Goal: Information Seeking & Learning: Learn about a topic

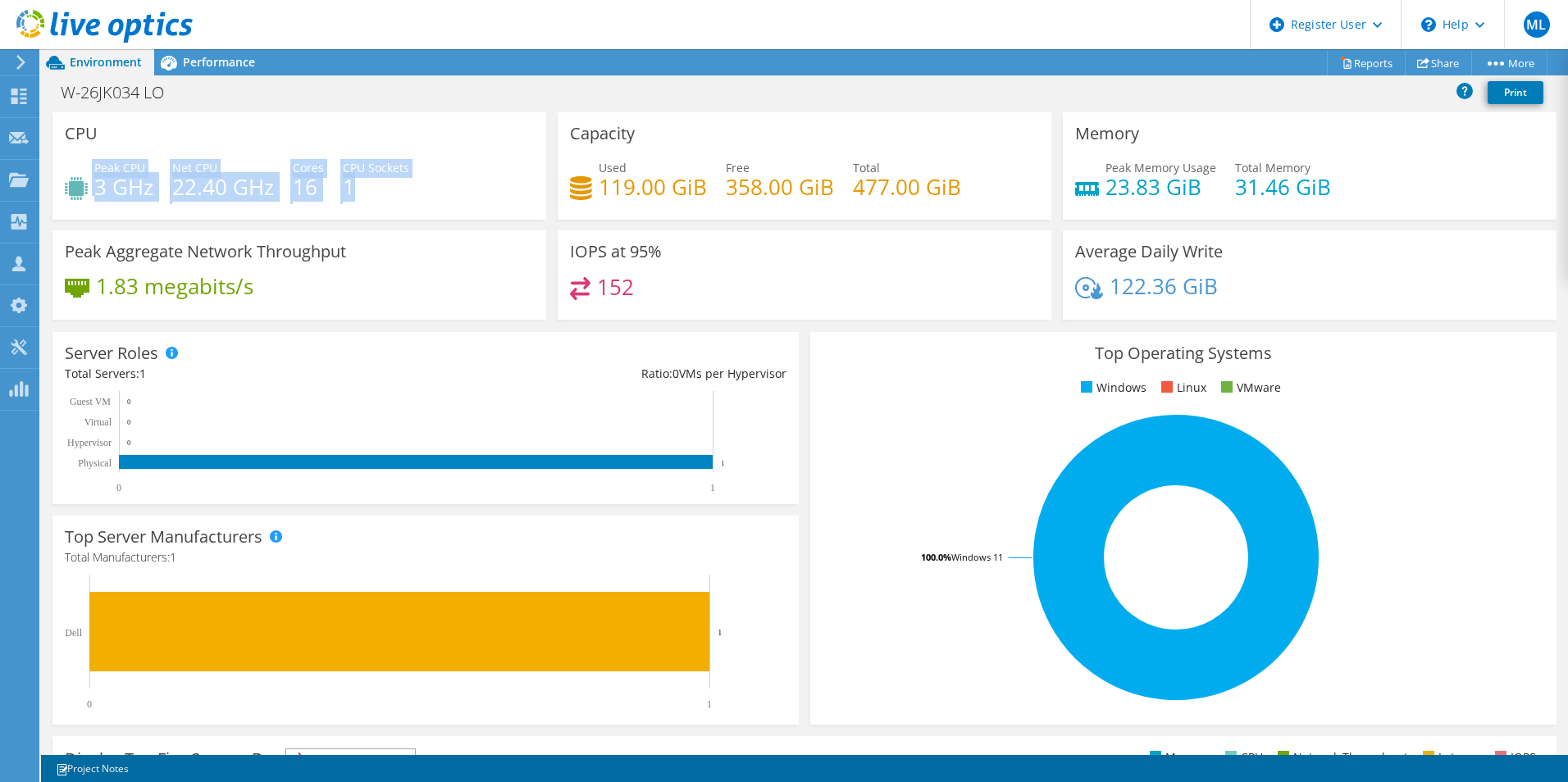
drag, startPoint x: 447, startPoint y: 199, endPoint x: 83, endPoint y: 172, distance: 365.0
click at [83, 172] on div "Peak CPU 3 GHz Net CPU 22.40 GHz Cores 16 CPU Sockets 1" at bounding box center [299, 186] width 469 height 53
click at [388, 197] on div "Peak CPU 3 GHz Net CPU 22.40 GHz Cores 16 CPU Sockets 1" at bounding box center [299, 186] width 469 height 53
drag, startPoint x: 388, startPoint y: 197, endPoint x: 83, endPoint y: 180, distance: 305.5
click at [83, 180] on div "Peak CPU 3 GHz Net CPU 22.40 GHz Cores 16 CPU Sockets 1" at bounding box center [299, 186] width 469 height 53
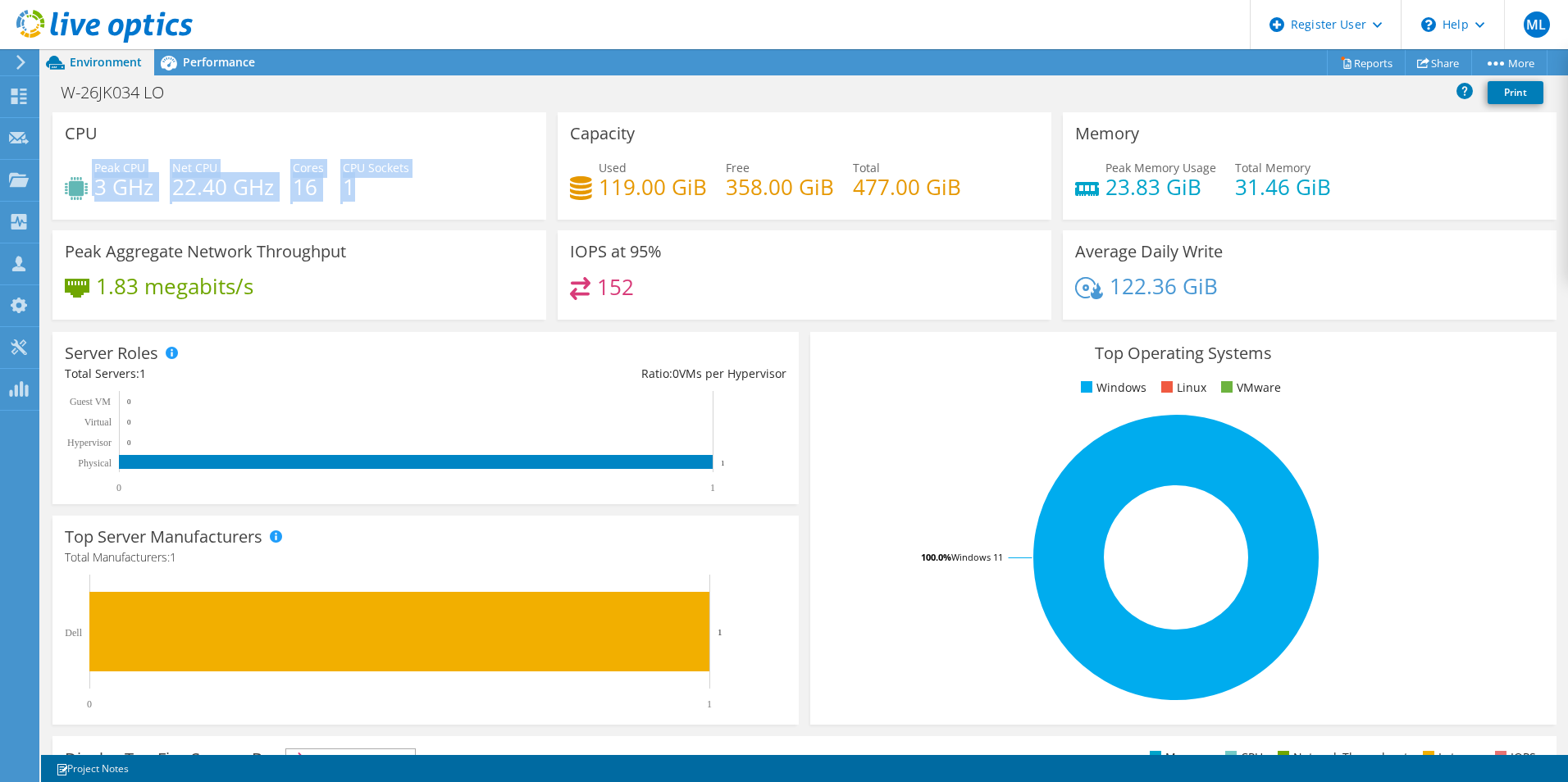
drag, startPoint x: 83, startPoint y: 180, endPoint x: 90, endPoint y: 170, distance: 12.2
click at [90, 170] on div "Peak CPU 3 GHz" at bounding box center [108, 177] width 89 height 37
drag, startPoint x: 89, startPoint y: 166, endPoint x: 372, endPoint y: 184, distance: 283.6
click at [371, 184] on div "Peak CPU 3 GHz Net CPU 22.40 GHz Cores 16 CPU Sockets 1" at bounding box center [299, 186] width 469 height 53
click at [373, 184] on h4 "1" at bounding box center [376, 186] width 66 height 18
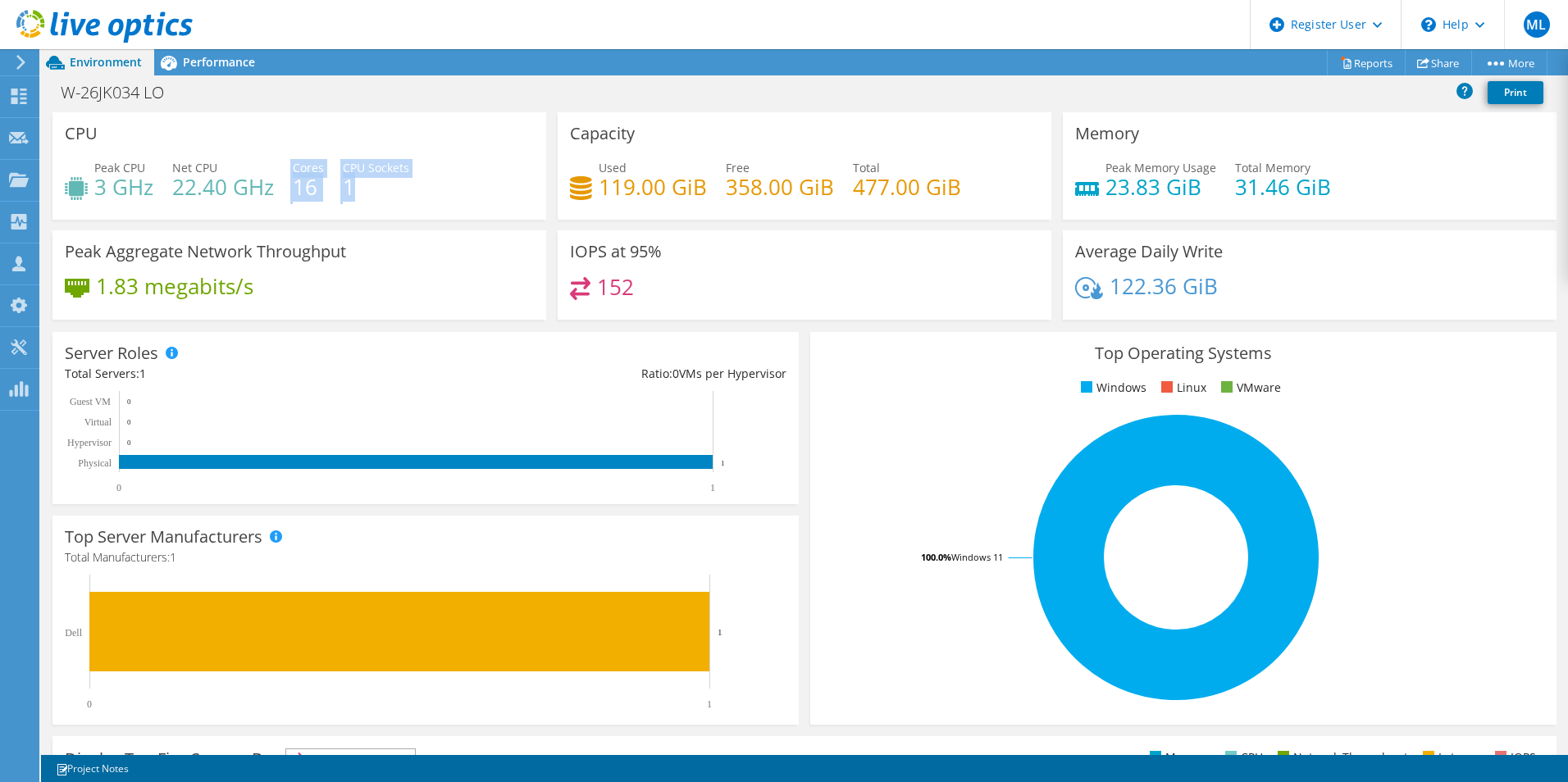
drag, startPoint x: 395, startPoint y: 196, endPoint x: 279, endPoint y: 162, distance: 120.9
click at [279, 162] on div "Peak CPU 3 GHz Net CPU 22.40 GHz Cores 16 CPU Sockets 1" at bounding box center [299, 186] width 469 height 53
drag, startPoint x: 279, startPoint y: 162, endPoint x: 406, endPoint y: 186, distance: 129.2
click at [406, 186] on div "Peak CPU 3 GHz Net CPU 22.40 GHz Cores 16 CPU Sockets 1" at bounding box center [299, 186] width 469 height 53
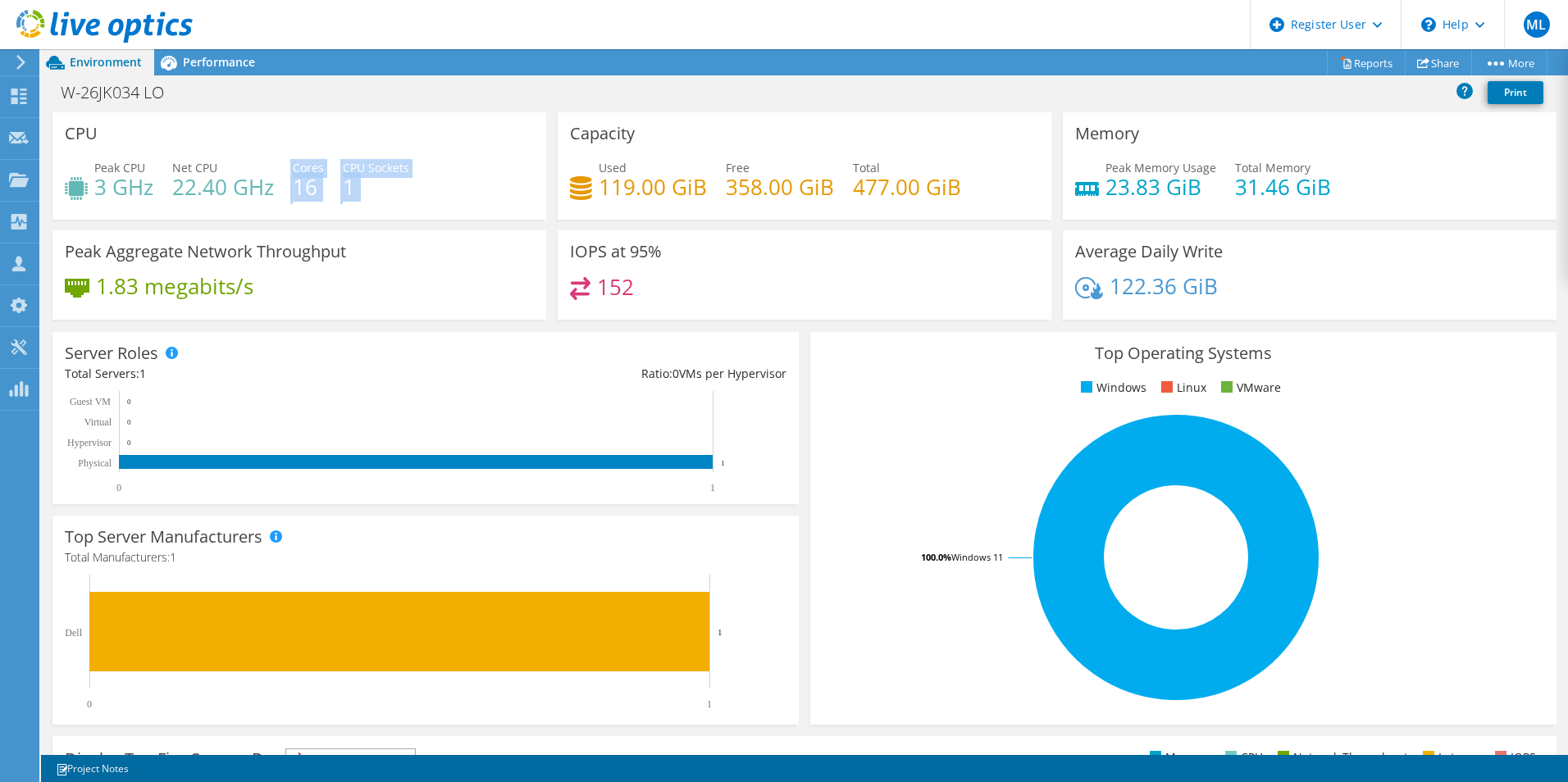
click at [406, 186] on h4 "1" at bounding box center [376, 186] width 66 height 18
drag, startPoint x: 395, startPoint y: 210, endPoint x: 338, endPoint y: 176, distance: 66.4
click at [334, 174] on div "Peak CPU 3 GHz Net CPU 22.40 GHz Cores 16 CPU Sockets 1" at bounding box center [299, 186] width 469 height 53
drag, startPoint x: 338, startPoint y: 176, endPoint x: 464, endPoint y: 205, distance: 129.3
click at [464, 205] on div "Peak CPU 3 GHz Net CPU 22.40 GHz Cores 16 CPU Sockets 1" at bounding box center [299, 186] width 469 height 53
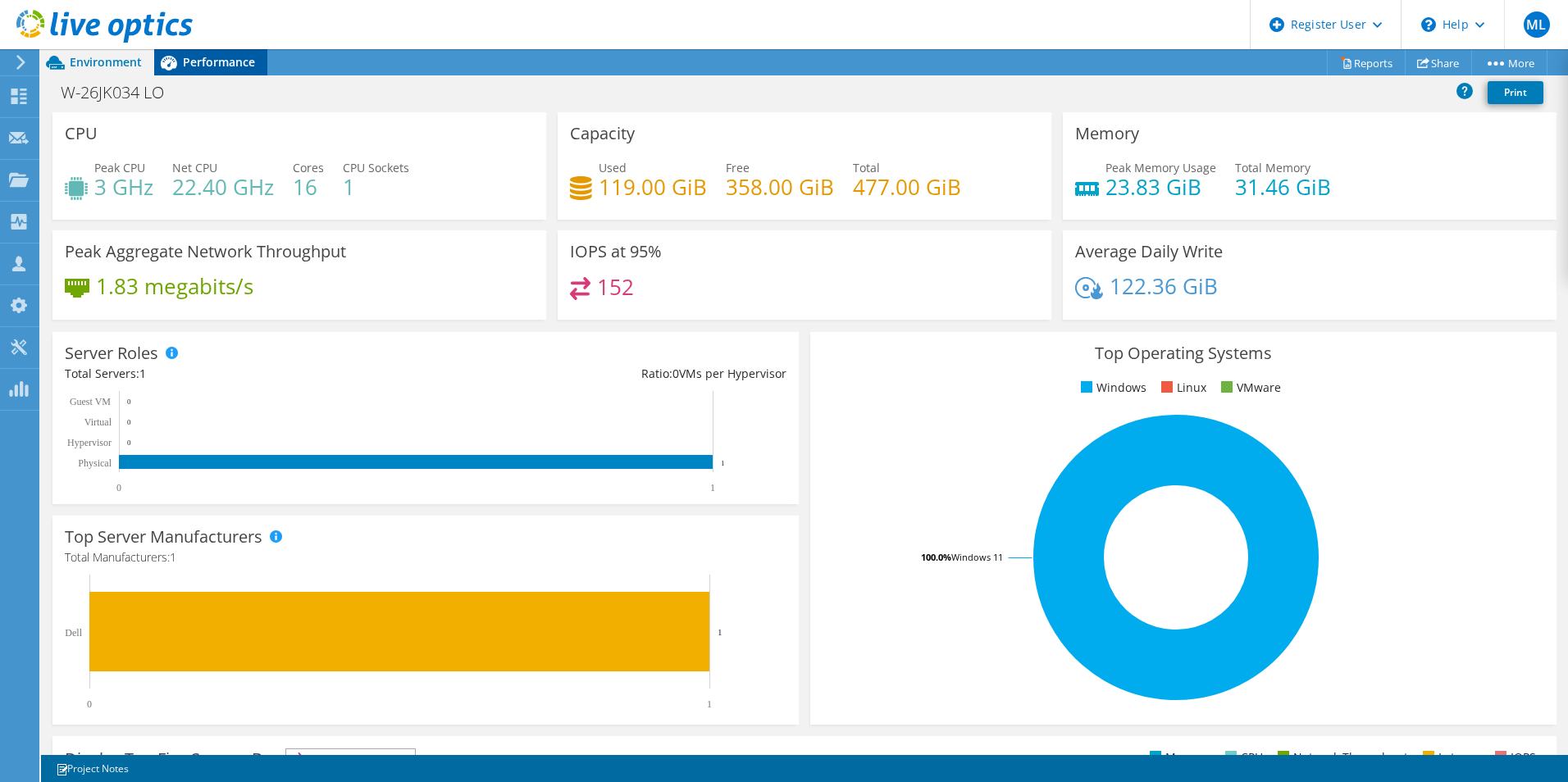
click at [185, 63] on span "Performance" at bounding box center [219, 62] width 72 height 15
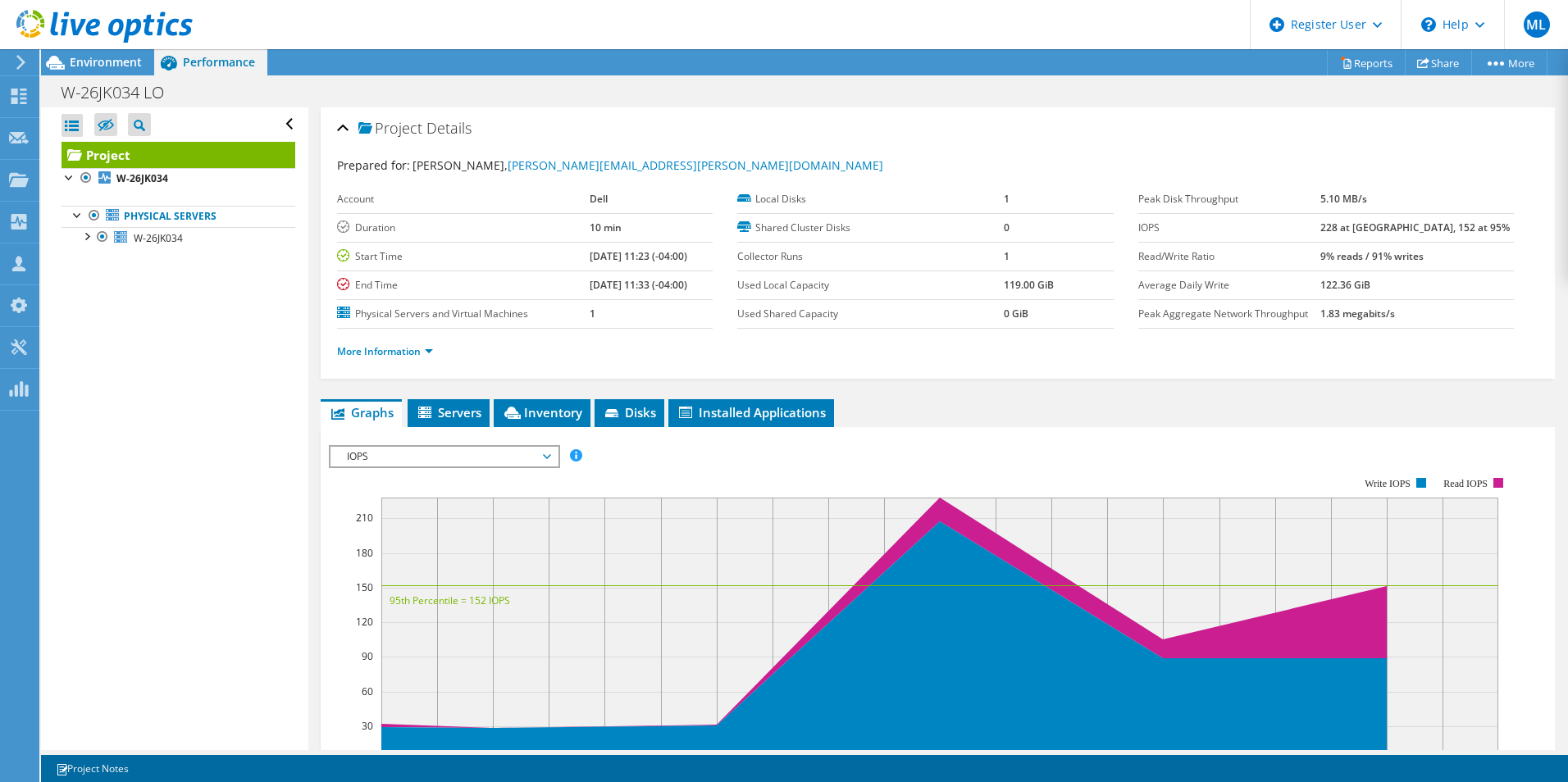
scroll to position [246, 0]
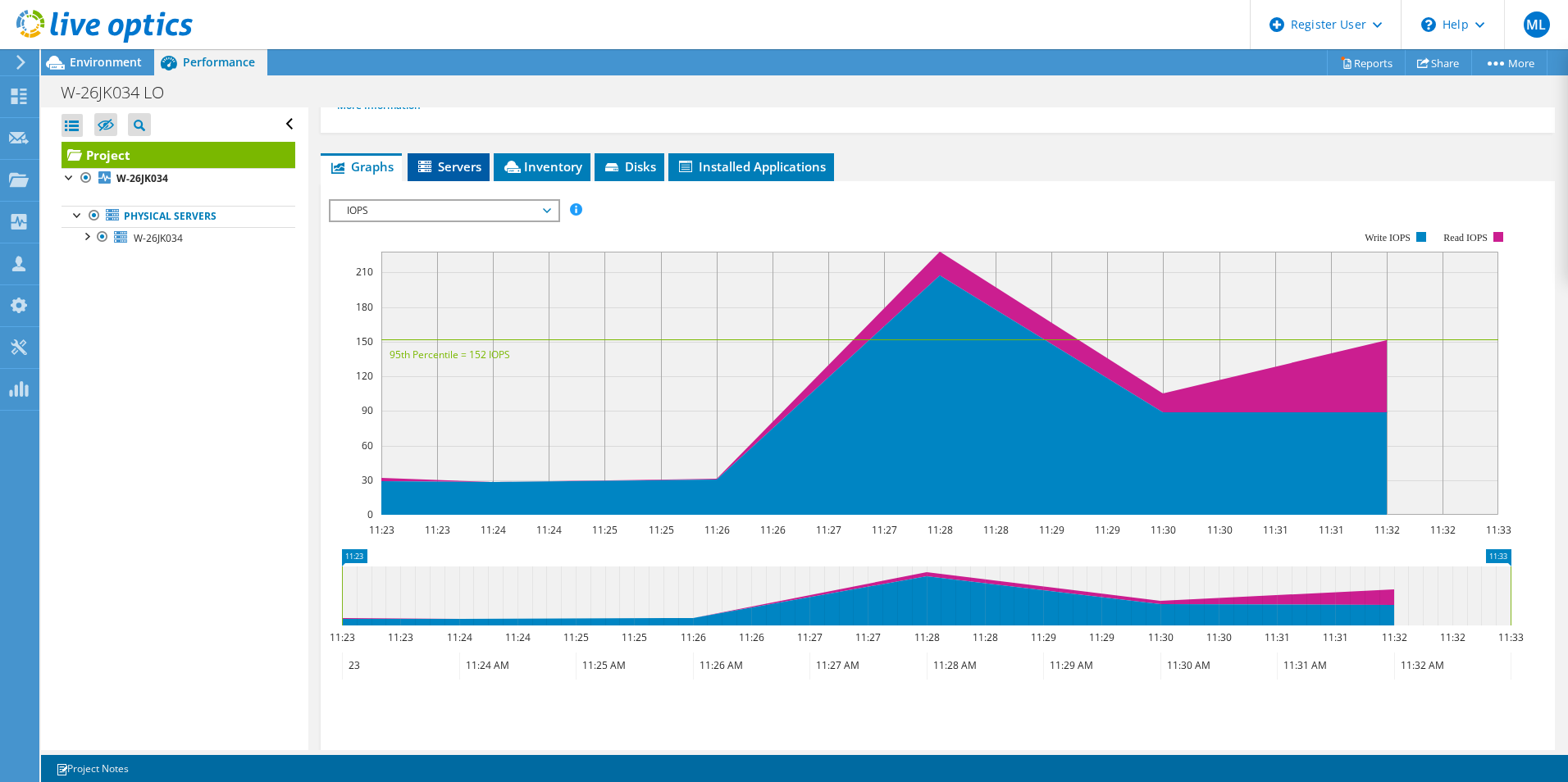
click at [443, 156] on li "Servers" at bounding box center [448, 167] width 82 height 27
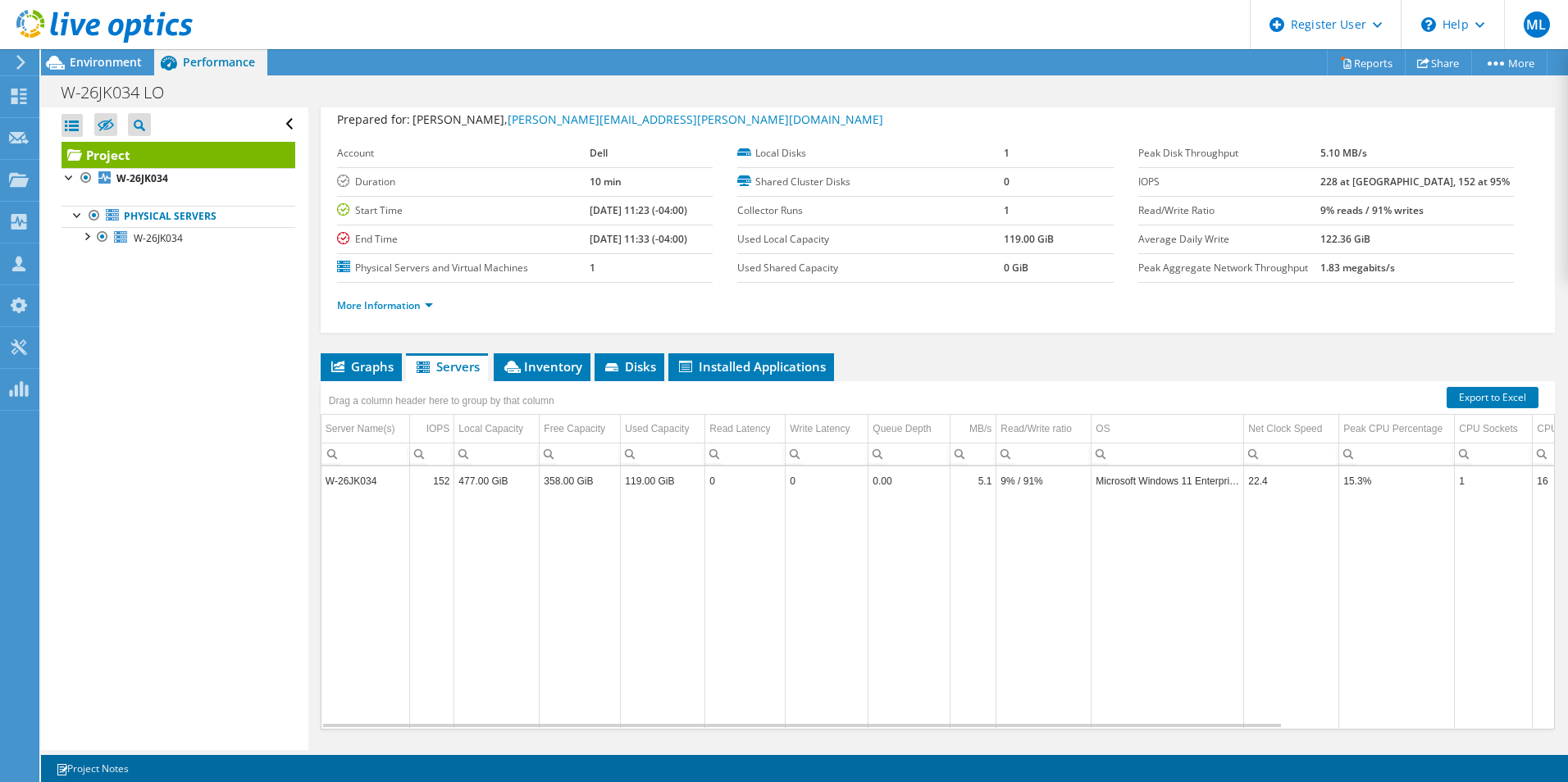
scroll to position [88, 0]
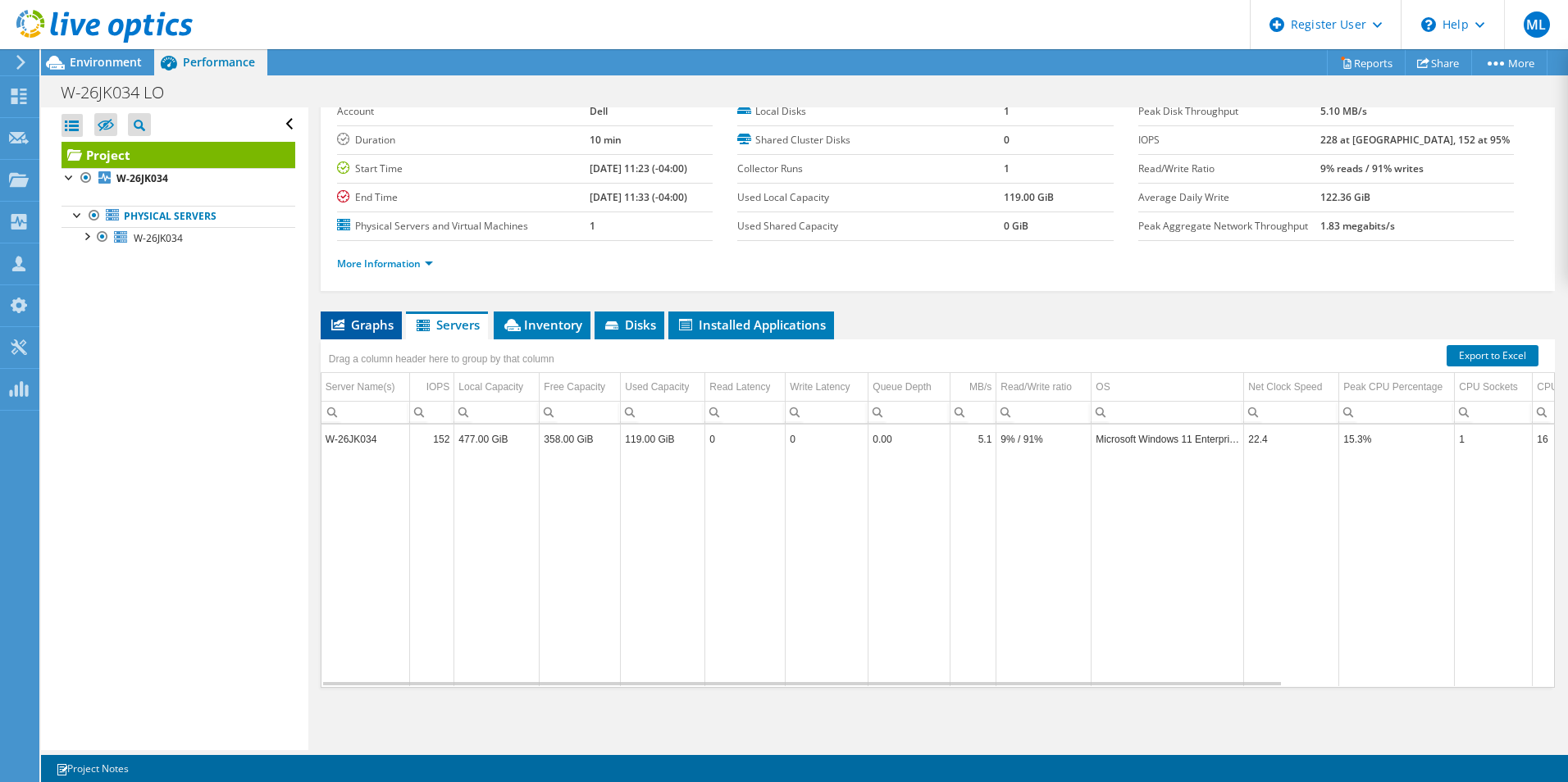
click at [389, 331] on span "Graphs" at bounding box center [361, 324] width 64 height 16
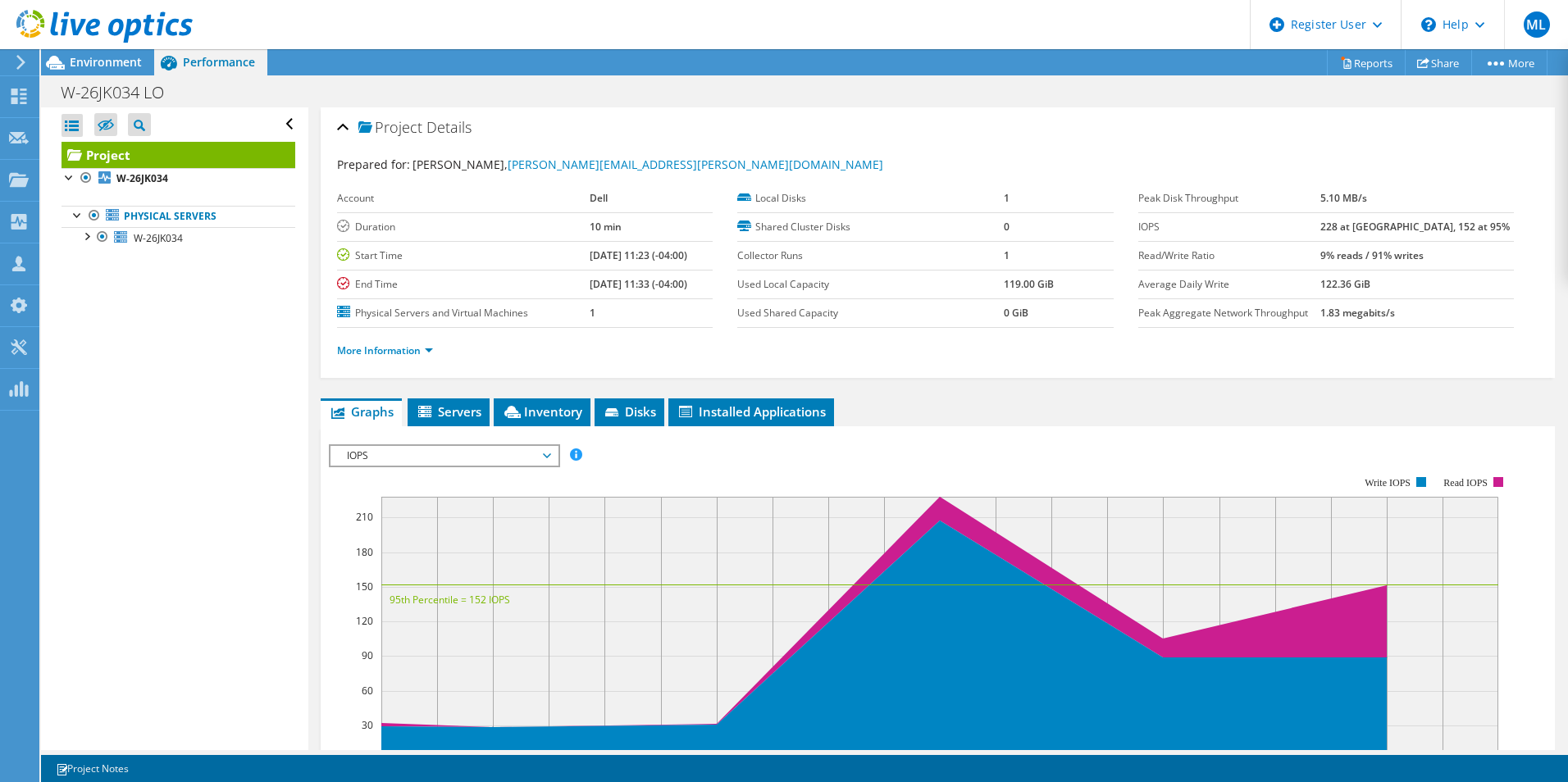
scroll to position [0, 0]
drag, startPoint x: 1329, startPoint y: 259, endPoint x: 1509, endPoint y: 255, distance: 180.0
click at [1509, 255] on div "Peak Disk Throughput 5.10 MB/s IOPS 228 at [GEOGRAPHIC_DATA], 152 at 95% Read/W…" at bounding box center [1338, 257] width 401 height 144
drag, startPoint x: 1509, startPoint y: 255, endPoint x: 1492, endPoint y: 255, distance: 17.0
click at [1492, 255] on td "9% reads / 91% writes" at bounding box center [1417, 255] width 193 height 28
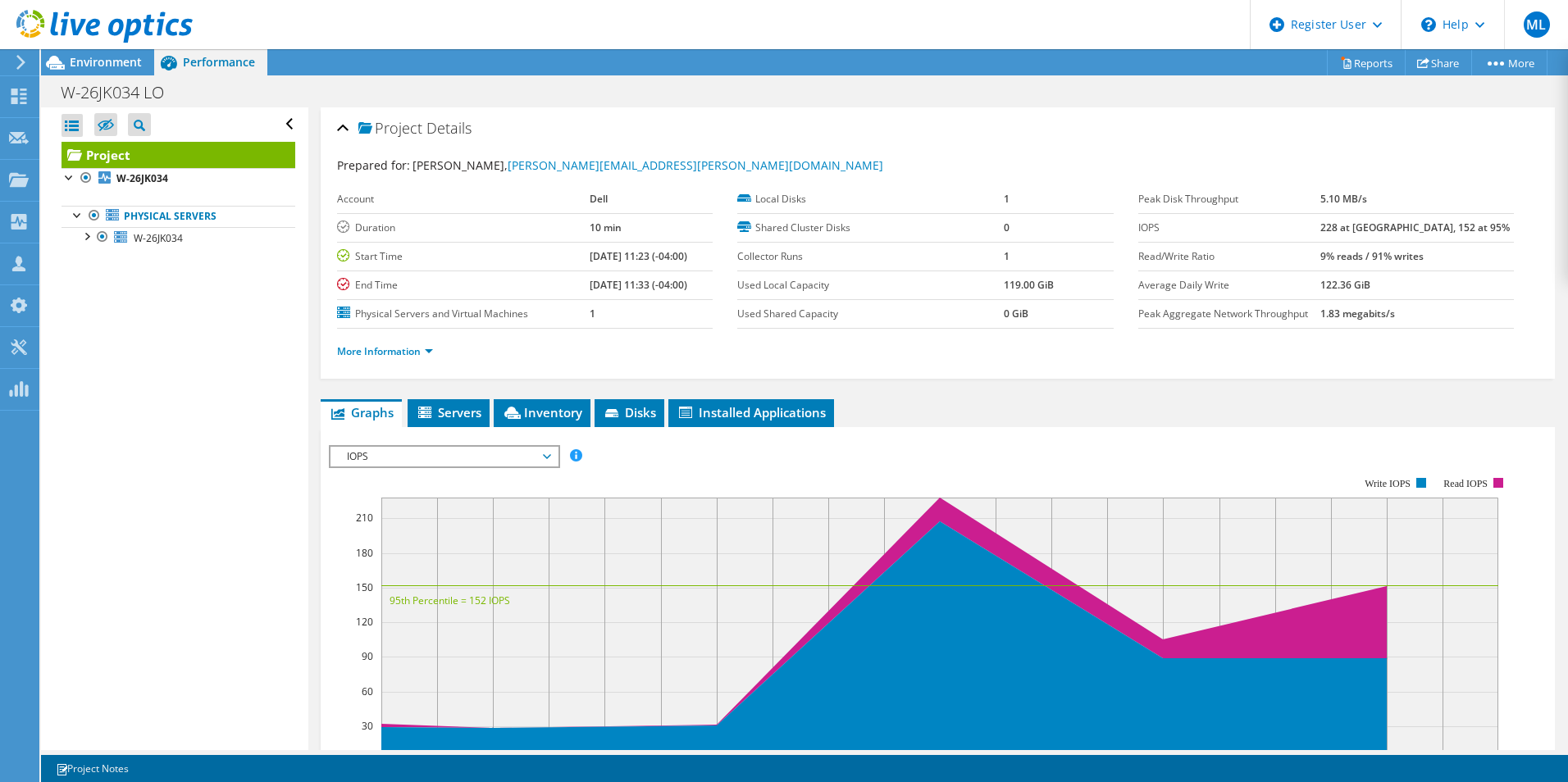
drag, startPoint x: 1482, startPoint y: 255, endPoint x: 1345, endPoint y: 251, distance: 137.1
click at [1345, 251] on tr "Read/Write Ratio 9% reads / 91% writes" at bounding box center [1326, 255] width 376 height 28
click at [1320, 251] on label "Read/Write Ratio" at bounding box center [1229, 256] width 182 height 16
drag, startPoint x: 1345, startPoint y: 251, endPoint x: 1455, endPoint y: 254, distance: 110.0
click at [1455, 254] on tr "Read/Write Ratio 9% reads / 91% writes" at bounding box center [1326, 255] width 376 height 28
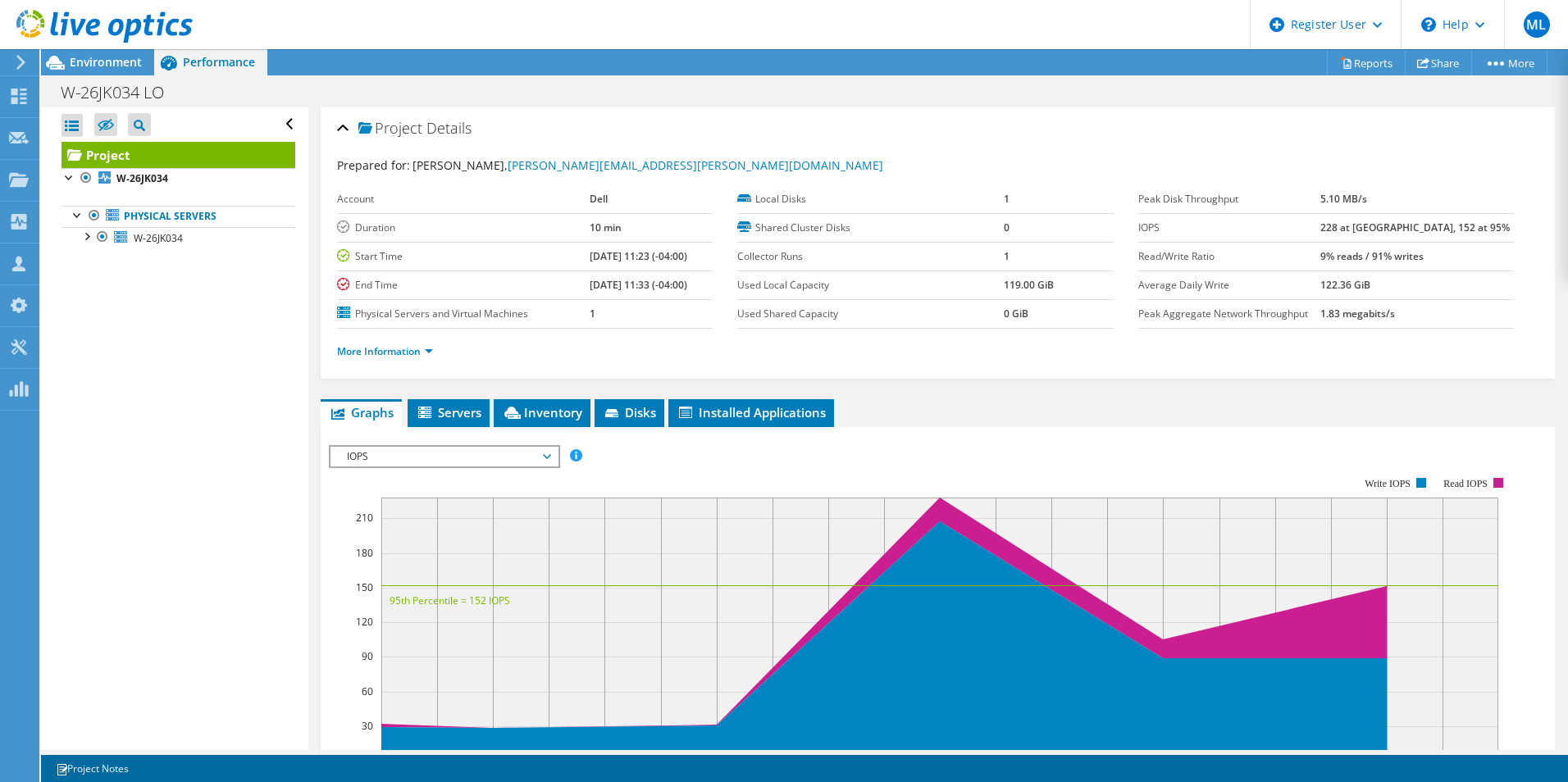
drag, startPoint x: 1455, startPoint y: 254, endPoint x: 1475, endPoint y: 254, distance: 20.0
click at [1475, 254] on td "9% reads / 91% writes" at bounding box center [1417, 255] width 193 height 28
drag, startPoint x: 1475, startPoint y: 254, endPoint x: 1333, endPoint y: 247, distance: 142.2
click at [1333, 247] on tr "Read/Write Ratio 9% reads / 91% writes" at bounding box center [1326, 255] width 376 height 28
click at [1320, 248] on label "Read/Write Ratio" at bounding box center [1229, 256] width 182 height 16
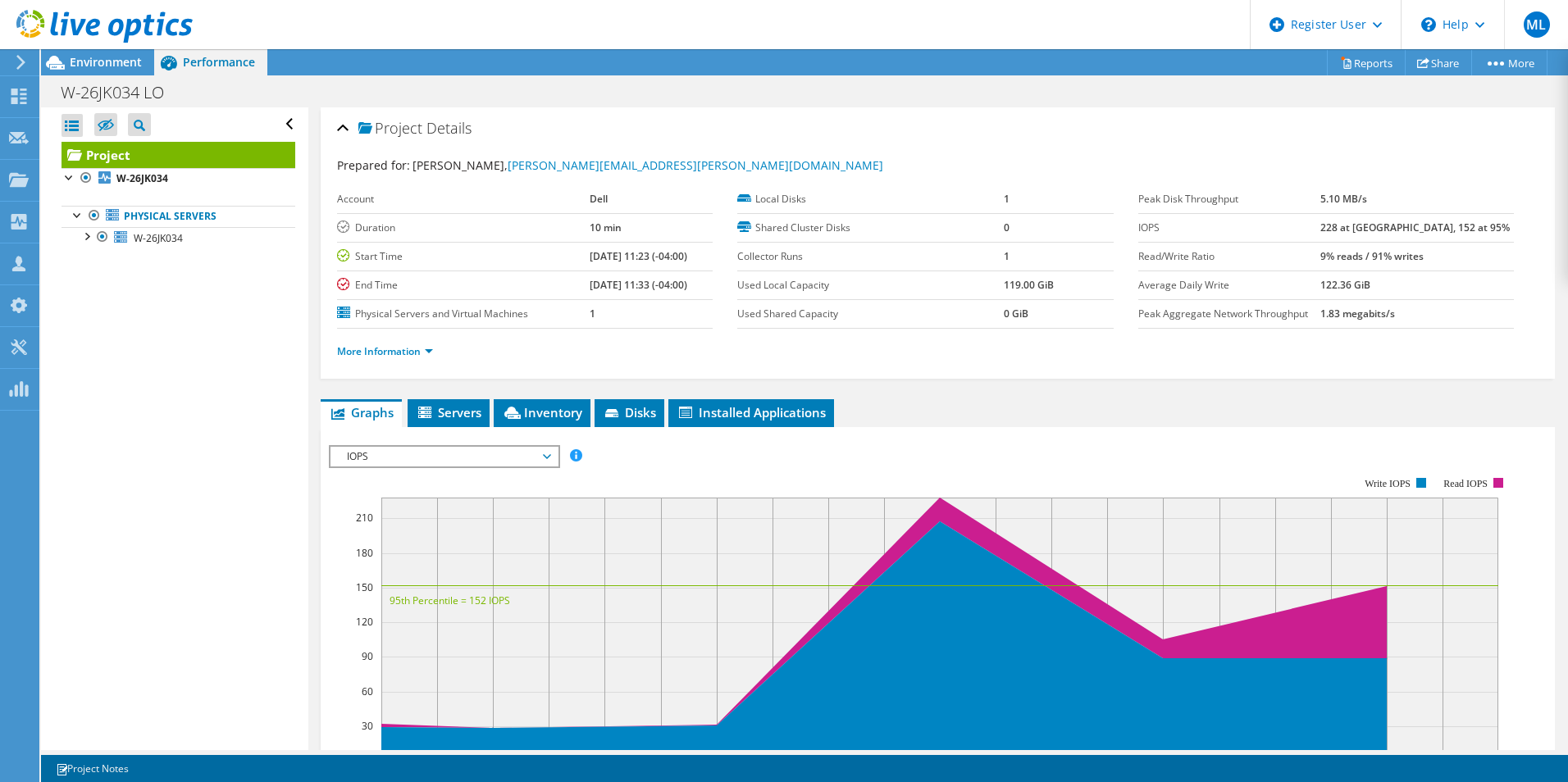
drag, startPoint x: 1333, startPoint y: 247, endPoint x: 1471, endPoint y: 264, distance: 139.0
click at [1471, 264] on tr "Read/Write Ratio 9% reads / 91% writes" at bounding box center [1326, 255] width 376 height 28
click at [1471, 264] on td "9% reads / 91% writes" at bounding box center [1417, 255] width 193 height 28
drag, startPoint x: 1471, startPoint y: 264, endPoint x: 1173, endPoint y: 253, distance: 298.2
click at [1173, 253] on tr "Read/Write Ratio 9% reads / 91% writes" at bounding box center [1326, 255] width 376 height 28
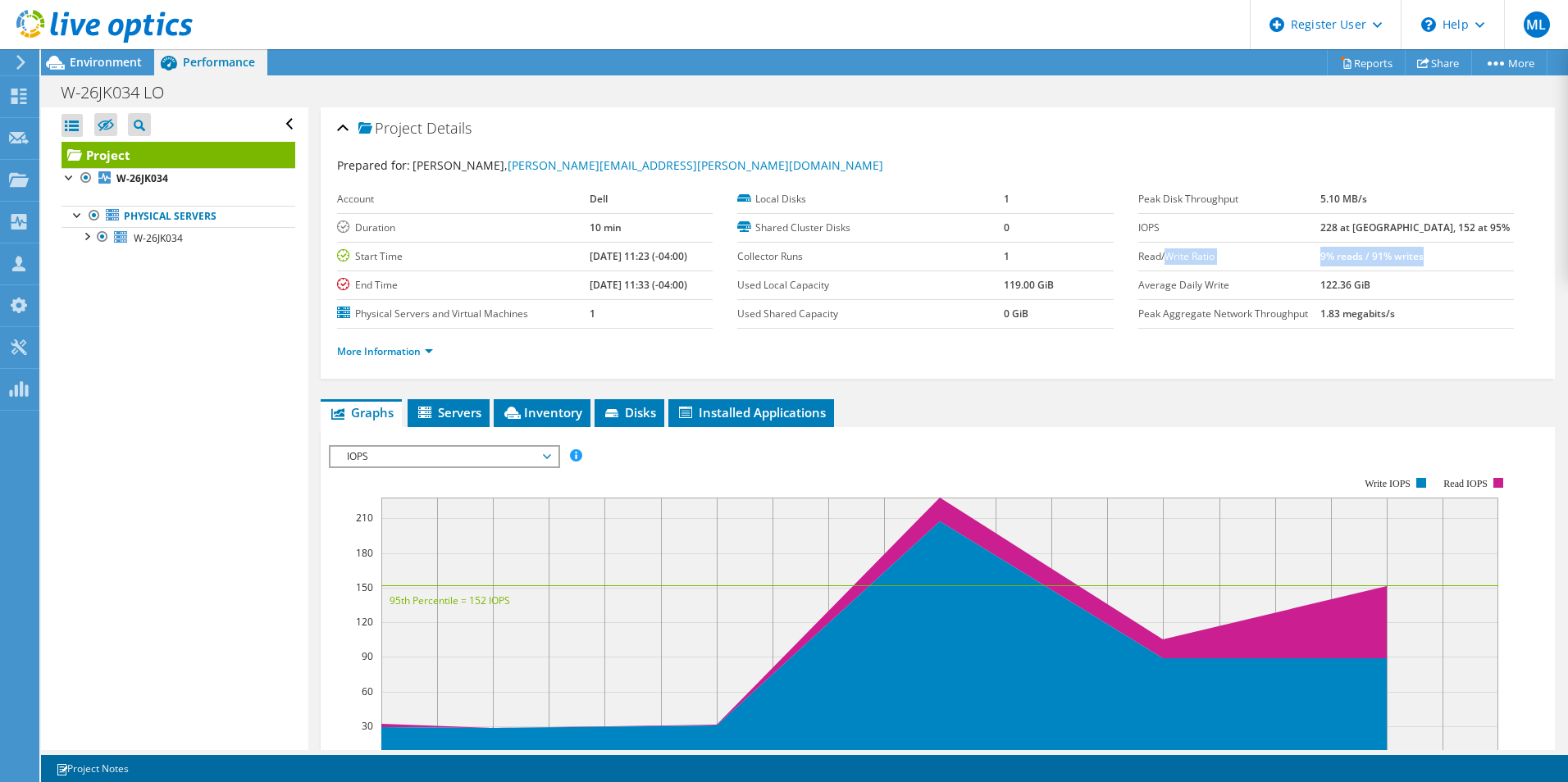
click at [1173, 253] on label "Read/Write Ratio" at bounding box center [1229, 256] width 182 height 16
drag, startPoint x: 1320, startPoint y: 261, endPoint x: 1464, endPoint y: 261, distance: 144.0
click at [1464, 261] on tr "Read/Write Ratio 9% reads / 91% writes" at bounding box center [1326, 255] width 376 height 28
click at [1464, 261] on td "9% reads / 91% writes" at bounding box center [1417, 255] width 193 height 28
drag, startPoint x: 1464, startPoint y: 261, endPoint x: 1295, endPoint y: 262, distance: 169.0
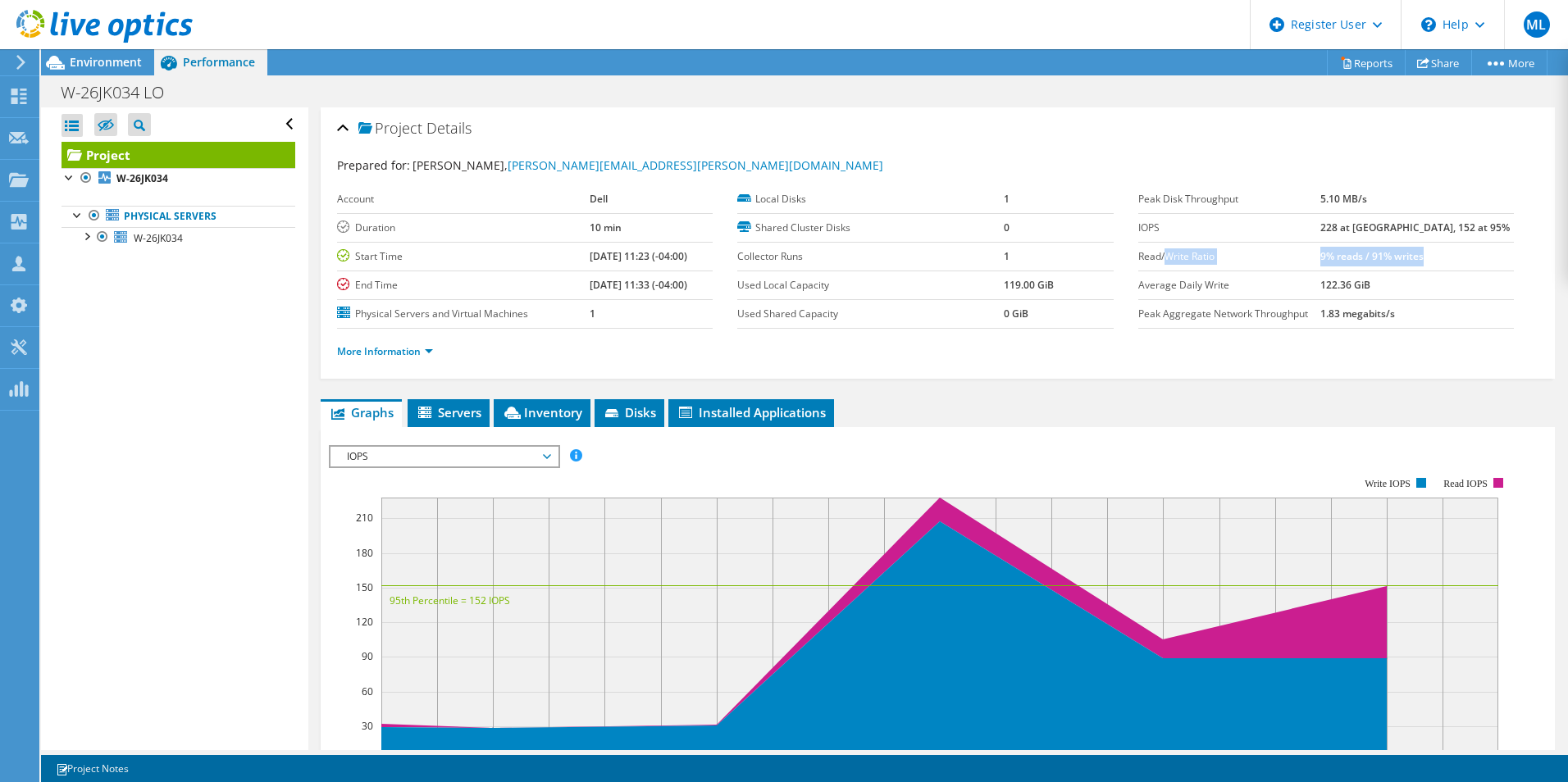
click at [1295, 262] on tr "Read/Write Ratio 9% reads / 91% writes" at bounding box center [1326, 255] width 376 height 28
click at [1295, 262] on label "Read/Write Ratio" at bounding box center [1229, 256] width 182 height 16
click at [518, 455] on span "IOPS" at bounding box center [444, 456] width 211 height 20
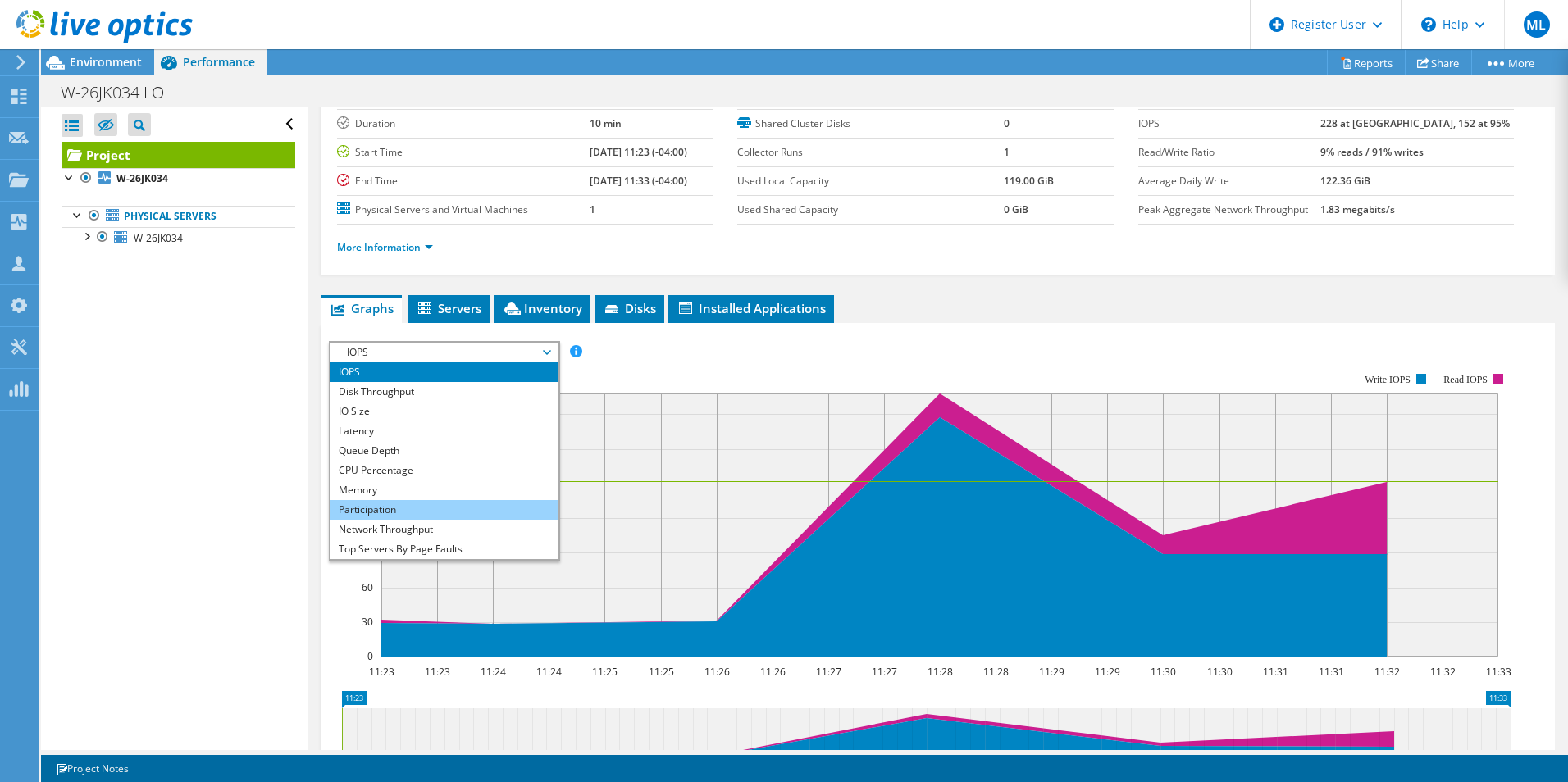
scroll to position [164, 0]
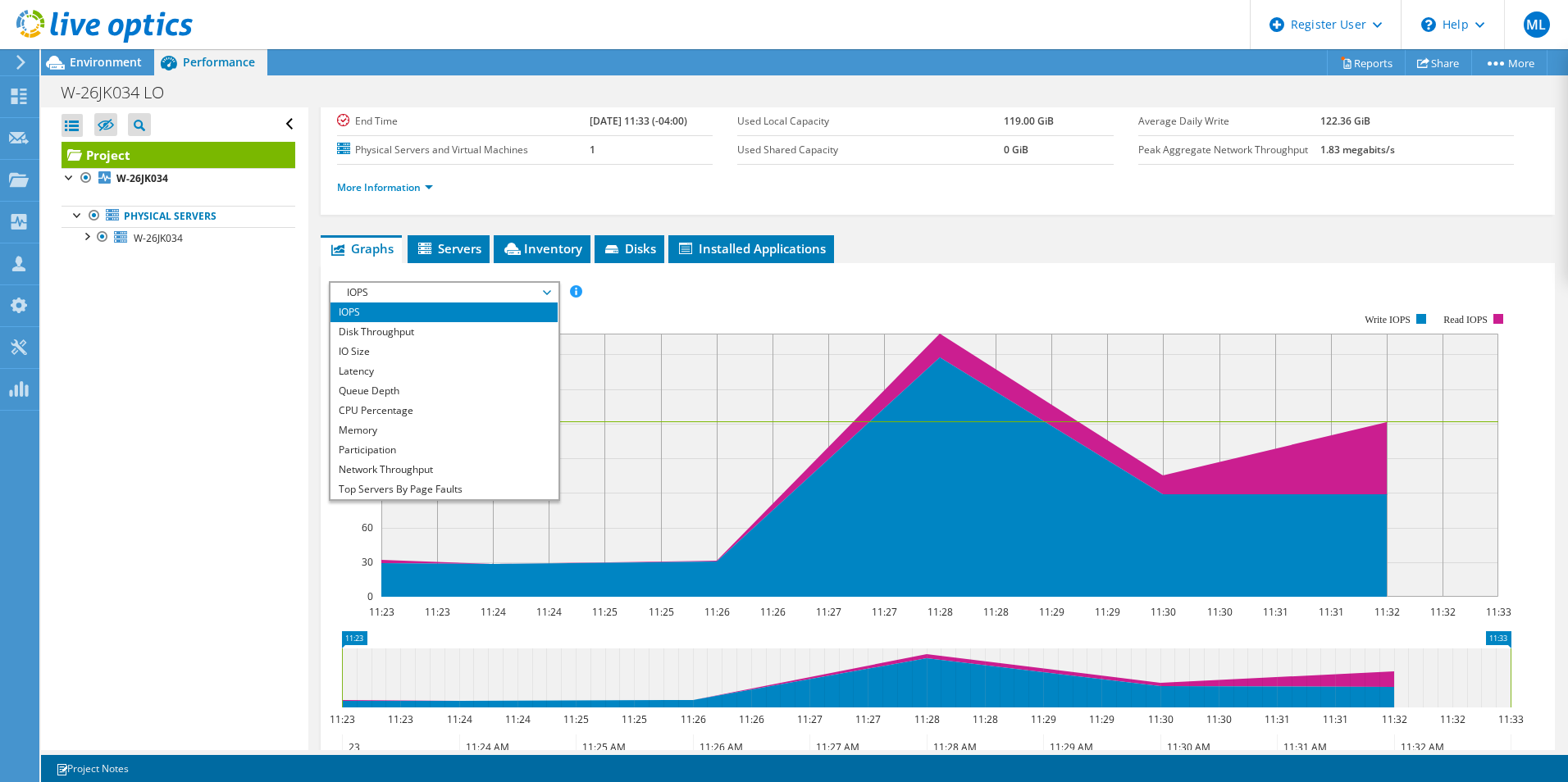
click at [965, 232] on div "Project Details Prepared for: [PERSON_NAME], [PERSON_NAME][EMAIL_ADDRESS][PERSO…" at bounding box center [938, 449] width 1259 height 1011
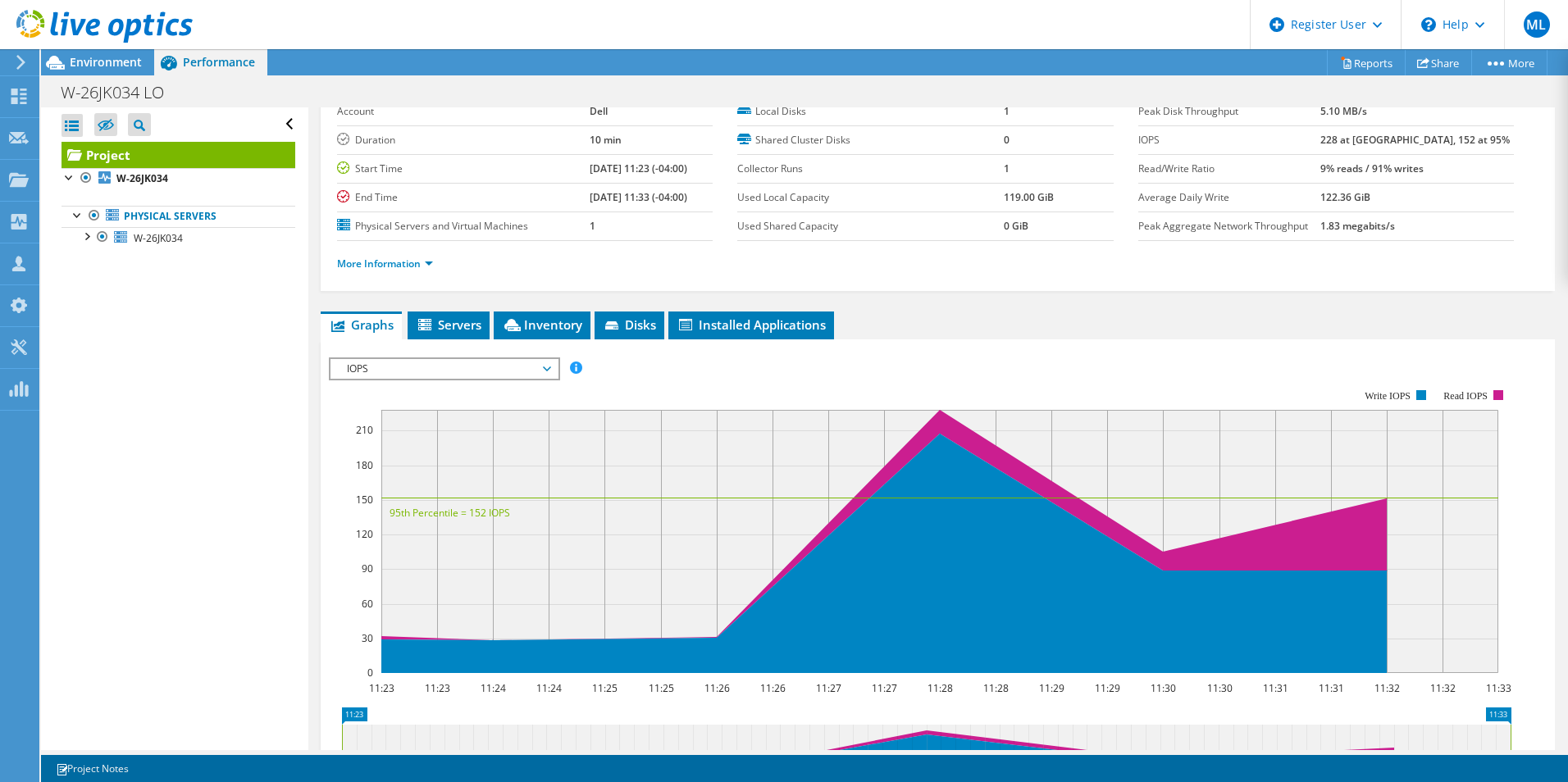
scroll to position [0, 0]
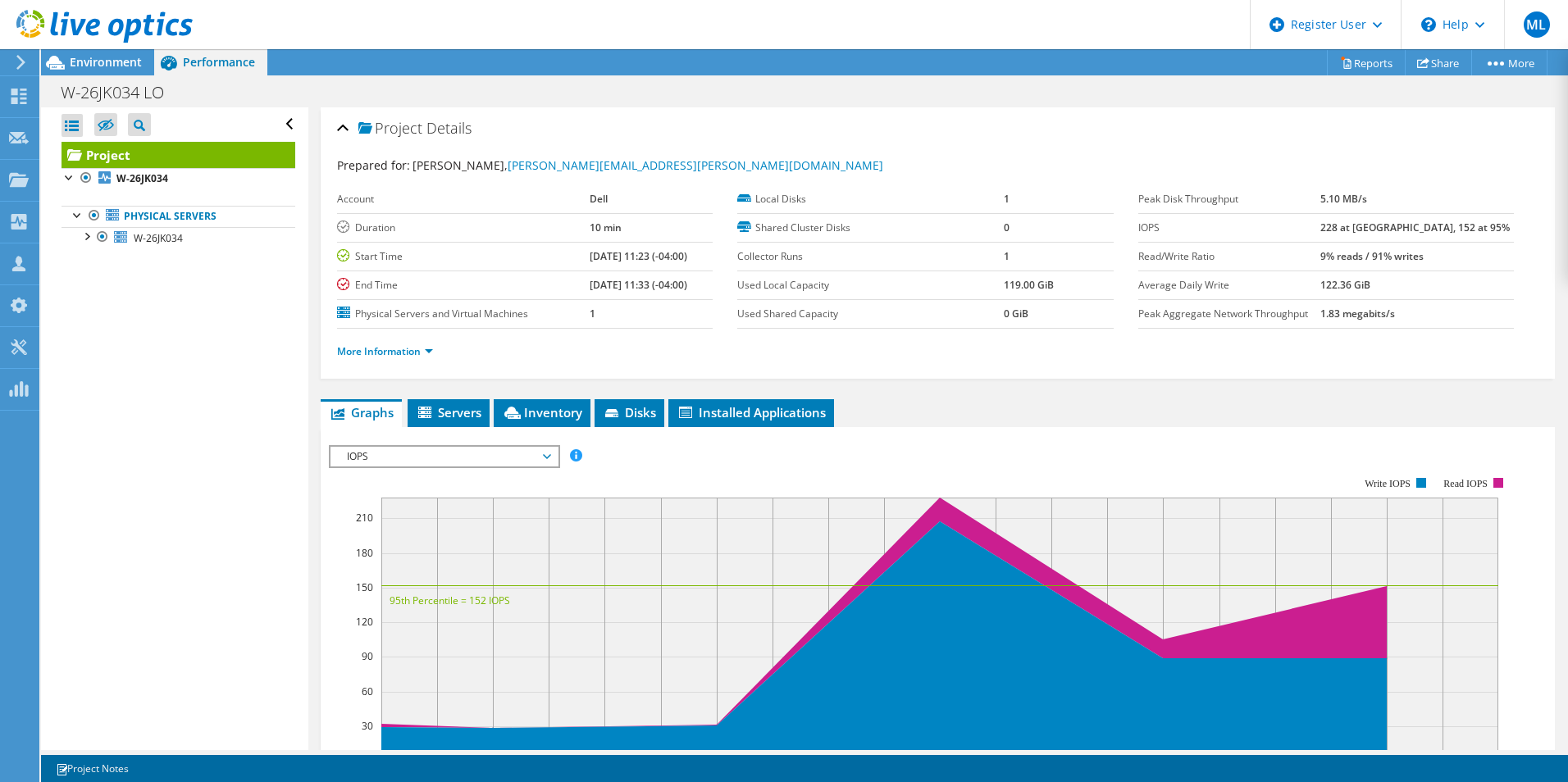
click at [456, 462] on span "IOPS" at bounding box center [444, 456] width 211 height 20
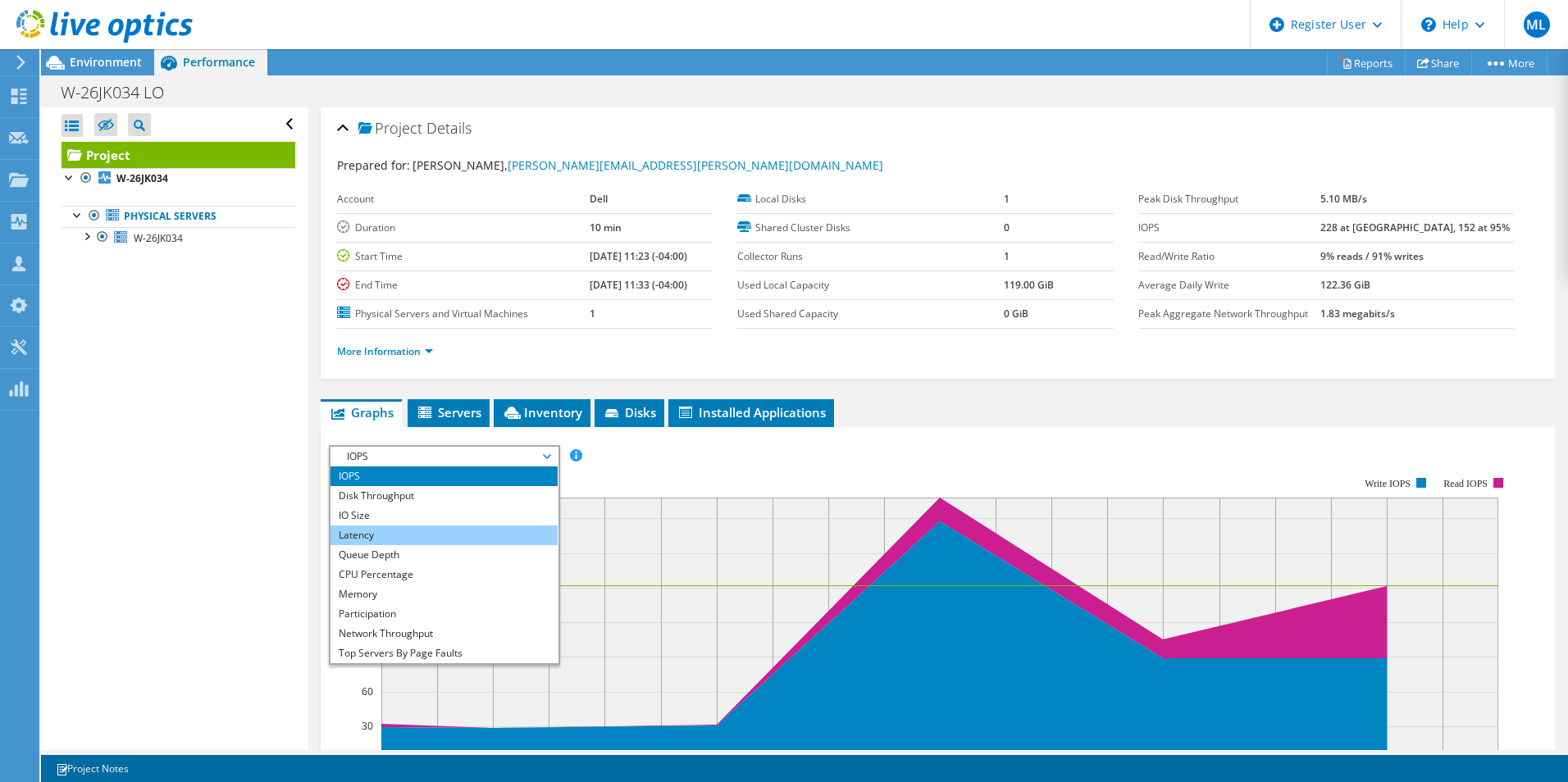
click at [411, 541] on li "Latency" at bounding box center [444, 535] width 227 height 20
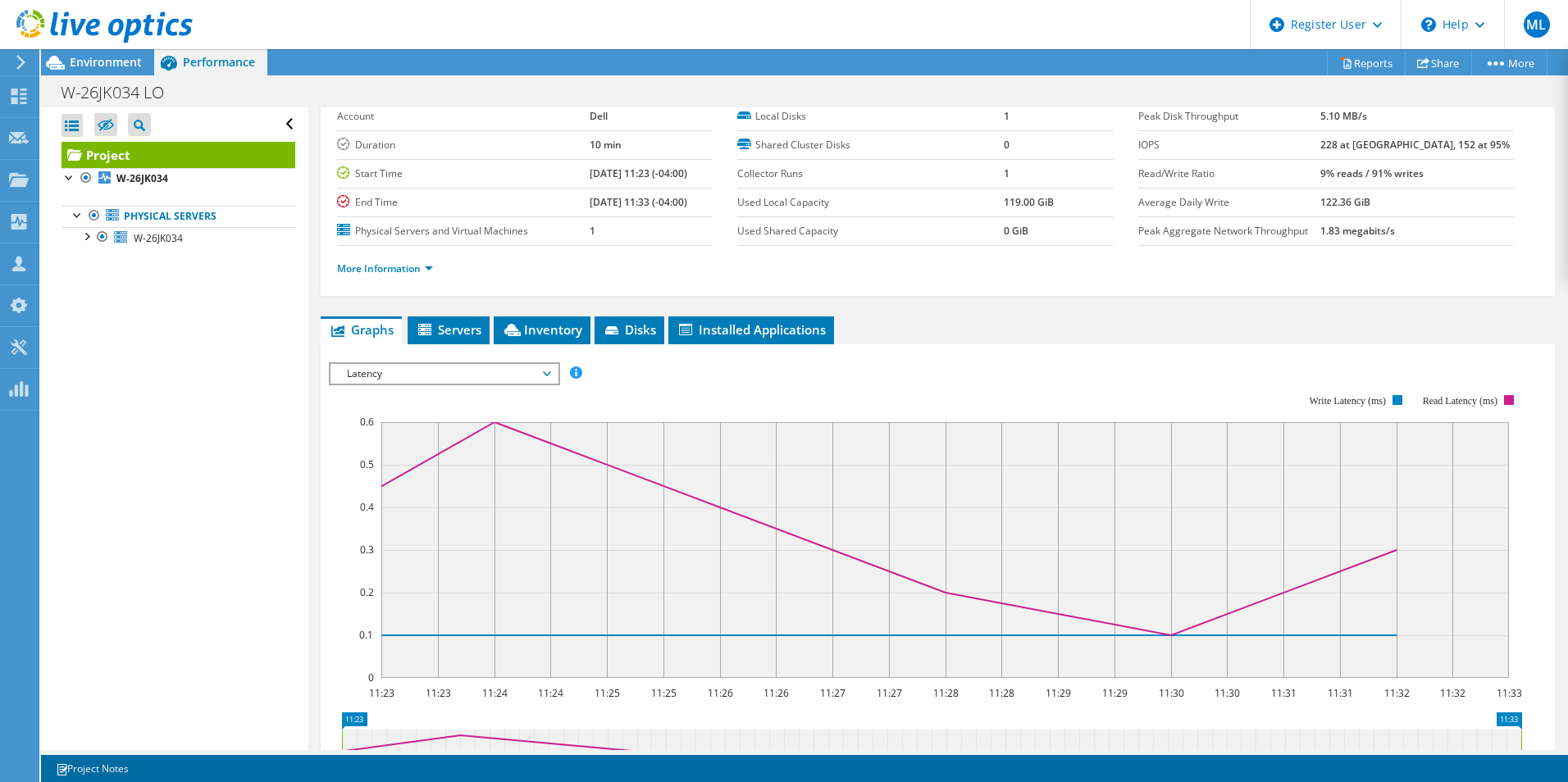
scroll to position [82, 0]
click at [454, 369] on span "Latency" at bounding box center [444, 375] width 211 height 20
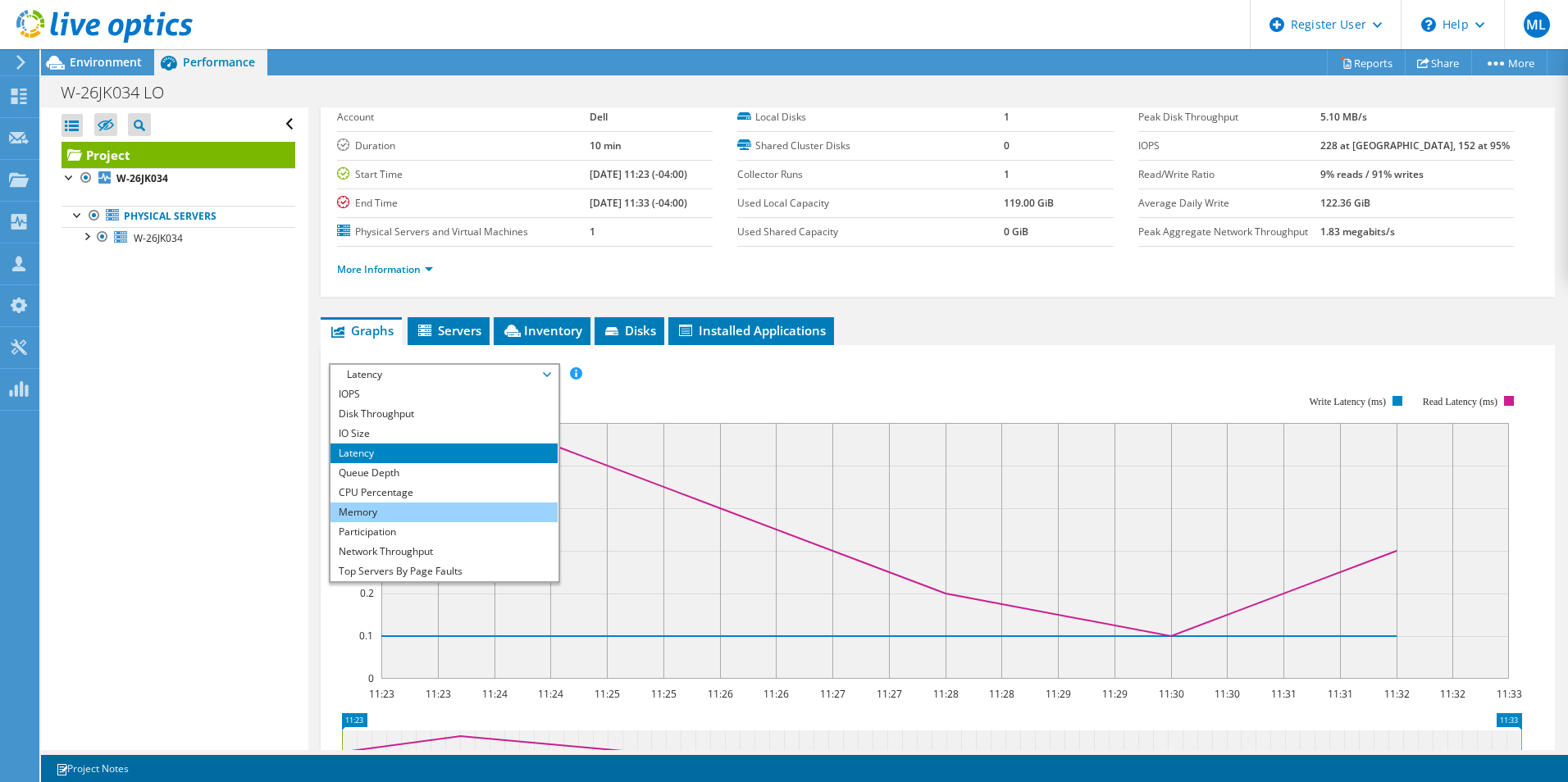
click at [435, 513] on li "Memory" at bounding box center [444, 512] width 227 height 20
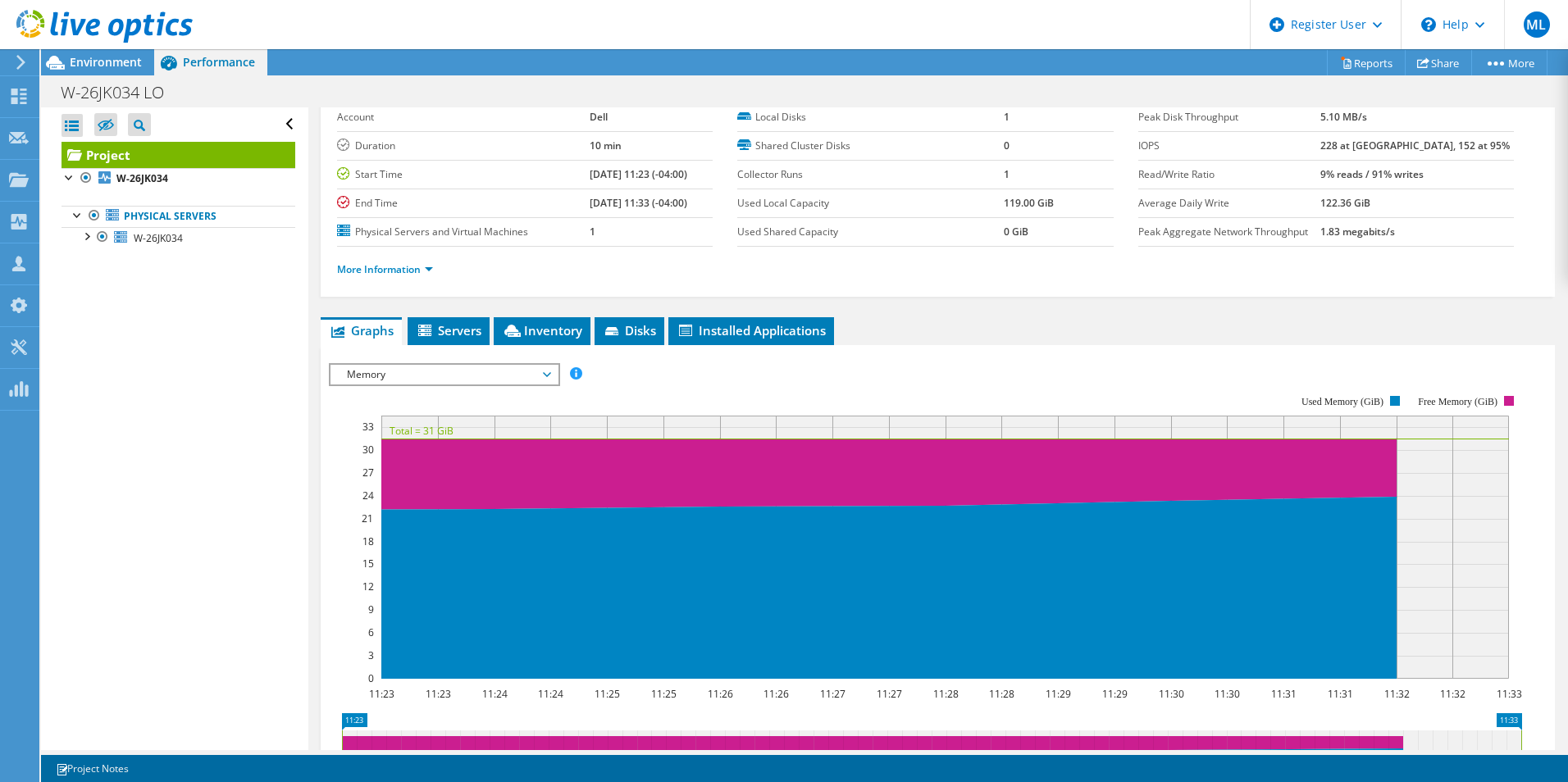
click at [436, 376] on span "Memory" at bounding box center [444, 375] width 211 height 20
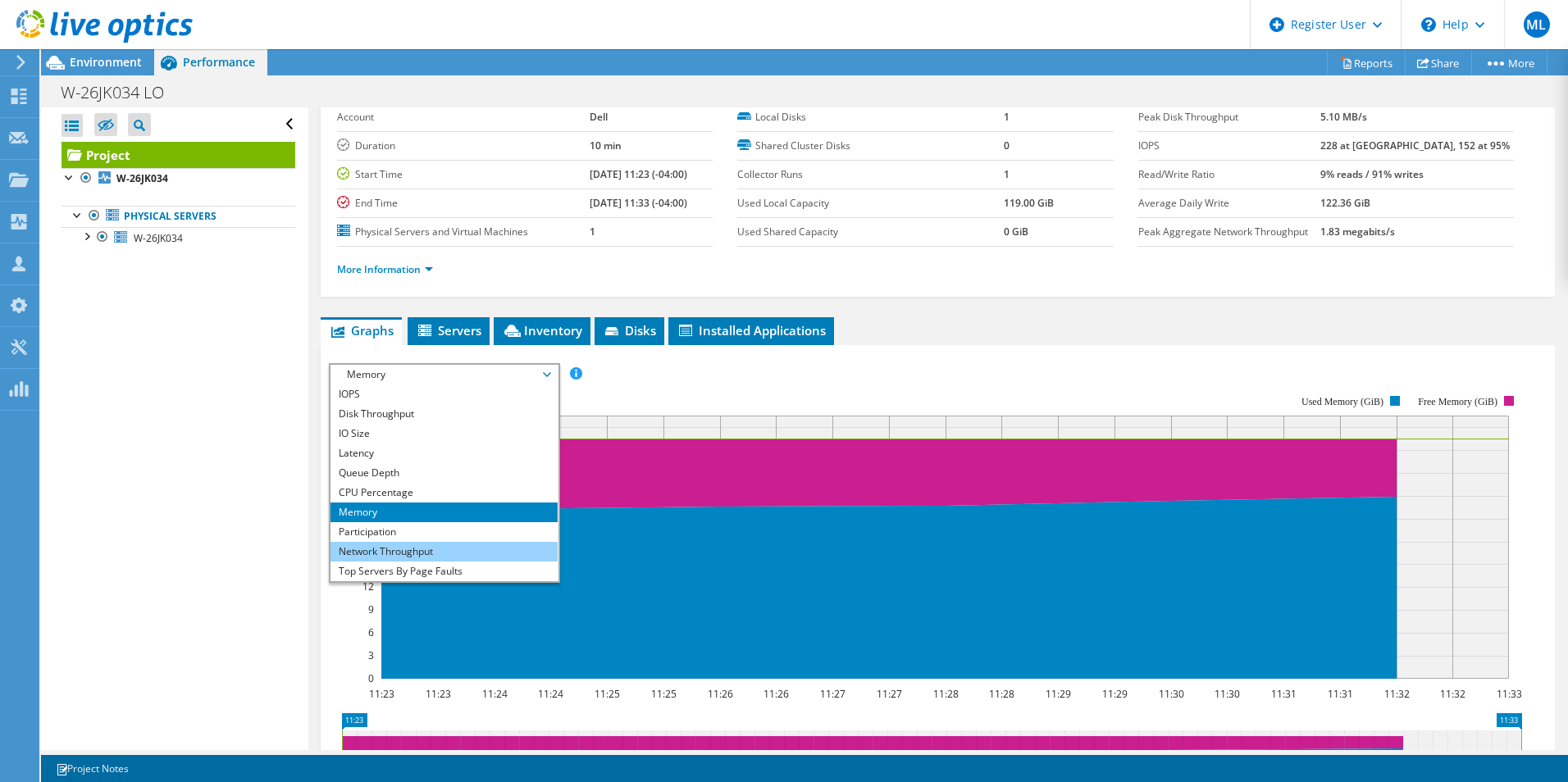
scroll to position [59, 0]
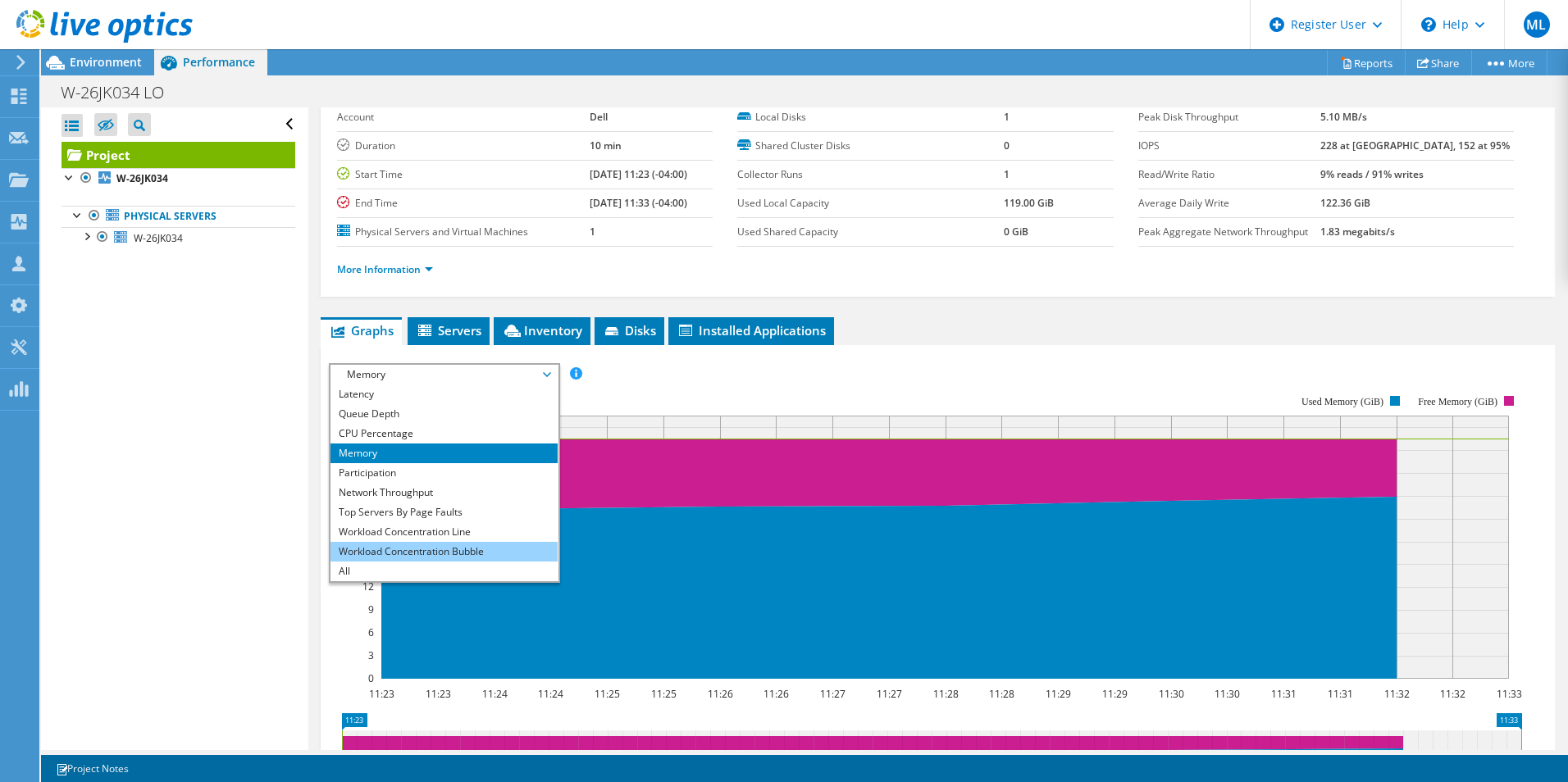
click at [451, 553] on li "Workload Concentration Bubble" at bounding box center [444, 552] width 227 height 20
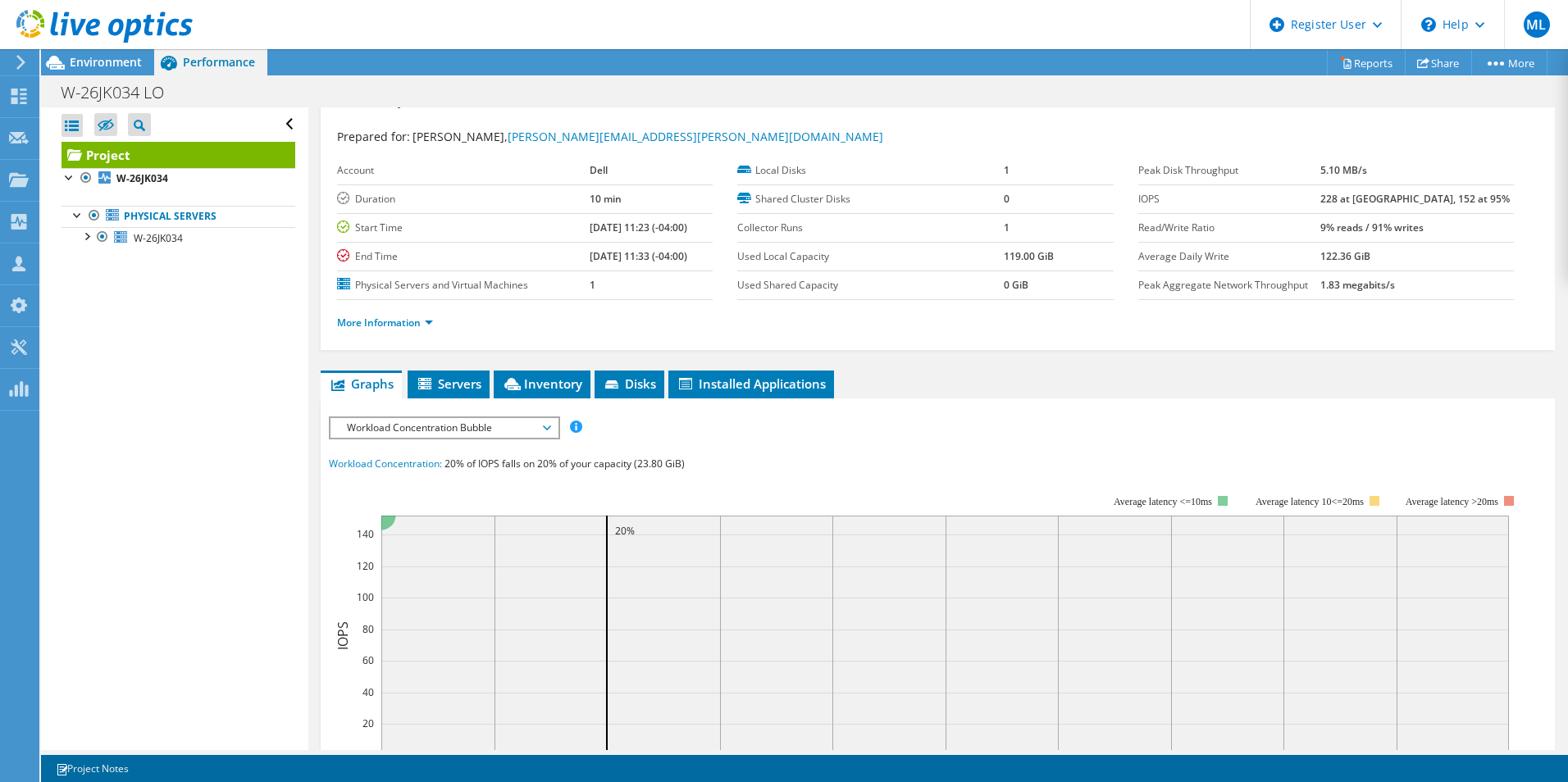
scroll to position [0, 0]
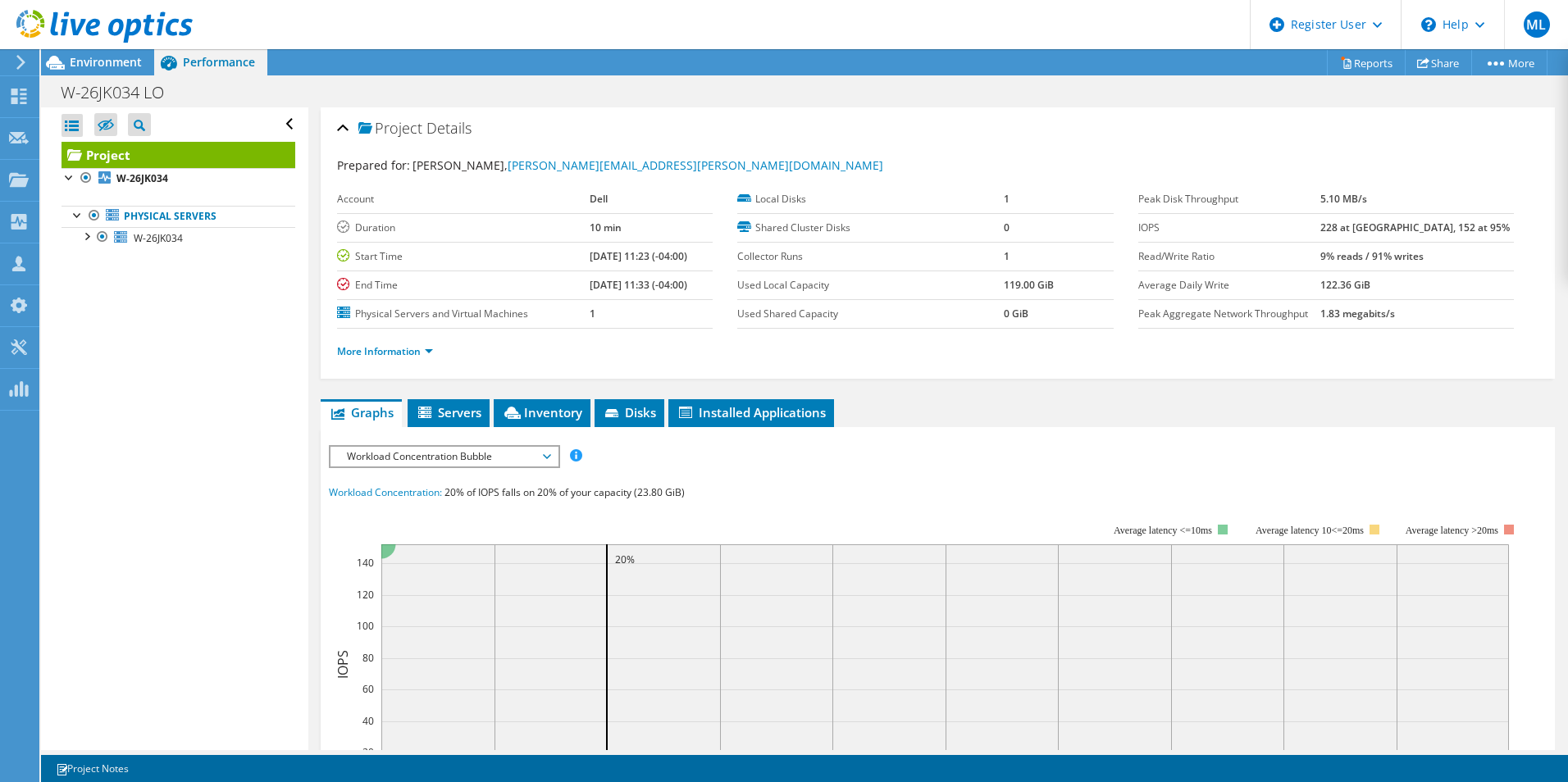
click at [475, 457] on span "Workload Concentration Bubble" at bounding box center [444, 456] width 211 height 20
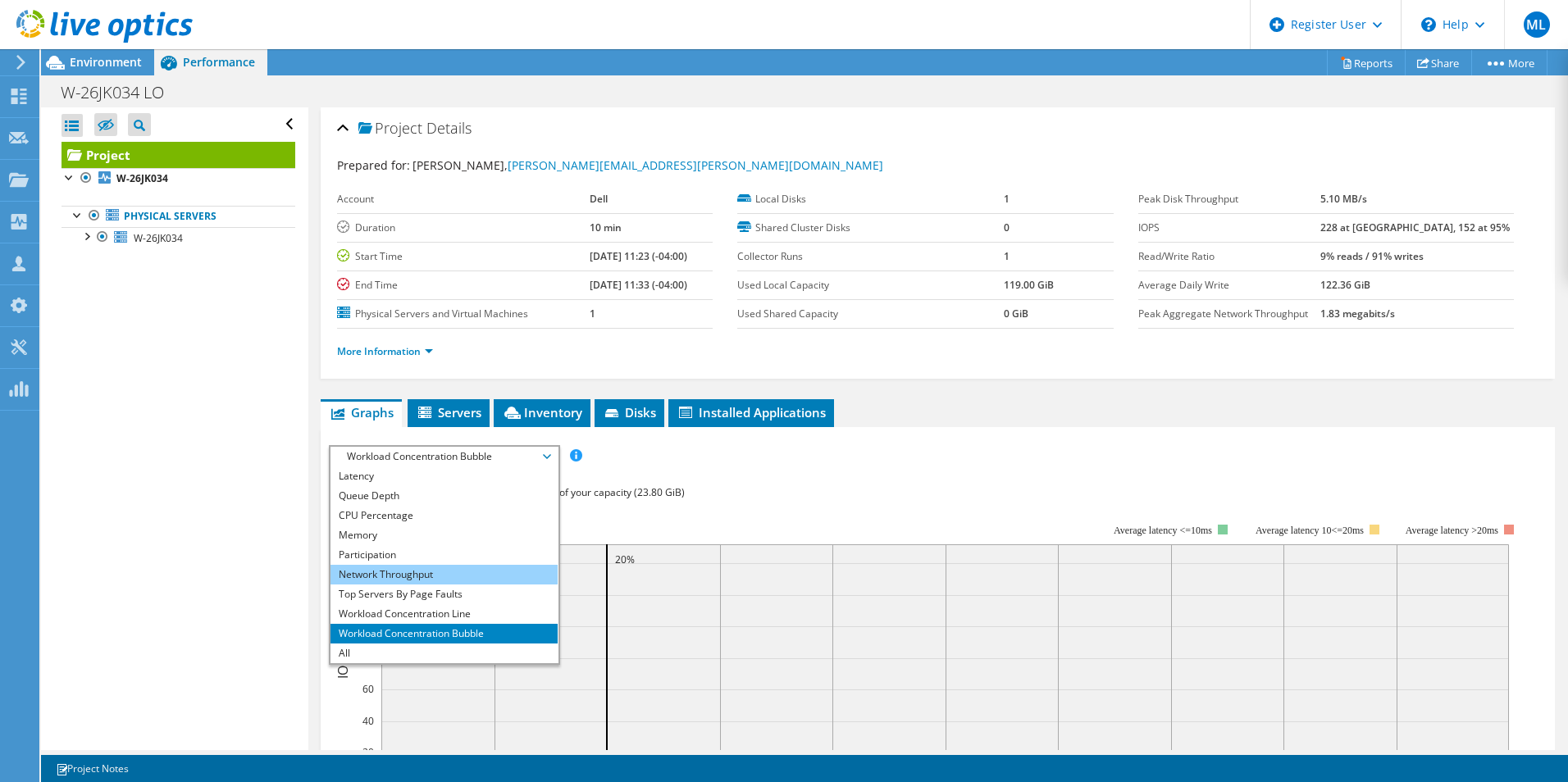
click at [450, 581] on li "Network Throughput" at bounding box center [444, 574] width 227 height 20
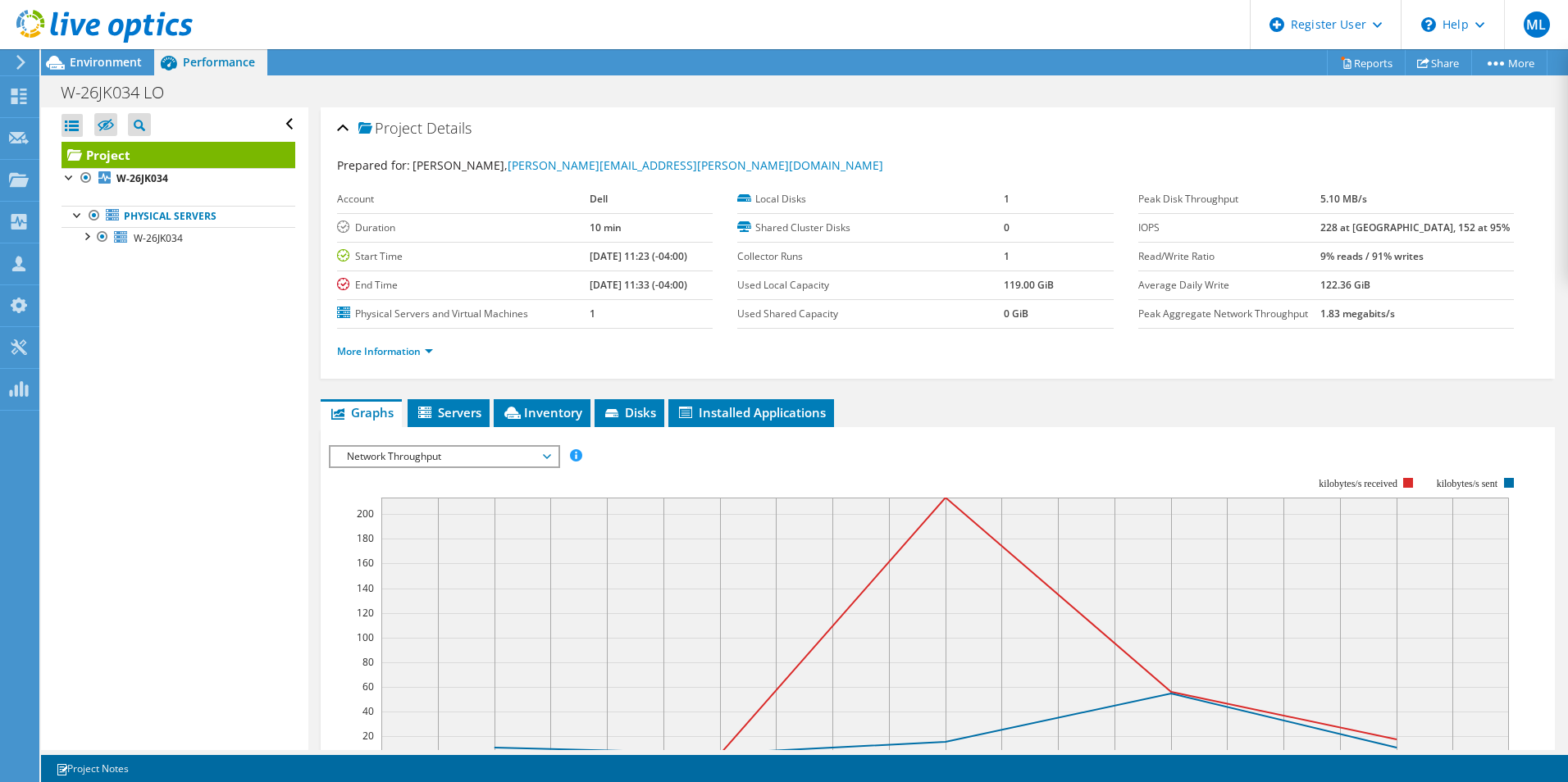
click at [543, 455] on span "Network Throughput" at bounding box center [444, 456] width 211 height 20
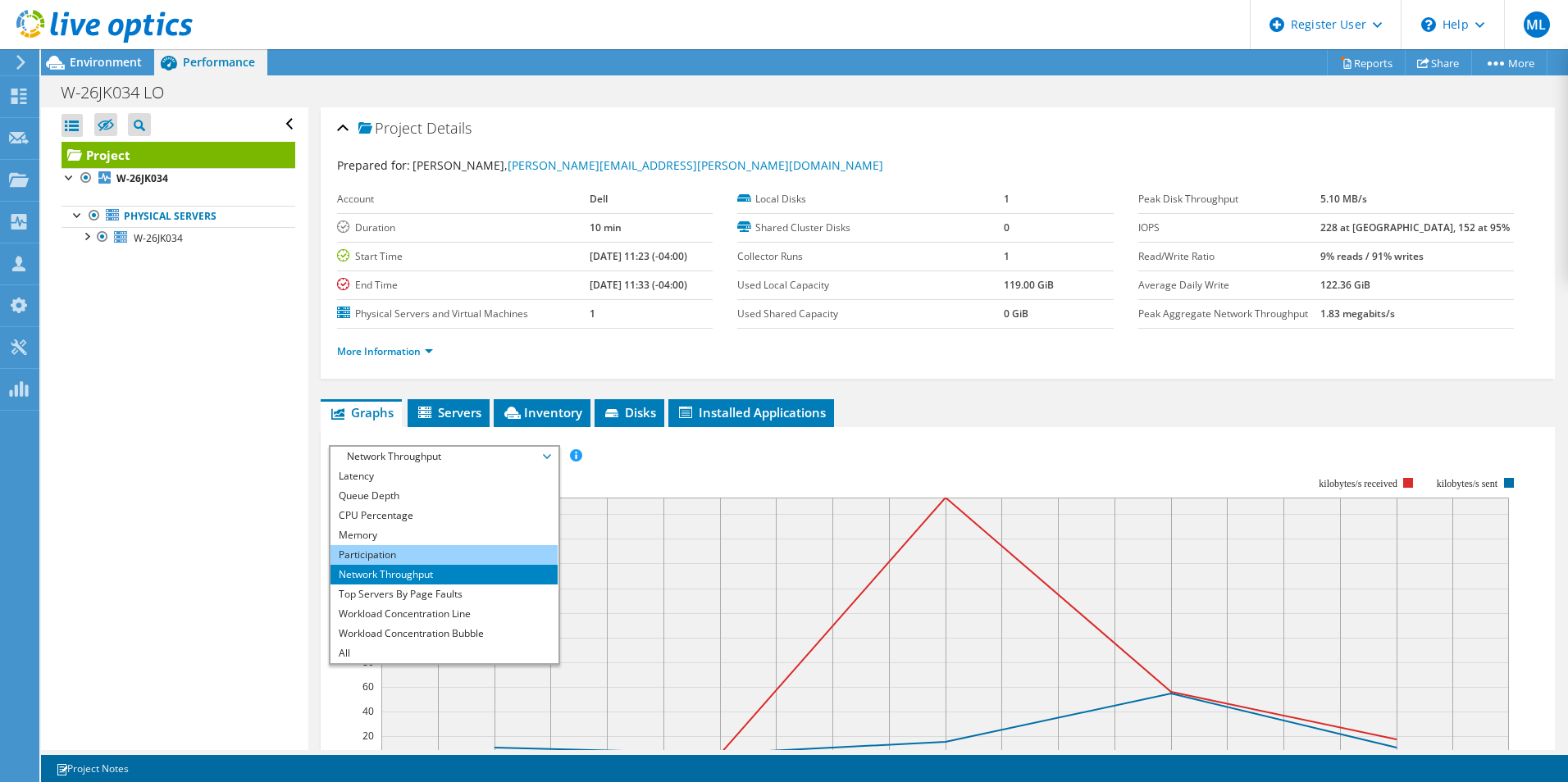
click at [441, 555] on li "Participation" at bounding box center [444, 554] width 227 height 20
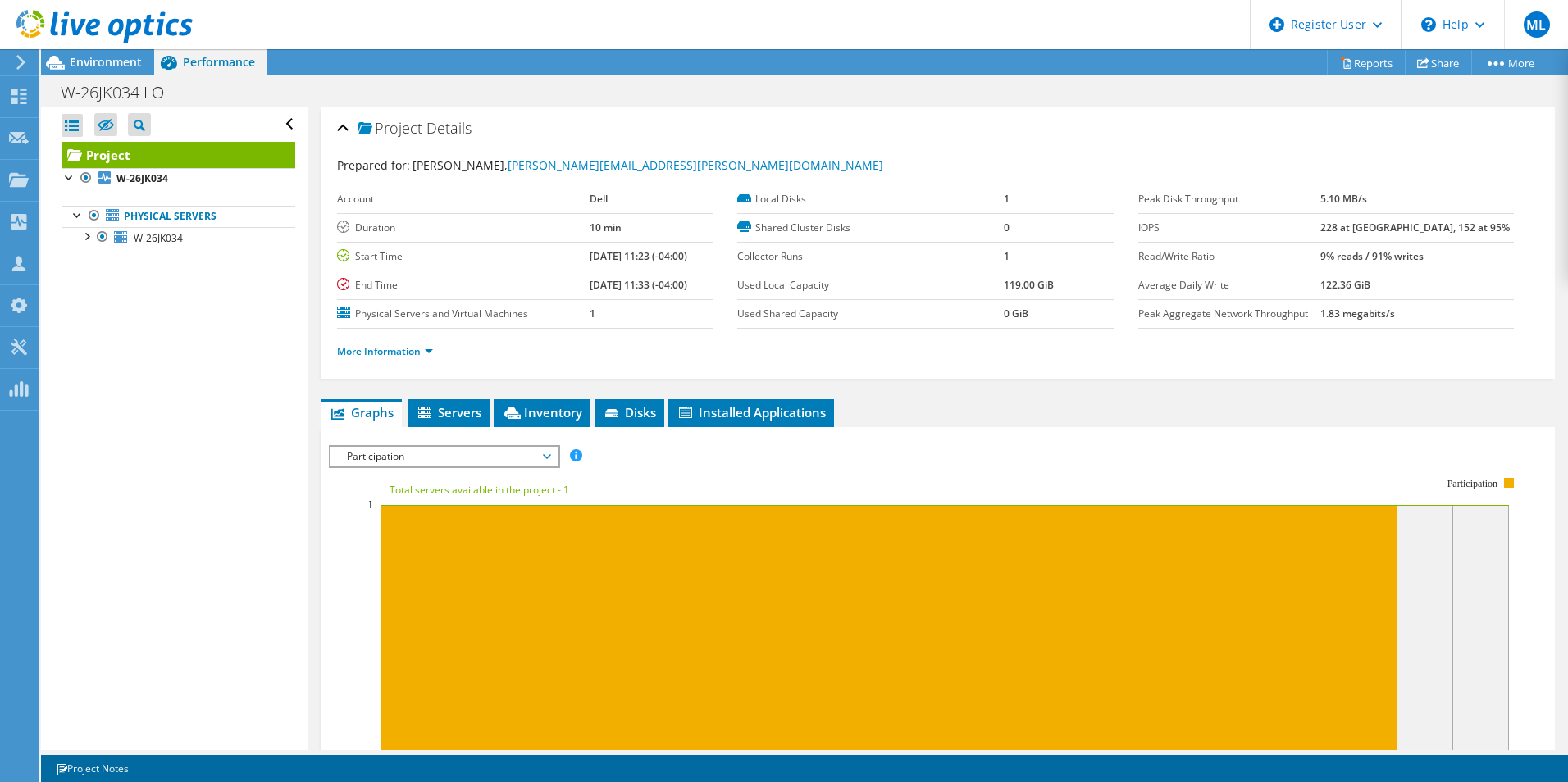
click at [492, 460] on span "Participation" at bounding box center [444, 456] width 211 height 20
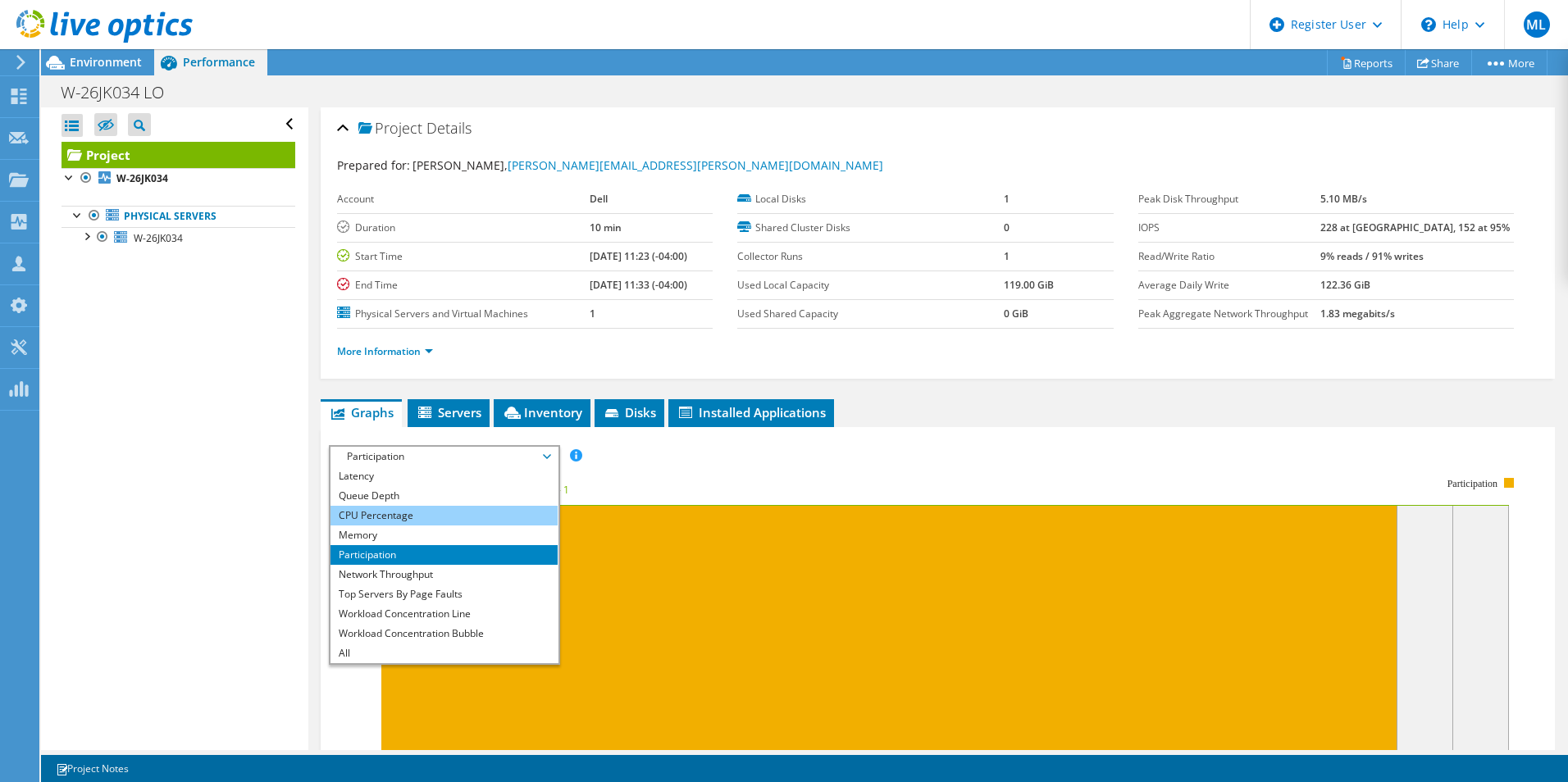
click at [405, 519] on li "CPU Percentage" at bounding box center [444, 516] width 227 height 20
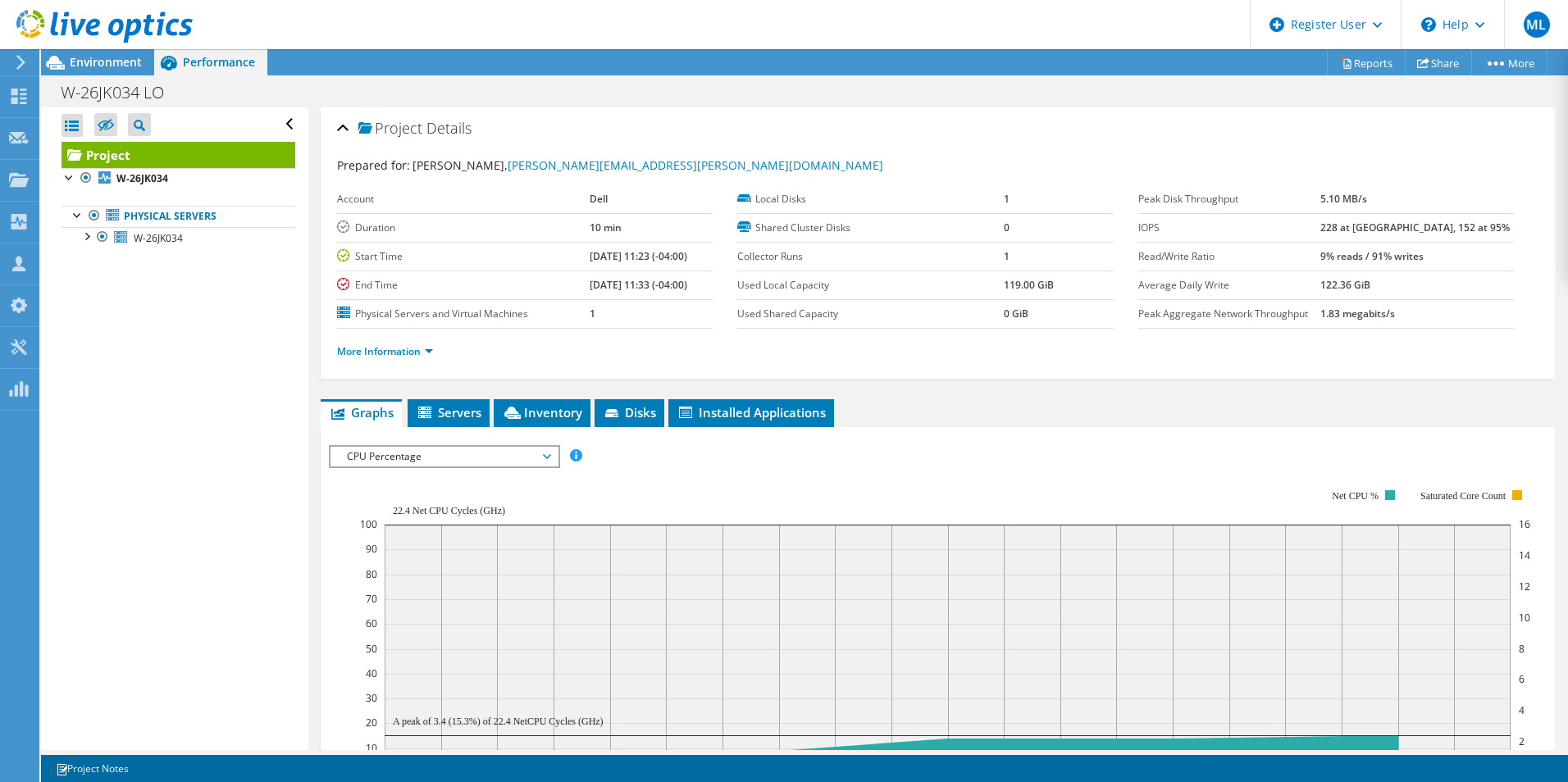
drag, startPoint x: 1239, startPoint y: 196, endPoint x: 1461, endPoint y: 333, distance: 260.9
click at [1461, 333] on section "Prepared for: [PERSON_NAME], [PERSON_NAME][EMAIL_ADDRESS][PERSON_NAME][DOMAIN_N…" at bounding box center [938, 266] width 1202 height 218
click at [1461, 333] on div "More Information" at bounding box center [938, 351] width 1202 height 46
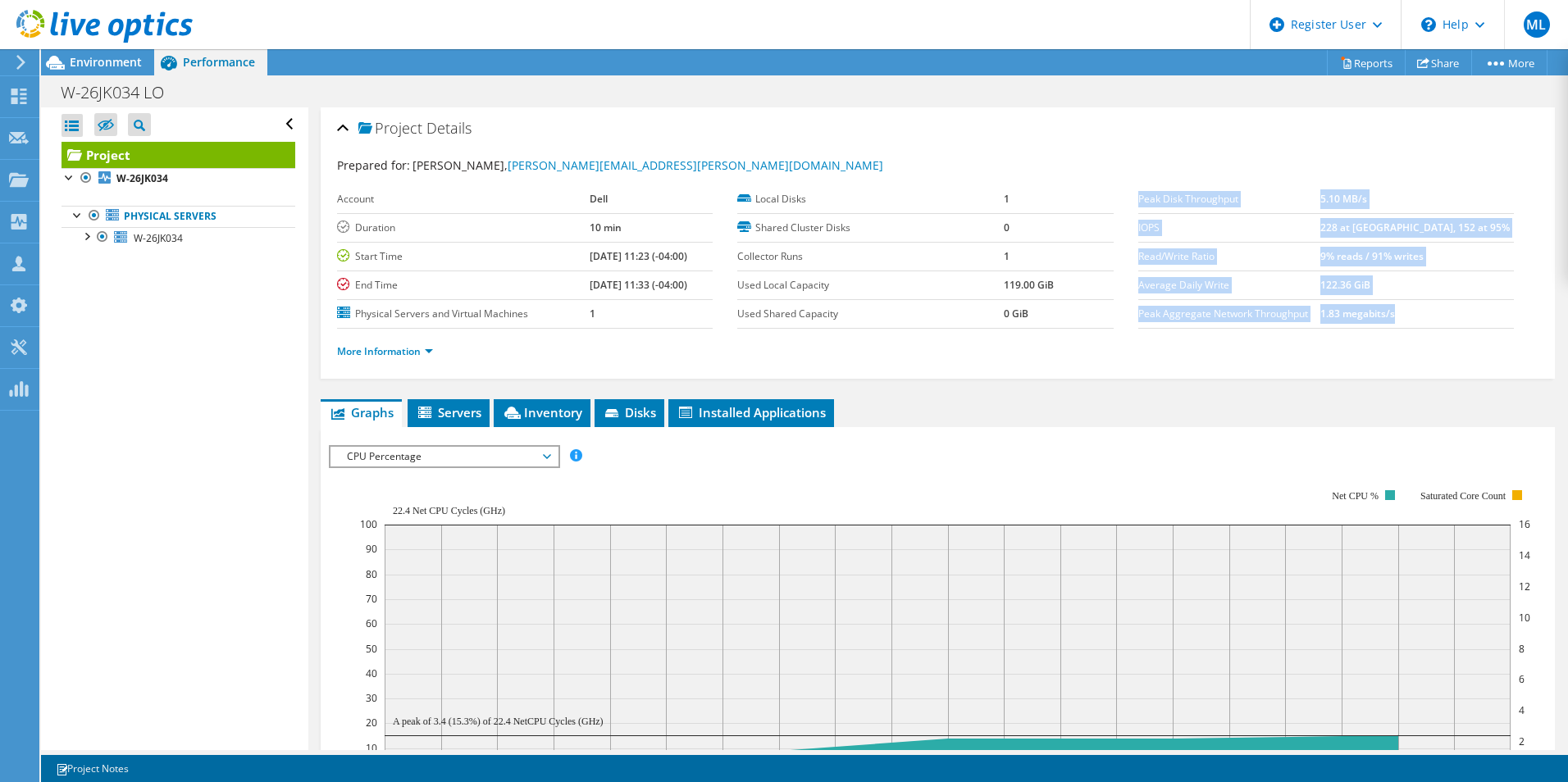
drag, startPoint x: 1461, startPoint y: 328, endPoint x: 1130, endPoint y: 199, distance: 355.2
click at [1138, 199] on tbody "Peak Disk Throughput 5.10 MB/s IOPS 228 at [GEOGRAPHIC_DATA], 152 at 95% Read/W…" at bounding box center [1326, 257] width 376 height 144
click at [1138, 199] on label "Peak Disk Throughput" at bounding box center [1229, 199] width 182 height 16
drag, startPoint x: 1130, startPoint y: 199, endPoint x: 1455, endPoint y: 310, distance: 343.4
click at [1455, 310] on tbody "Peak Disk Throughput 5.10 MB/s IOPS 228 at [GEOGRAPHIC_DATA], 152 at 95% Read/W…" at bounding box center [1326, 257] width 376 height 144
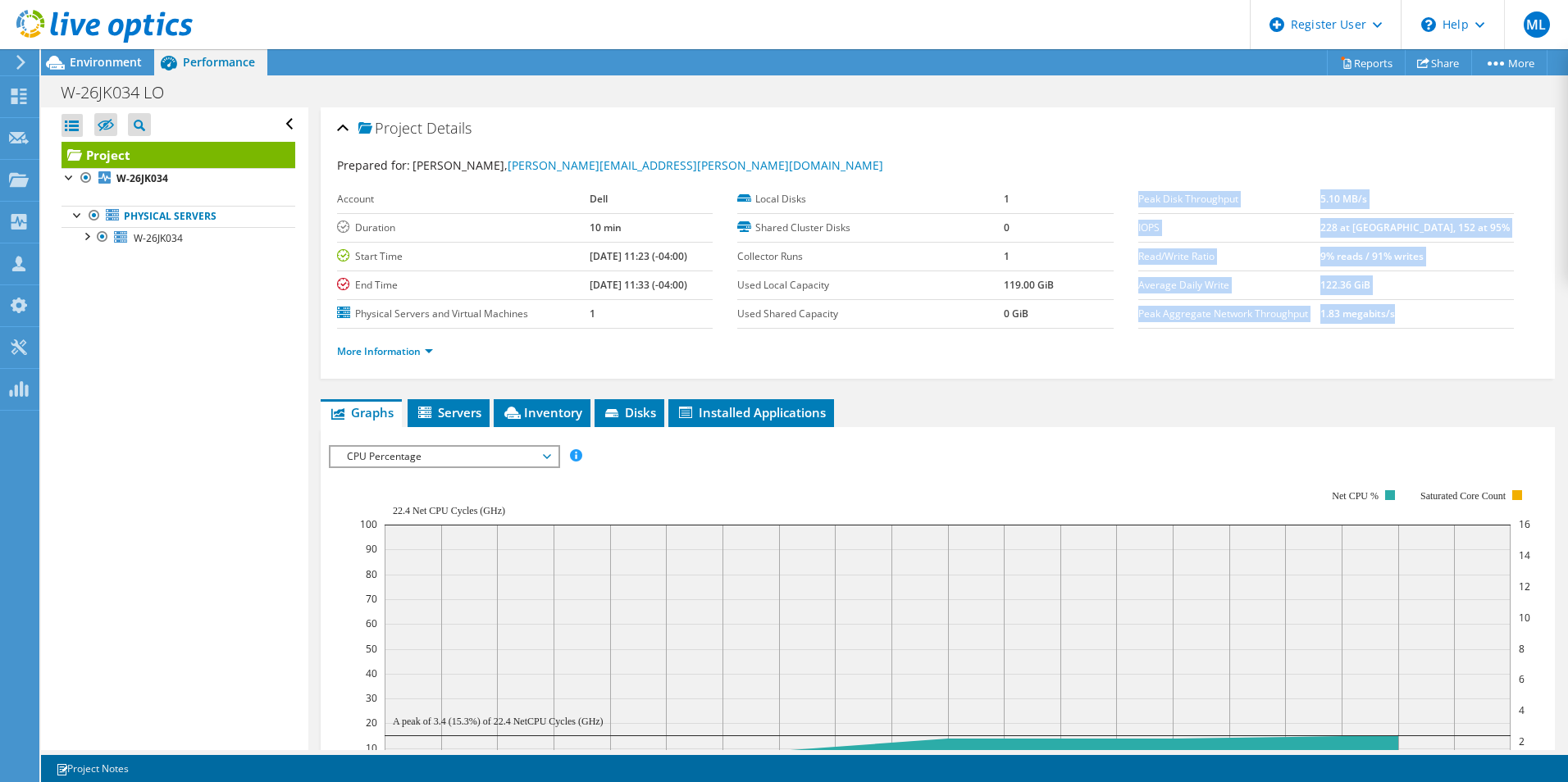
click at [1455, 310] on td "1.83 megabits/s" at bounding box center [1417, 313] width 193 height 28
drag, startPoint x: 1455, startPoint y: 310, endPoint x: 1063, endPoint y: 186, distance: 411.1
click at [1063, 186] on section "Prepared for: [PERSON_NAME], [PERSON_NAME][EMAIL_ADDRESS][PERSON_NAME][DOMAIN_N…" at bounding box center [938, 266] width 1202 height 218
click at [1063, 186] on td "1" at bounding box center [1059, 199] width 110 height 28
drag, startPoint x: 1241, startPoint y: 260, endPoint x: 1426, endPoint y: 333, distance: 198.9
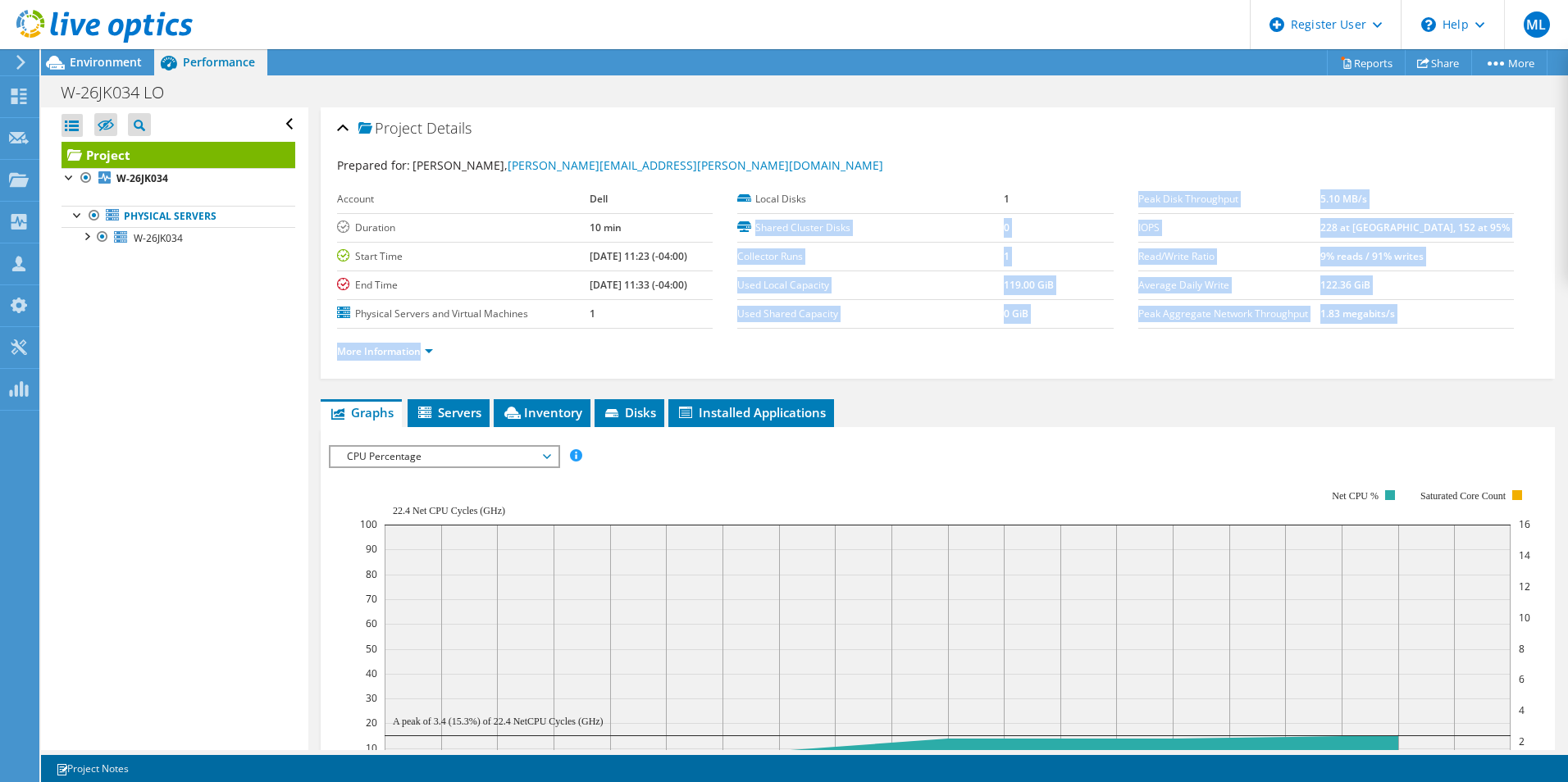
click at [1423, 333] on section "Prepared for: [PERSON_NAME], [PERSON_NAME][EMAIL_ADDRESS][PERSON_NAME][DOMAIN_N…" at bounding box center [938, 266] width 1202 height 218
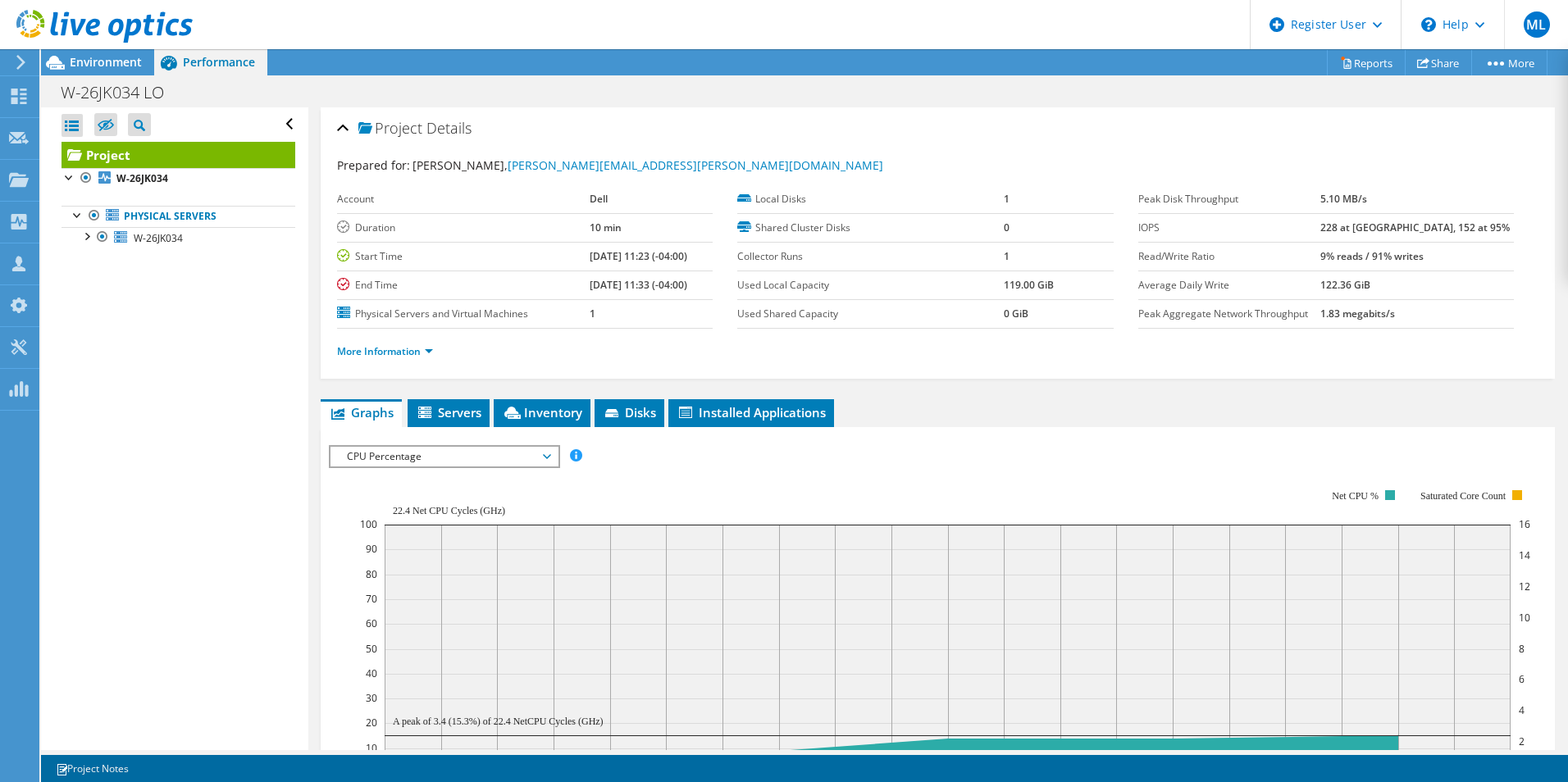
drag, startPoint x: 1426, startPoint y: 333, endPoint x: 1409, endPoint y: 333, distance: 17.0
click at [1409, 333] on div "More Information" at bounding box center [938, 351] width 1202 height 46
click at [63, 54] on div at bounding box center [96, 27] width 193 height 55
click at [77, 56] on span "Environment" at bounding box center [106, 62] width 72 height 15
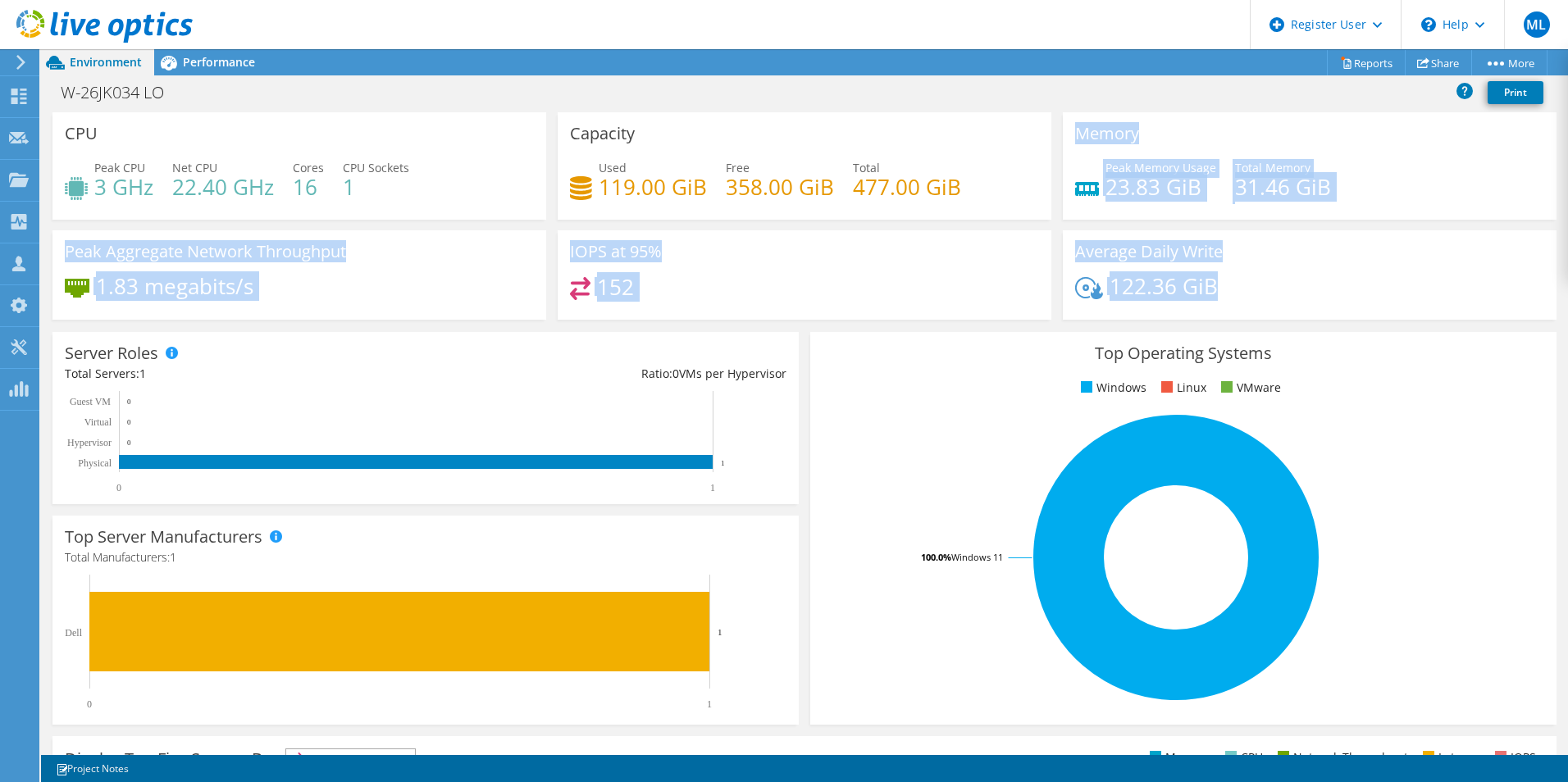
drag, startPoint x: 1052, startPoint y: 138, endPoint x: 1272, endPoint y: 290, distance: 267.4
click at [1272, 290] on div "CPU Peak CPU 3 GHz Net CPU 22.40 GHz Cores 16 CPU Sockets 1 Capacity Used 119.0…" at bounding box center [804, 222] width 1516 height 218
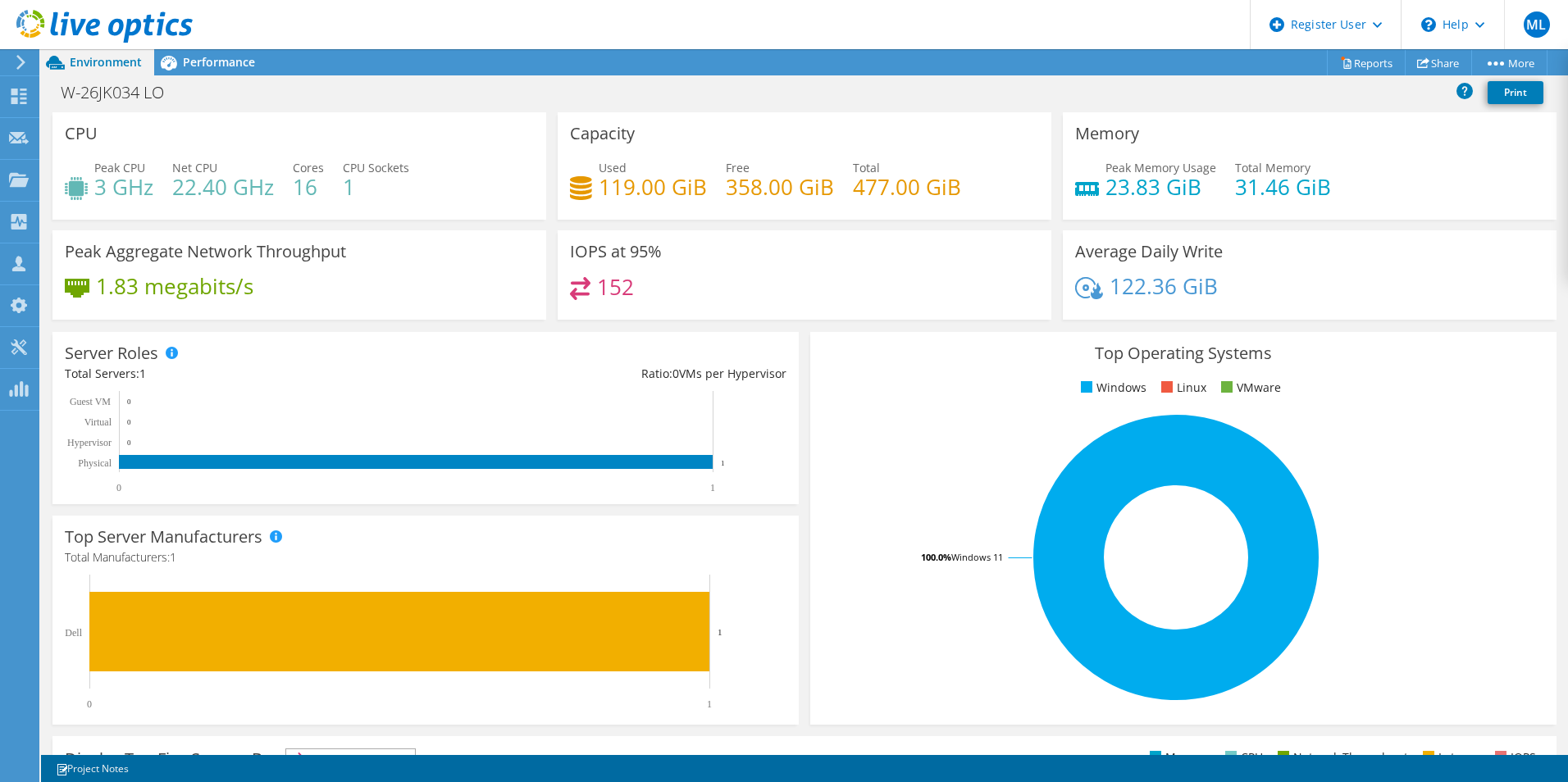
click at [1272, 290] on div "122.36 GiB" at bounding box center [1310, 294] width 469 height 34
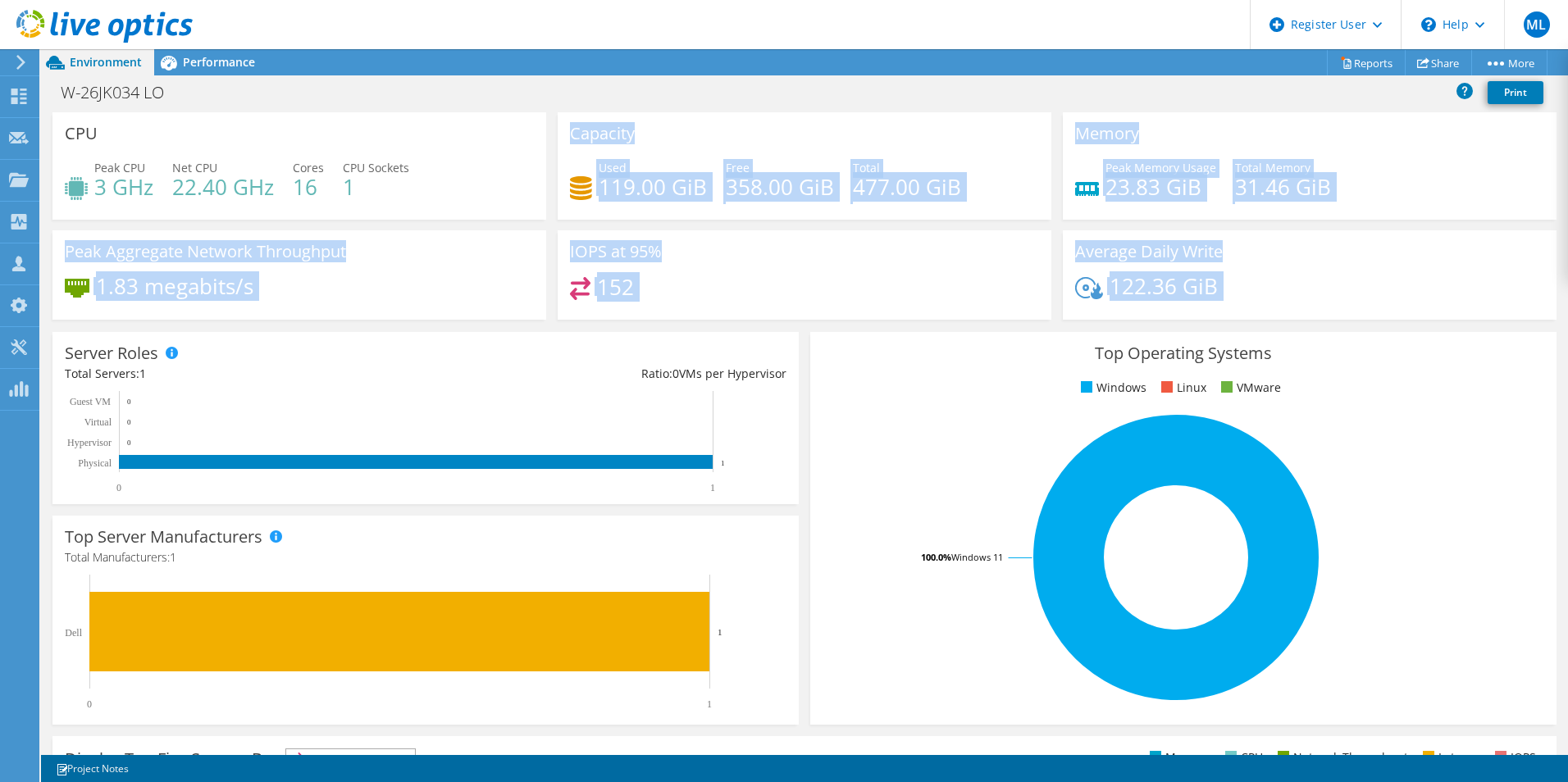
drag, startPoint x: 1272, startPoint y: 290, endPoint x: 560, endPoint y: 124, distance: 731.1
click at [560, 124] on div "CPU Peak CPU 3 GHz Net CPU 22.40 GHz Cores 16 CPU Sockets 1 Capacity Used 119.0…" at bounding box center [804, 222] width 1516 height 218
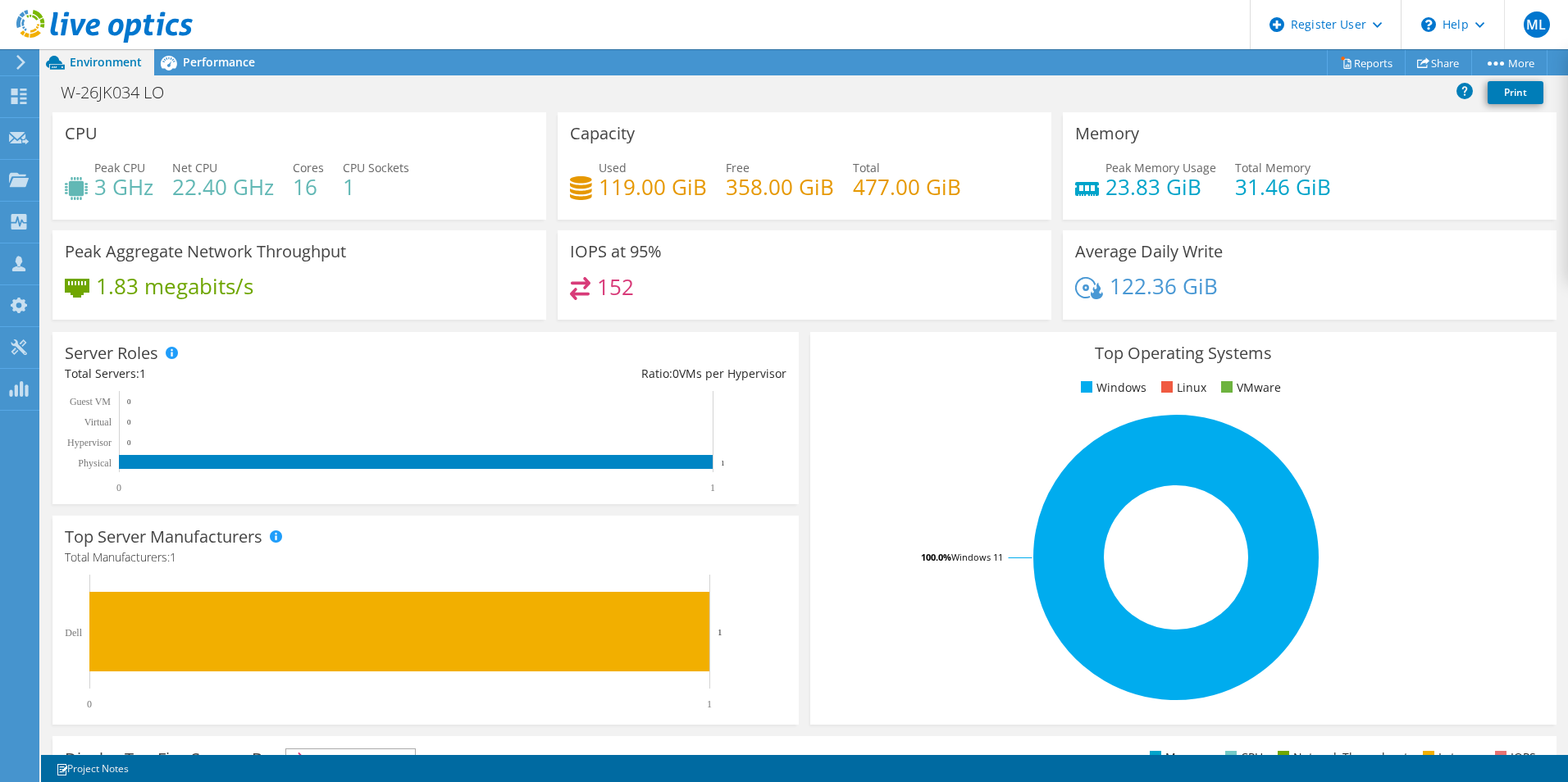
click at [560, 124] on div "Capacity Used 119.00 GiB Free 358.00 GiB Total 477.00 GiB" at bounding box center [805, 166] width 493 height 107
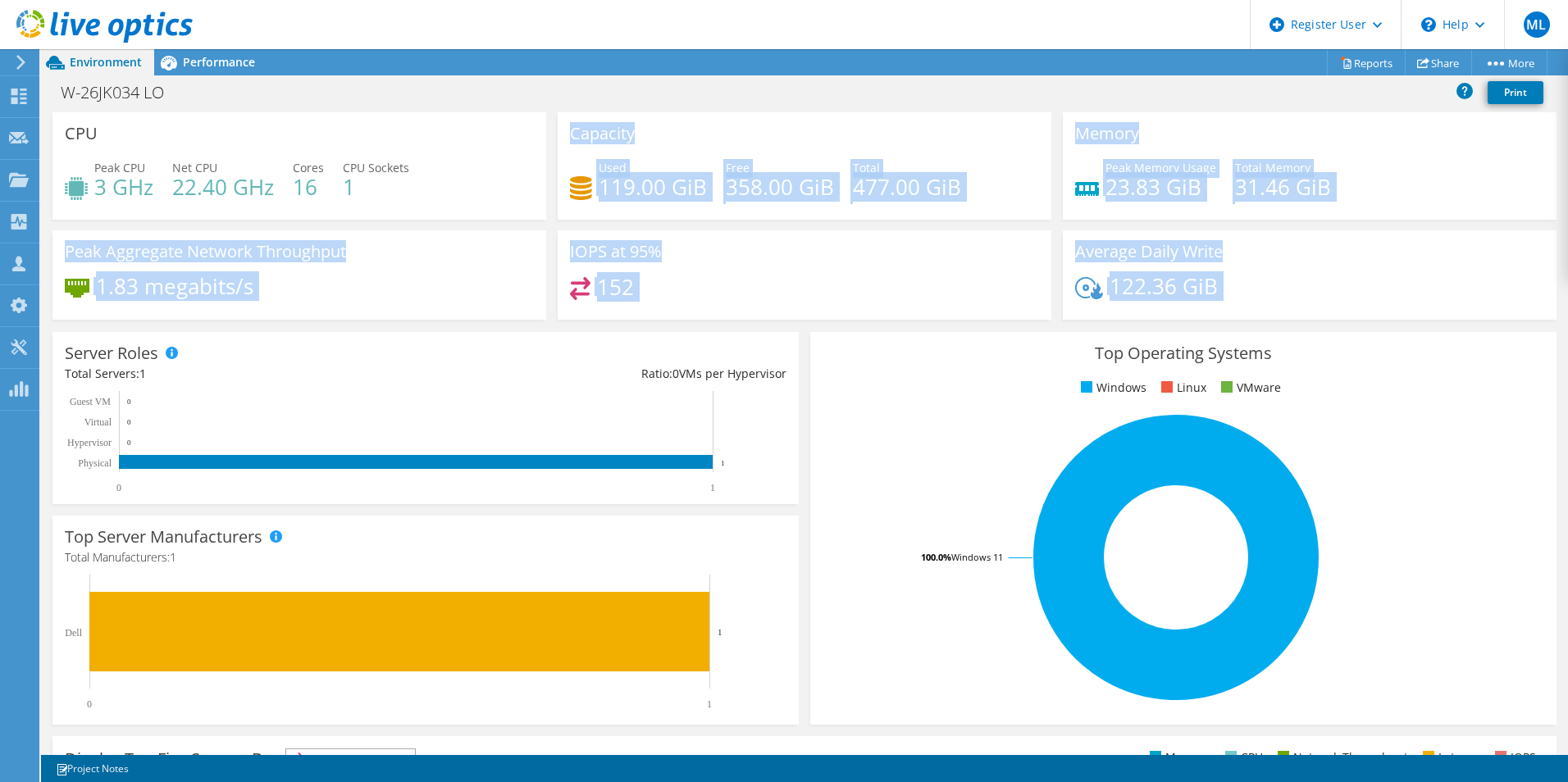
drag, startPoint x: 560, startPoint y: 124, endPoint x: 1386, endPoint y: 290, distance: 842.5
click at [1386, 290] on div "CPU Peak CPU 3 GHz Net CPU 22.40 GHz Cores 16 CPU Sockets 1 Capacity Used 119.0…" at bounding box center [804, 222] width 1516 height 218
click at [1386, 290] on div "122.36 GiB" at bounding box center [1310, 294] width 469 height 34
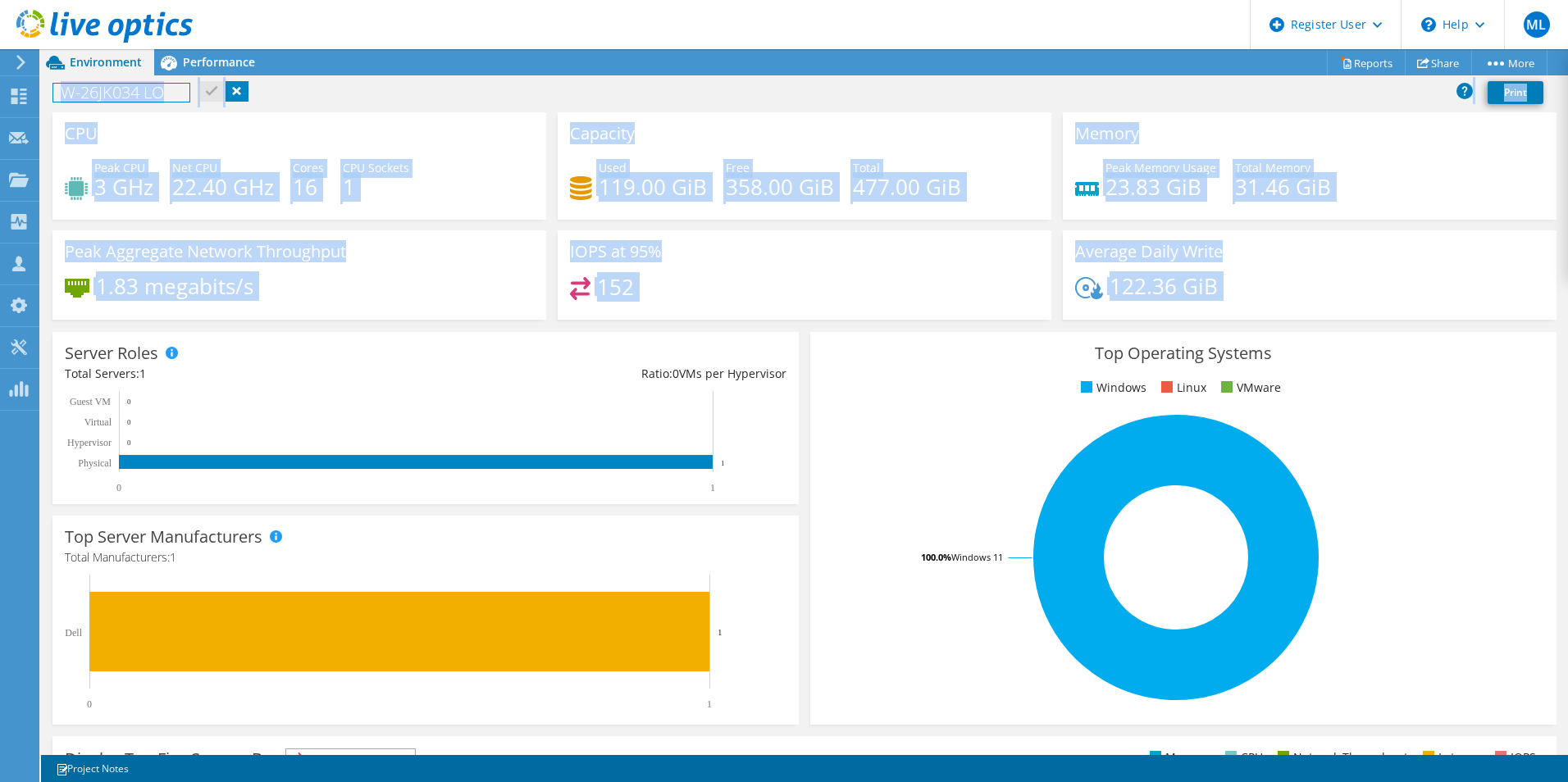
drag, startPoint x: 1386, startPoint y: 290, endPoint x: 570, endPoint y: 134, distance: 830.8
click at [570, 134] on div "CPU Peak CPU 3 GHz Net CPU 22.40 GHz Cores 16 CPU Sockets 1 Capacity Used 119.0…" at bounding box center [804, 222] width 1516 height 218
click at [570, 134] on h3 "Capacity" at bounding box center [602, 133] width 64 height 18
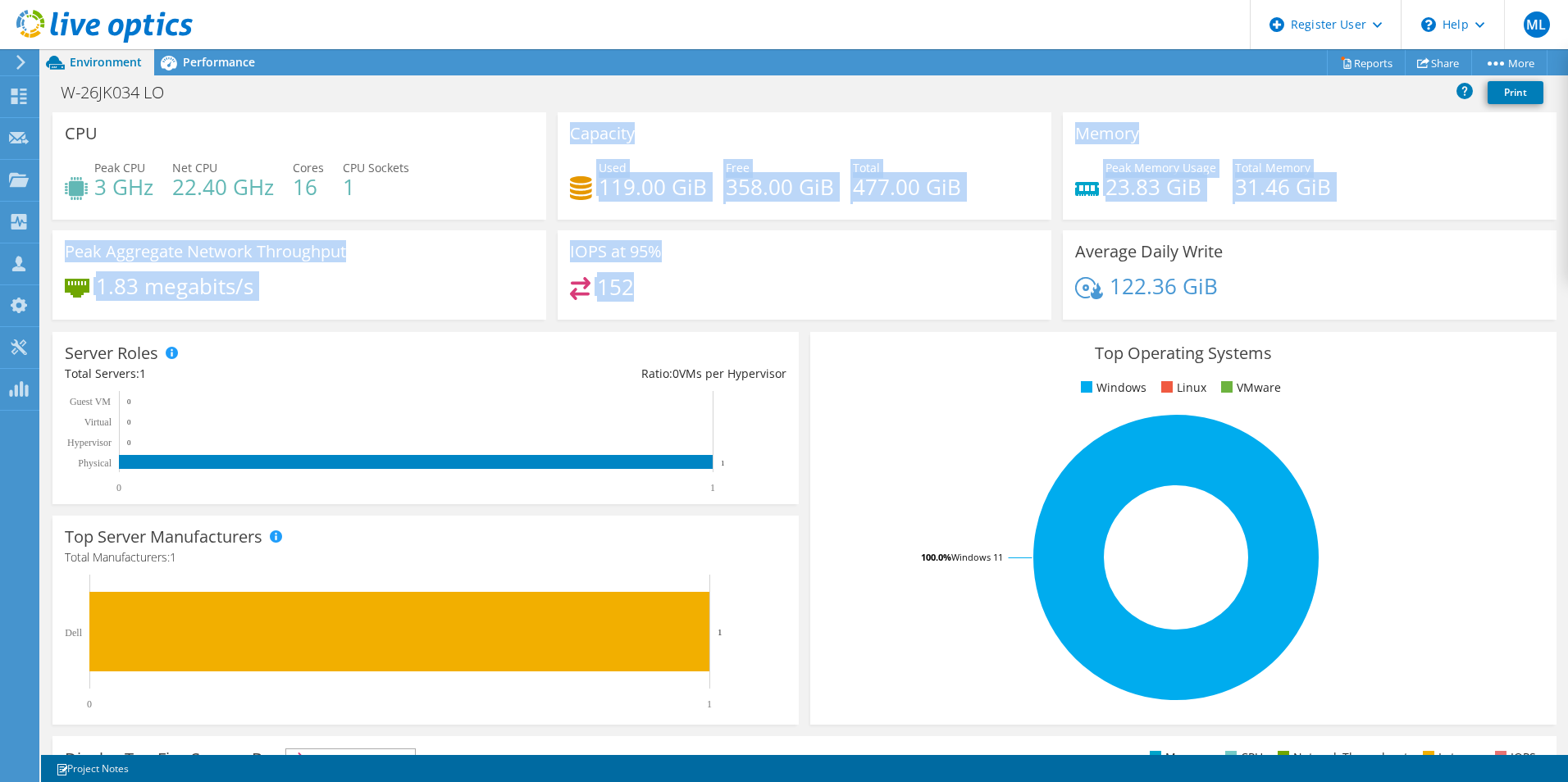
drag, startPoint x: 567, startPoint y: 134, endPoint x: 755, endPoint y: 295, distance: 247.5
click at [755, 295] on div "CPU Peak CPU 3 GHz Net CPU 22.40 GHz Cores 16 CPU Sockets 1 Capacity Used 119.0…" at bounding box center [804, 222] width 1516 height 218
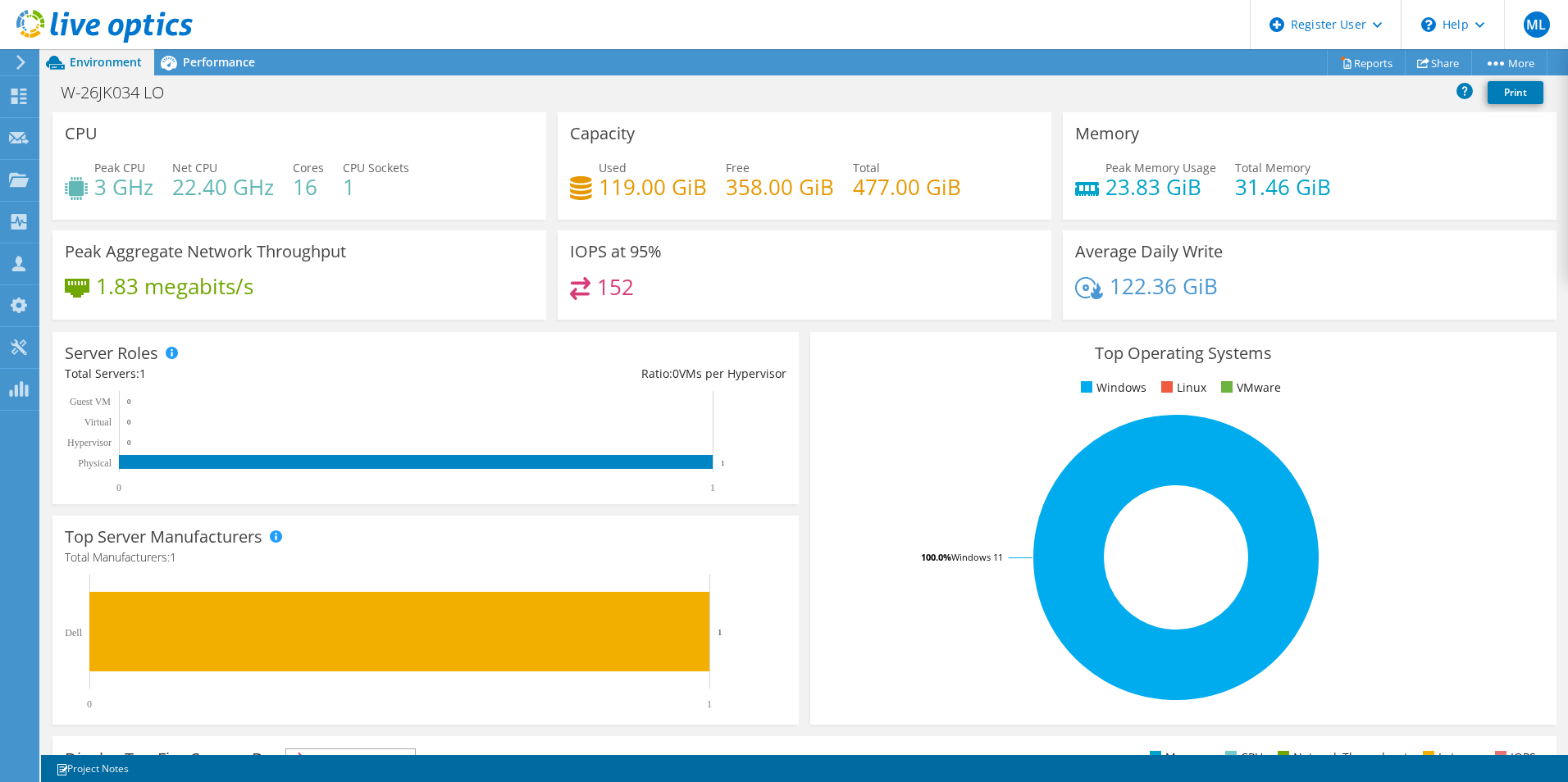
click at [756, 295] on div "152" at bounding box center [805, 294] width 469 height 35
drag, startPoint x: 264, startPoint y: 258, endPoint x: 348, endPoint y: 250, distance: 84.4
click at [348, 250] on div "Peak Aggregate Network Throughput 1.83 megabits/s" at bounding box center [299, 275] width 493 height 89
drag, startPoint x: 348, startPoint y: 250, endPoint x: 354, endPoint y: 273, distance: 23.8
click at [354, 273] on div "Peak Aggregate Network Throughput 1.83 megabits/s" at bounding box center [299, 275] width 493 height 89
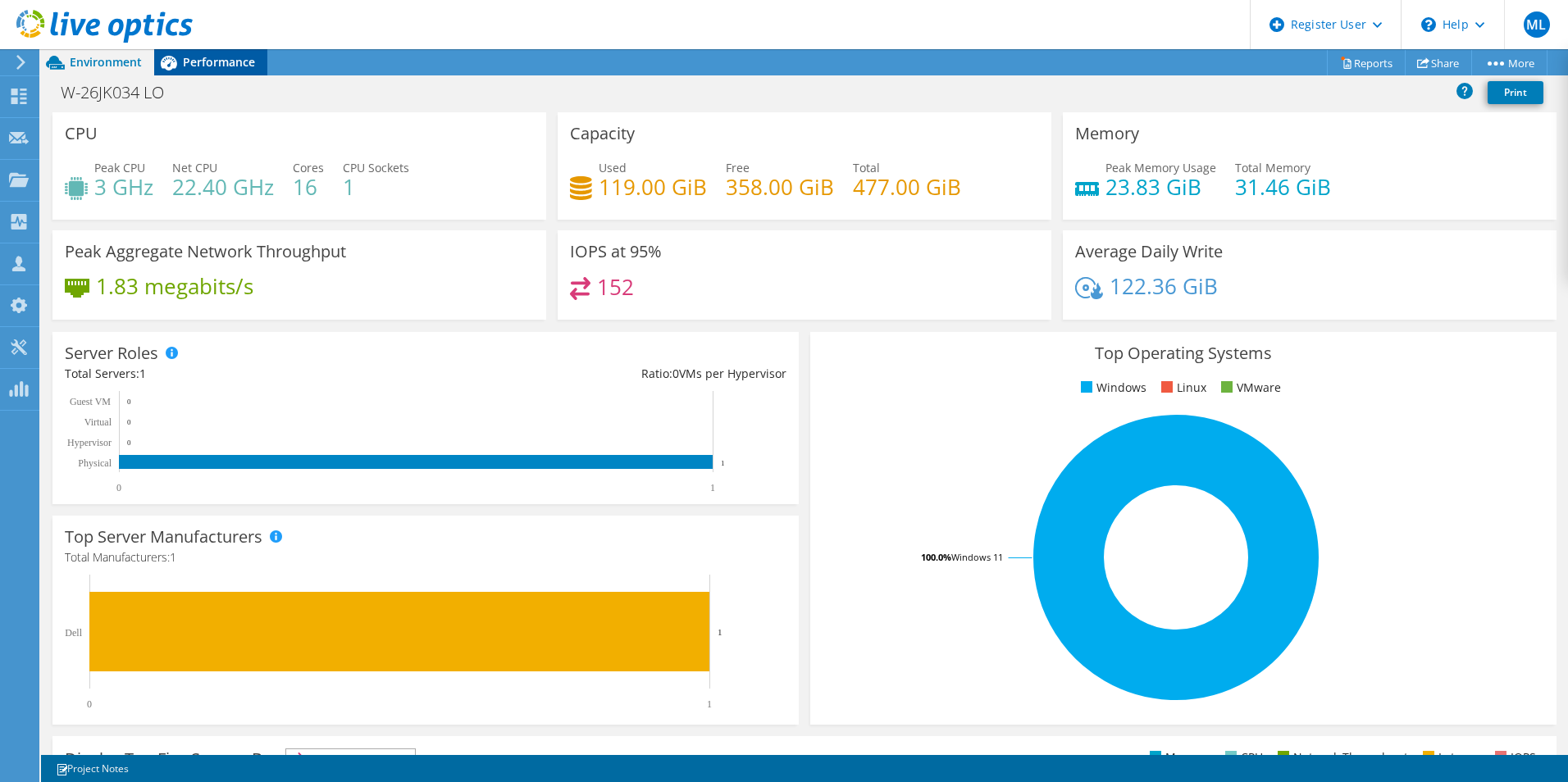
click at [226, 65] on span "Performance" at bounding box center [219, 62] width 72 height 15
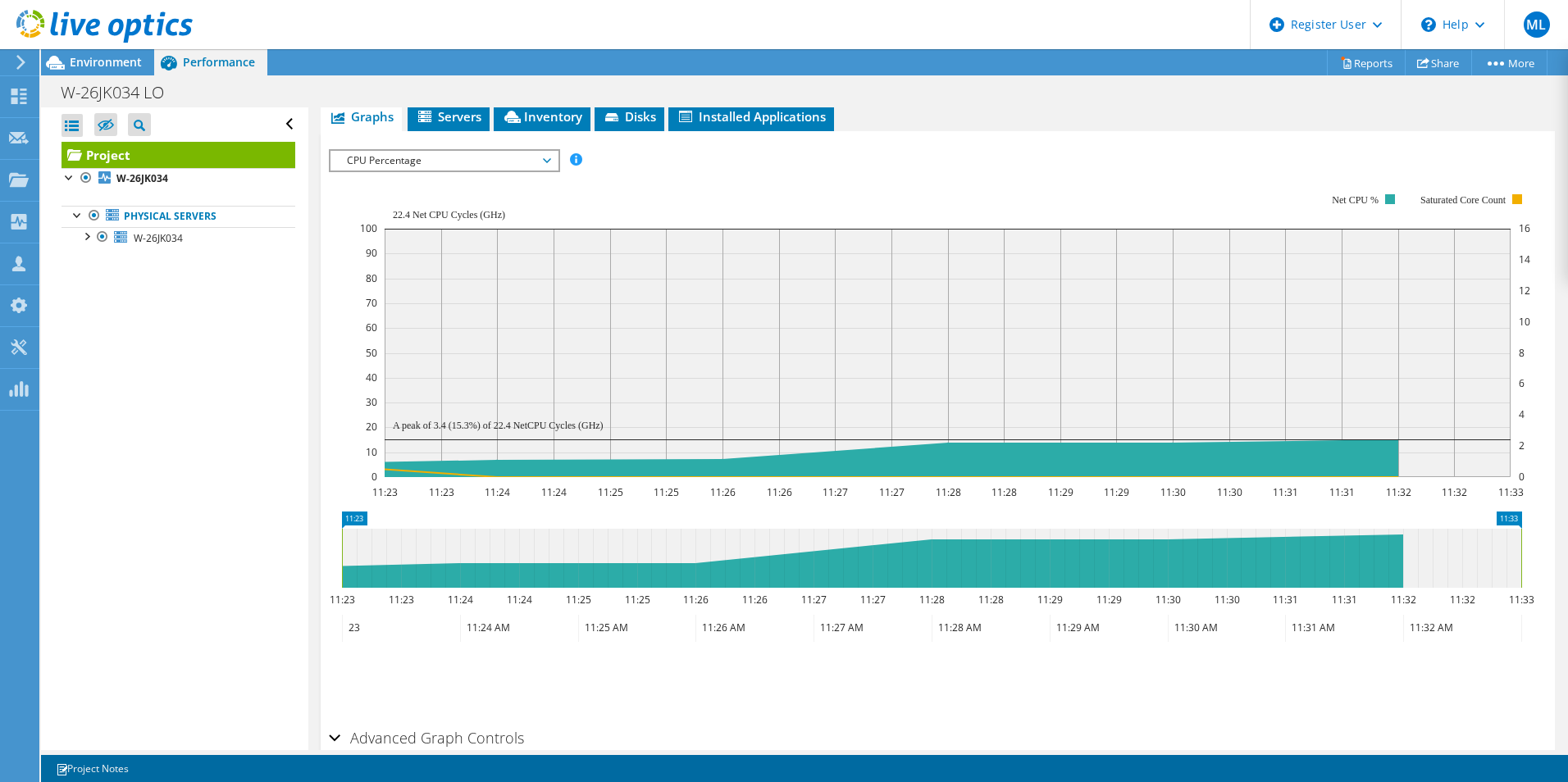
scroll to position [134, 0]
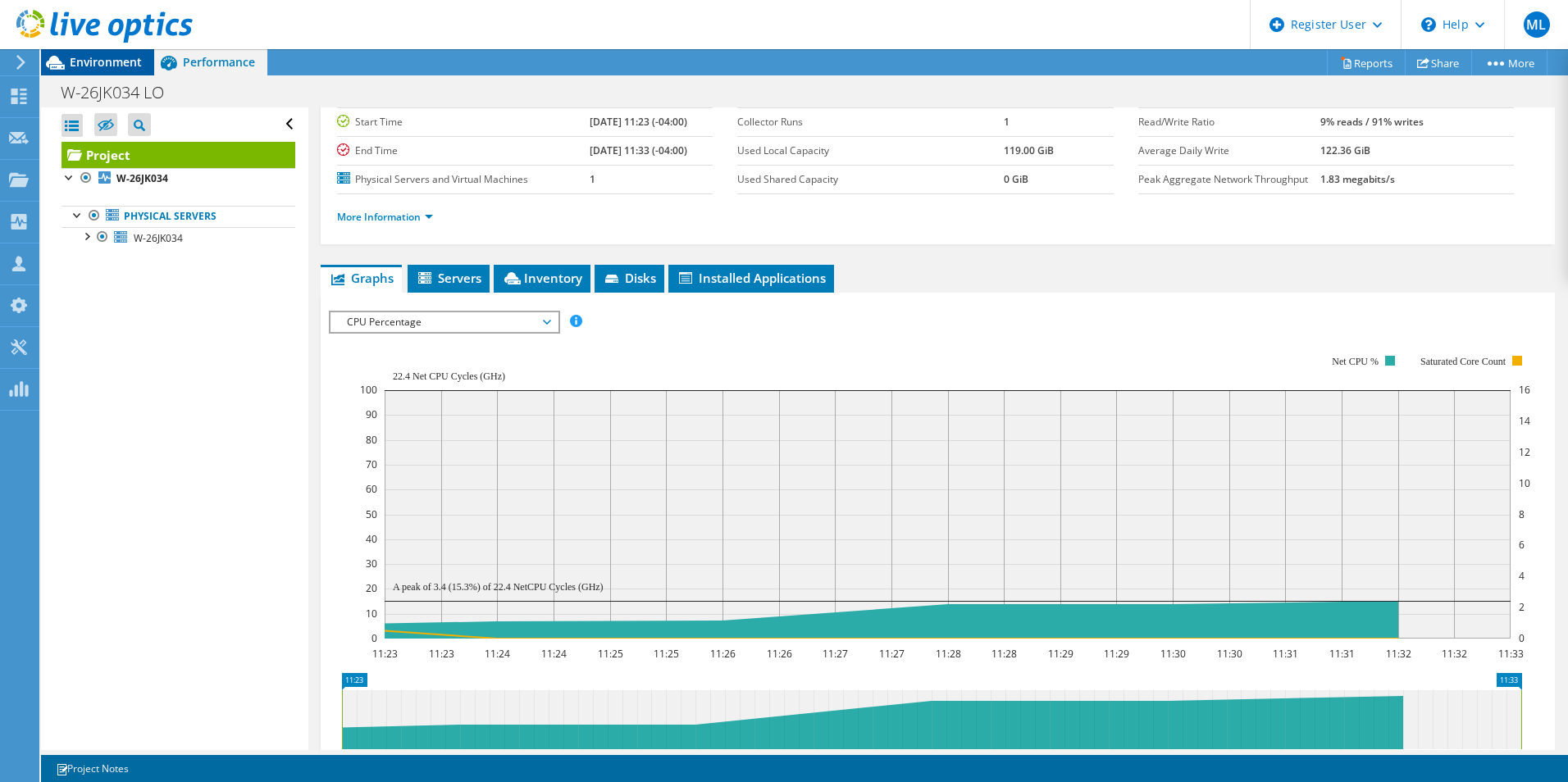
click at [123, 70] on div "Environment" at bounding box center [98, 62] width 113 height 27
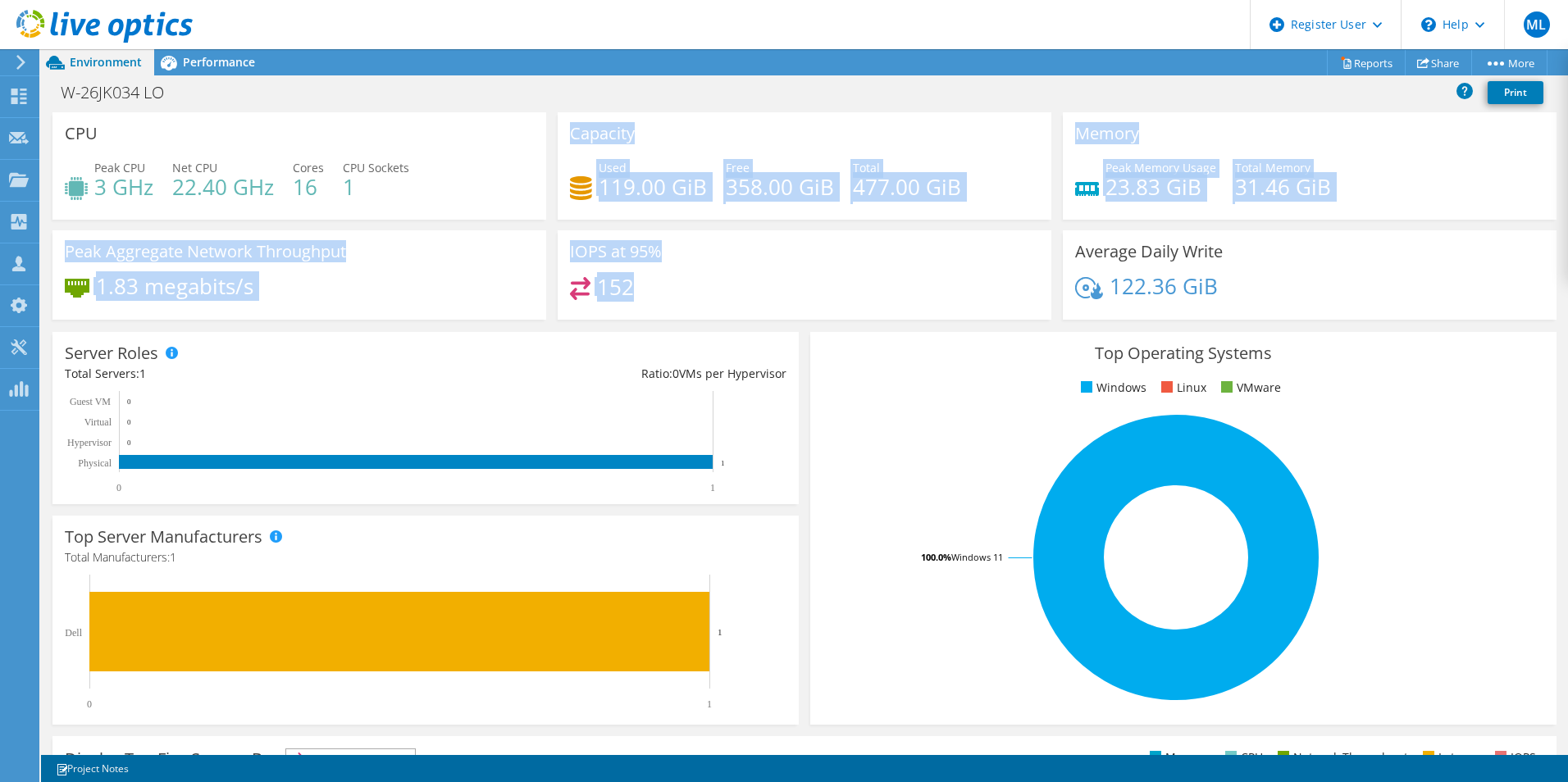
drag, startPoint x: 684, startPoint y: 315, endPoint x: 493, endPoint y: 229, distance: 209.5
click at [493, 229] on div "CPU Peak CPU 3 GHz Net CPU 22.40 GHz Cores 16 CPU Sockets 1 Capacity Used 119.0…" at bounding box center [804, 222] width 1516 height 218
click at [497, 230] on div "Peak Aggregate Network Throughput 1.83 megabits/s" at bounding box center [299, 275] width 493 height 89
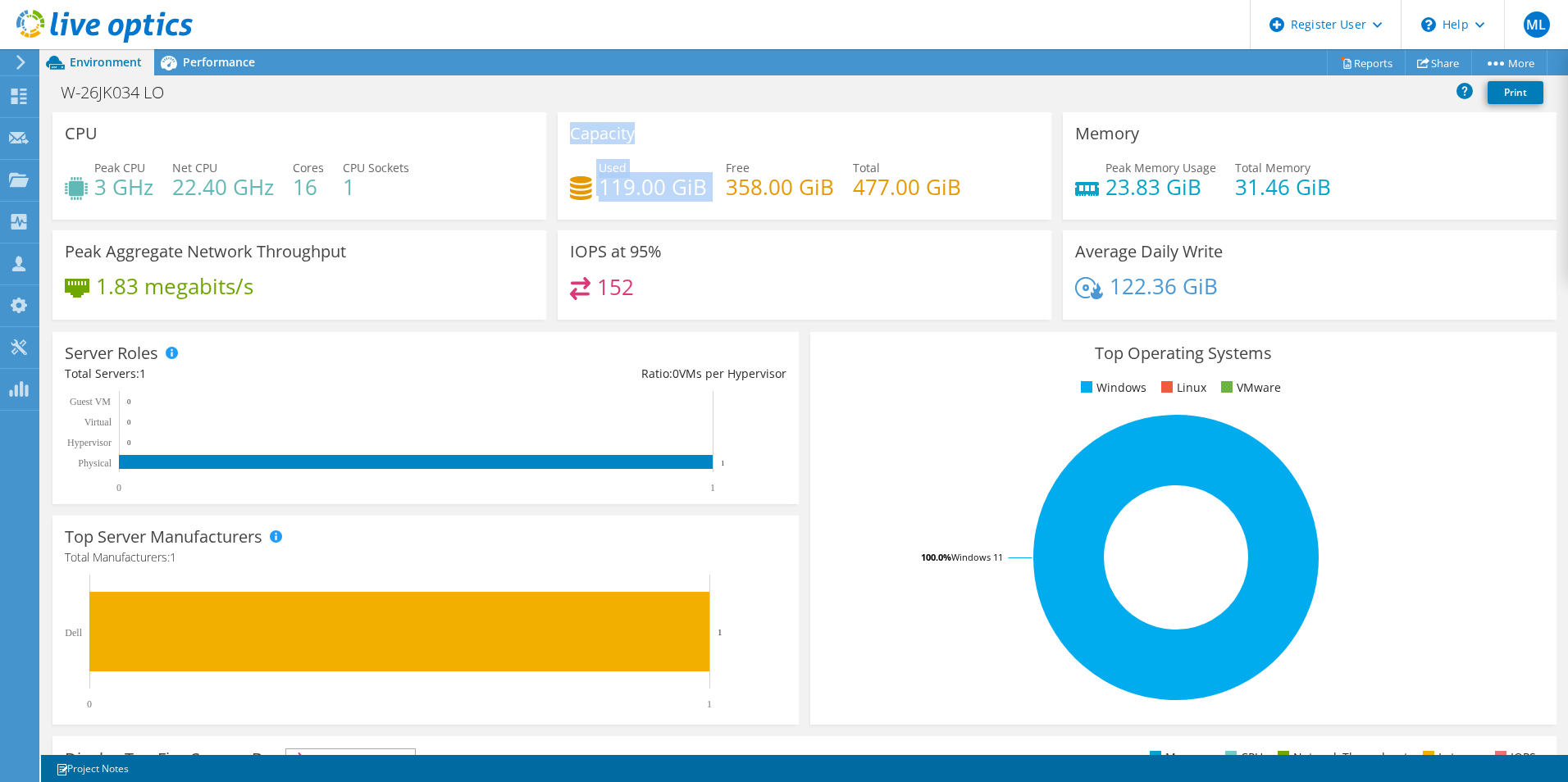
drag, startPoint x: 604, startPoint y: 198, endPoint x: 572, endPoint y: 113, distance: 90.8
click at [572, 113] on div "Capacity Used 119.00 GiB Free 358.00 GiB Total 477.00 GiB" at bounding box center [805, 166] width 493 height 107
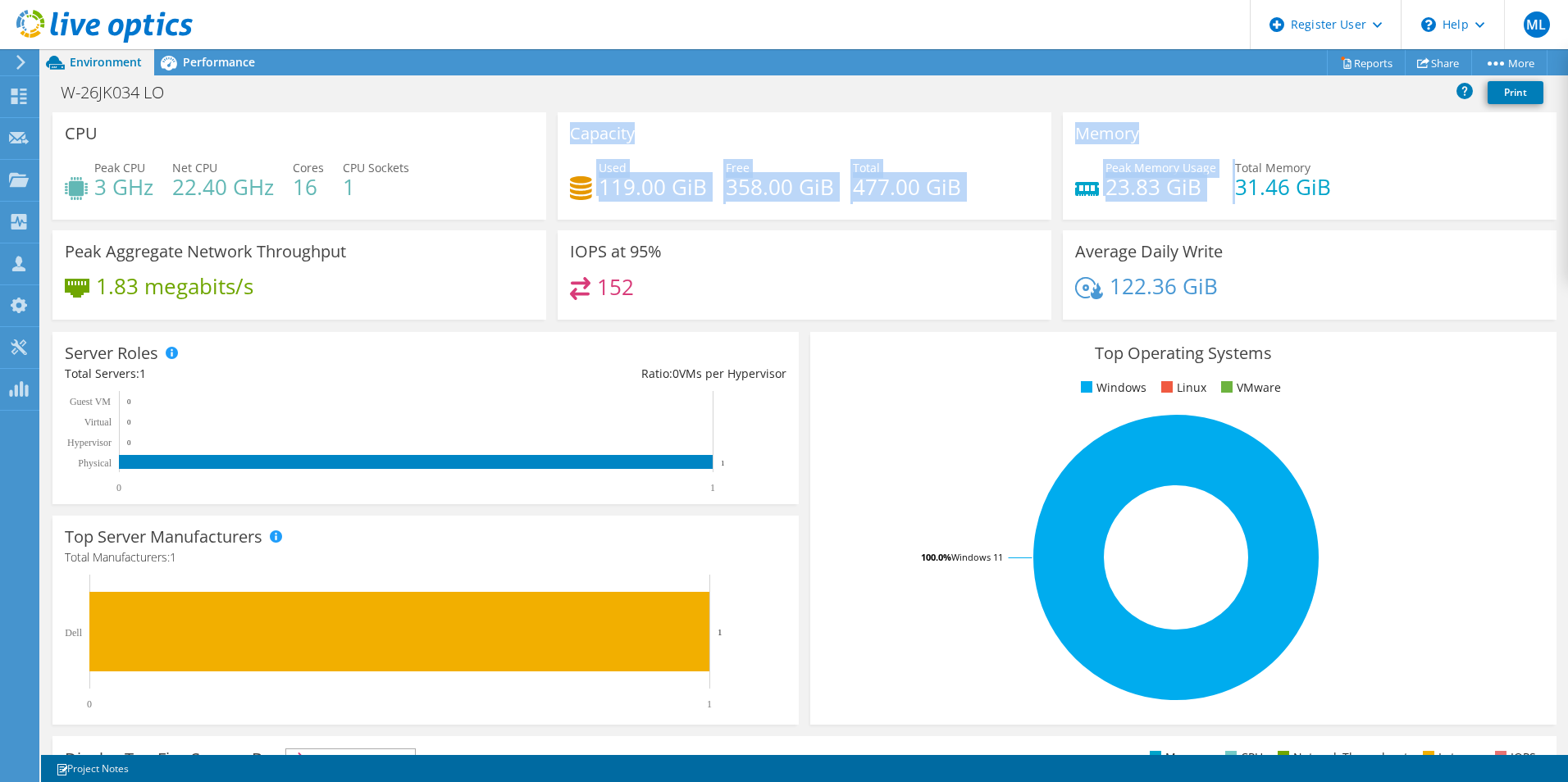
drag, startPoint x: 572, startPoint y: 113, endPoint x: 1056, endPoint y: 205, distance: 492.7
click at [1059, 205] on div "CPU Peak CPU 3 GHz Net CPU 22.40 GHz Cores 16 CPU Sockets 1 Capacity Used 119.0…" at bounding box center [804, 222] width 1516 height 218
drag, startPoint x: 1056, startPoint y: 205, endPoint x: 1033, endPoint y: 205, distance: 23.0
click at [1033, 205] on div "Capacity Used 119.00 GiB Free 358.00 GiB Total 477.00 GiB" at bounding box center [805, 166] width 493 height 107
drag, startPoint x: 999, startPoint y: 205, endPoint x: 692, endPoint y: 152, distance: 311.5
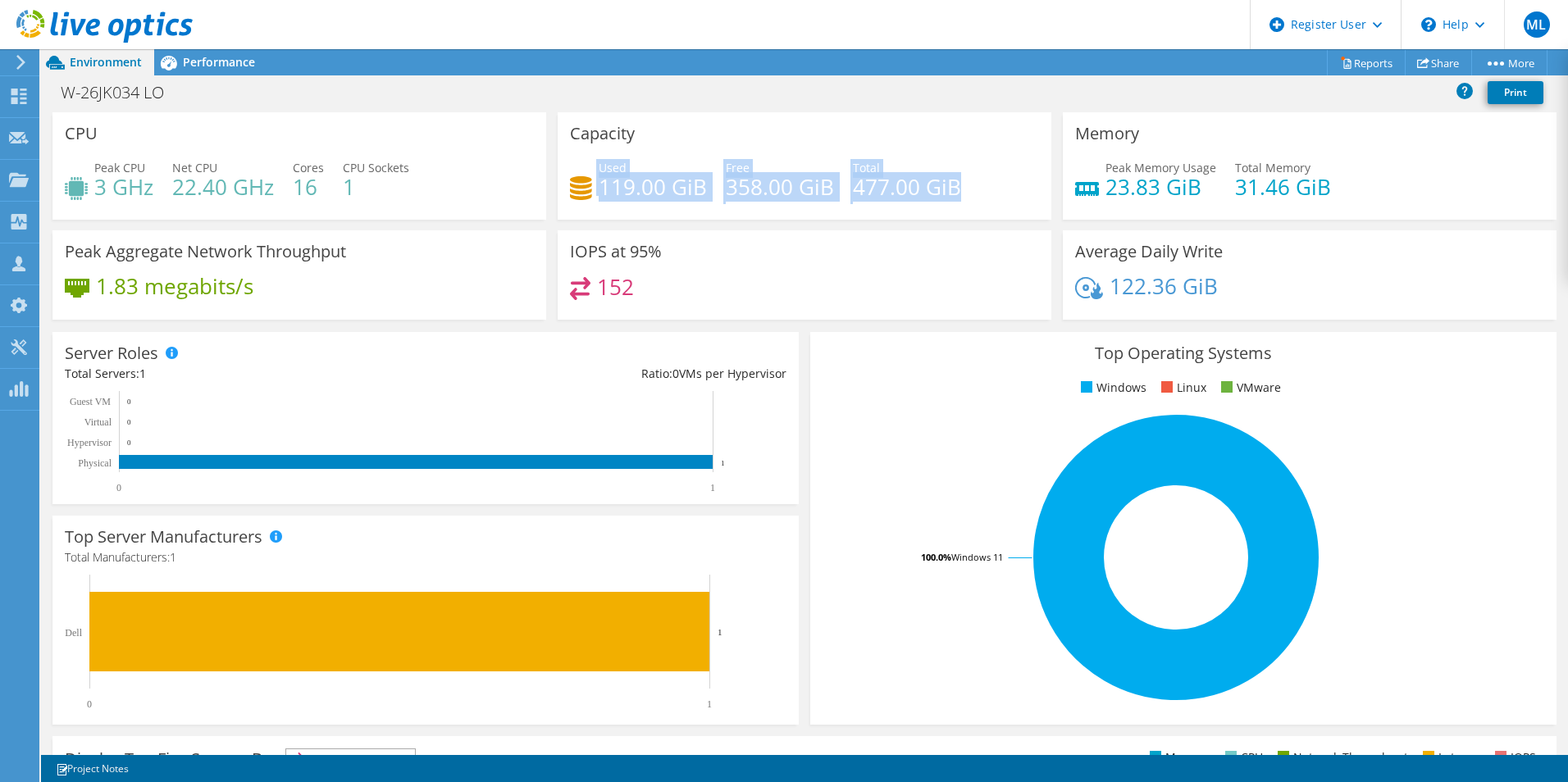
click at [692, 152] on div "Capacity Used 119.00 GiB Free 358.00 GiB Total 477.00 GiB" at bounding box center [805, 166] width 493 height 107
drag, startPoint x: 692, startPoint y: 152, endPoint x: 1001, endPoint y: 205, distance: 313.5
click at [1002, 205] on div "Capacity Used 119.00 GiB Free 358.00 GiB Total 477.00 GiB" at bounding box center [805, 166] width 493 height 107
click at [999, 202] on div "Used 119.00 GiB Free 358.00 GiB Total 477.00 GiB" at bounding box center [805, 186] width 469 height 53
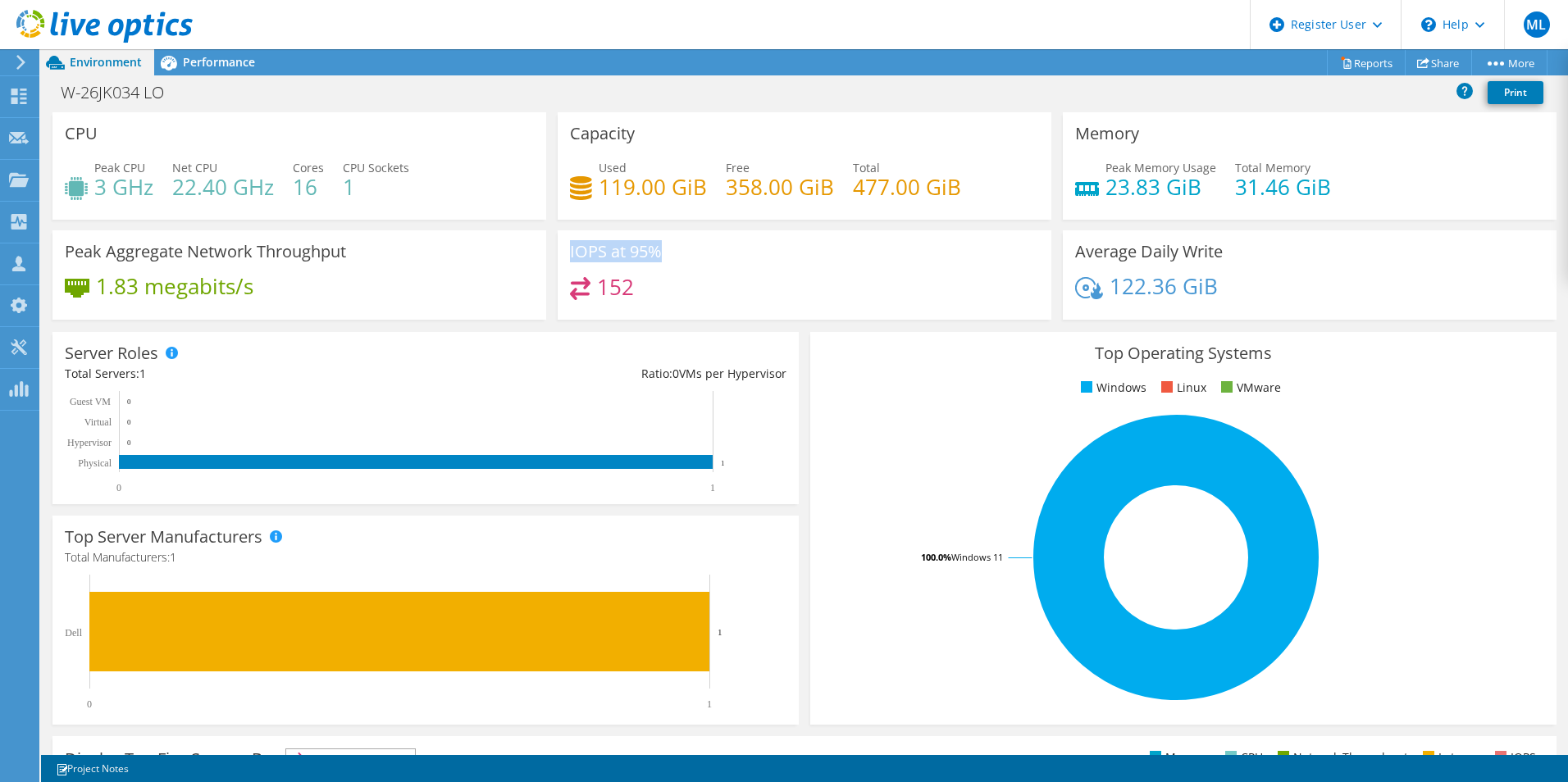
drag, startPoint x: 566, startPoint y: 257, endPoint x: 675, endPoint y: 261, distance: 109.1
click at [675, 261] on div "IOPS at 95% 152" at bounding box center [805, 275] width 493 height 89
drag, startPoint x: 675, startPoint y: 261, endPoint x: 643, endPoint y: 255, distance: 32.6
copy h3 "IOPS at 95%"
click at [660, 291] on div "152" at bounding box center [805, 294] width 469 height 35
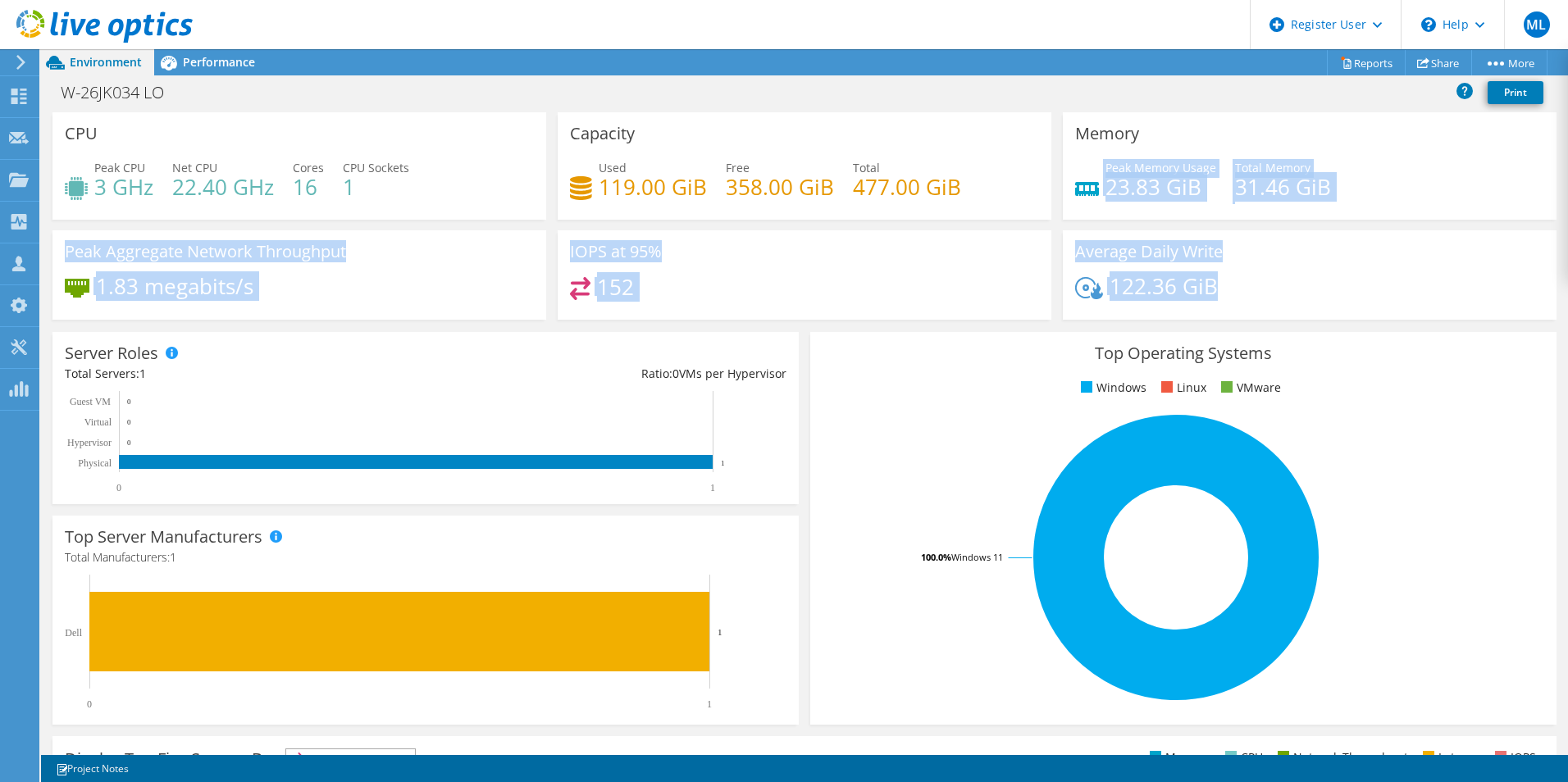
drag, startPoint x: 1179, startPoint y: 260, endPoint x: 1267, endPoint y: 286, distance: 91.8
click at [1267, 286] on div "CPU Peak CPU 3 GHz Net CPU 22.40 GHz Cores 16 CPU Sockets 1 Capacity Used 119.0…" at bounding box center [804, 222] width 1516 height 218
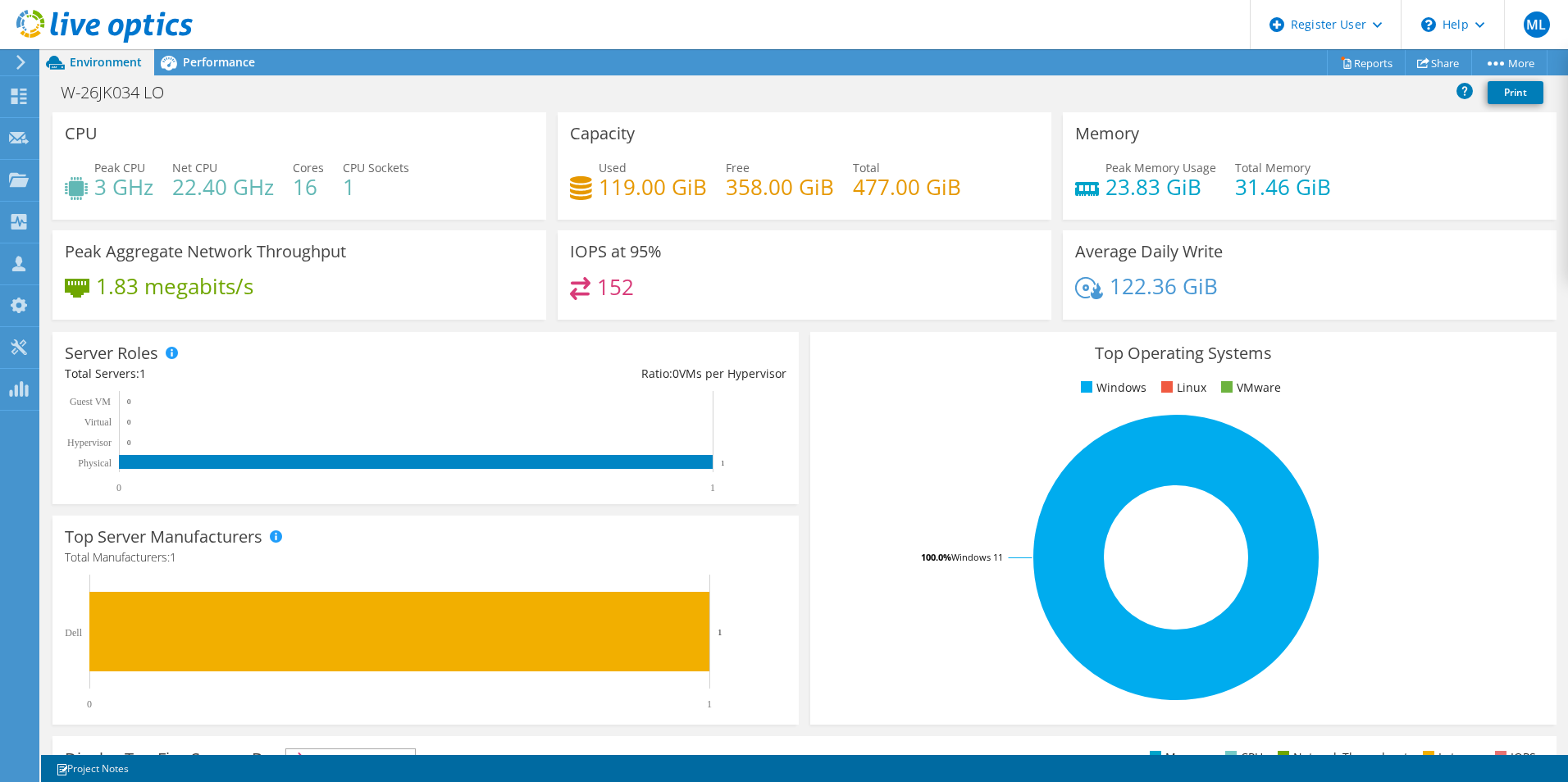
click at [1267, 286] on div "122.36 GiB" at bounding box center [1310, 294] width 469 height 34
drag, startPoint x: 1267, startPoint y: 286, endPoint x: 1048, endPoint y: 254, distance: 221.3
click at [1057, 254] on div "Average Daily Write 122.36 GiB" at bounding box center [1310, 275] width 505 height 89
drag, startPoint x: 1102, startPoint y: 290, endPoint x: 1234, endPoint y: 289, distance: 132.0
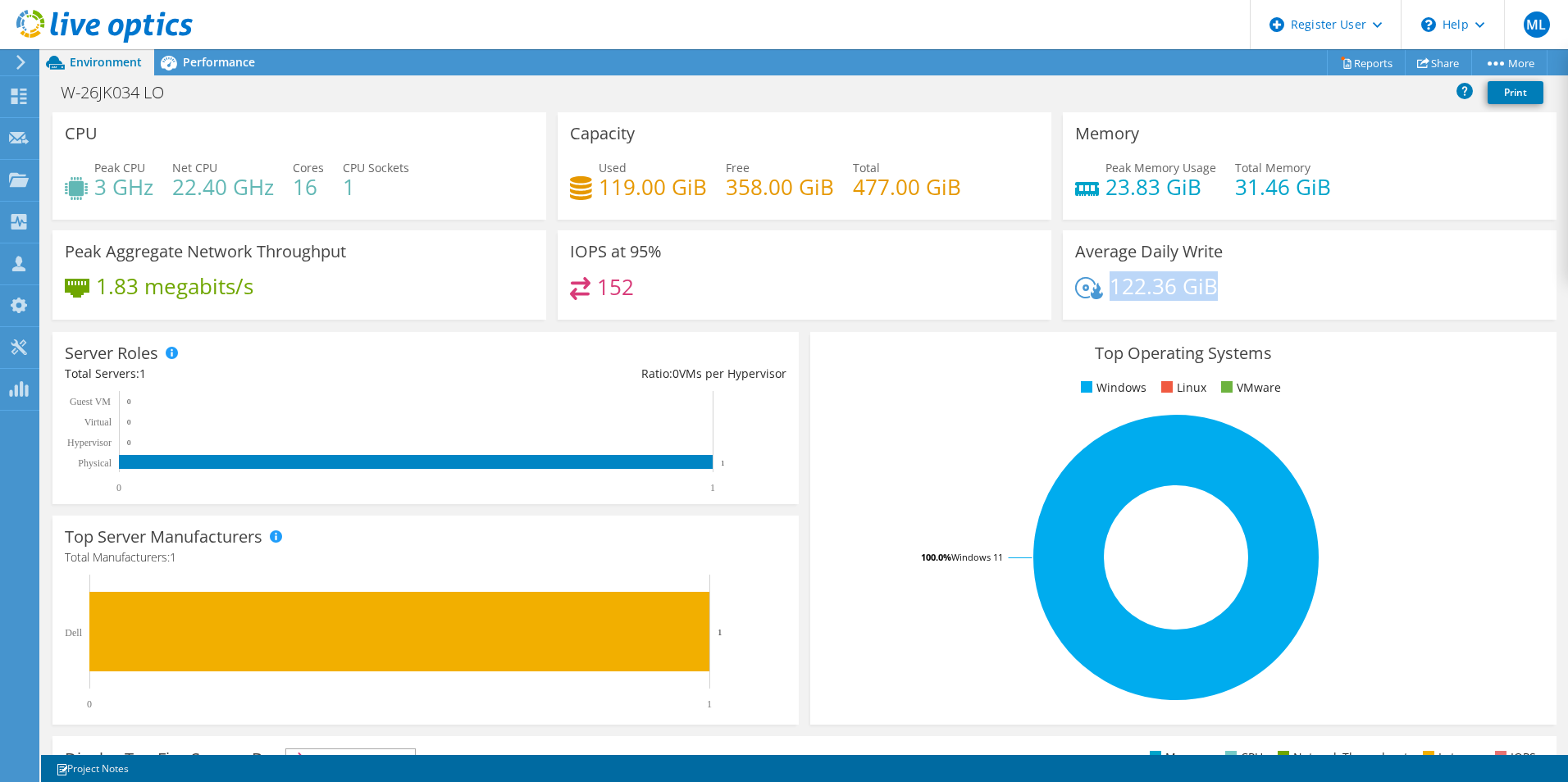
click at [1234, 289] on div "122.36 GiB" at bounding box center [1310, 294] width 469 height 34
drag, startPoint x: 1234, startPoint y: 289, endPoint x: 1182, endPoint y: 287, distance: 52.0
copy h4 "122.36 GiB"
click at [1234, 277] on div "122.36 GiB" at bounding box center [1310, 294] width 469 height 34
click at [197, 65] on span "Performance" at bounding box center [219, 62] width 72 height 15
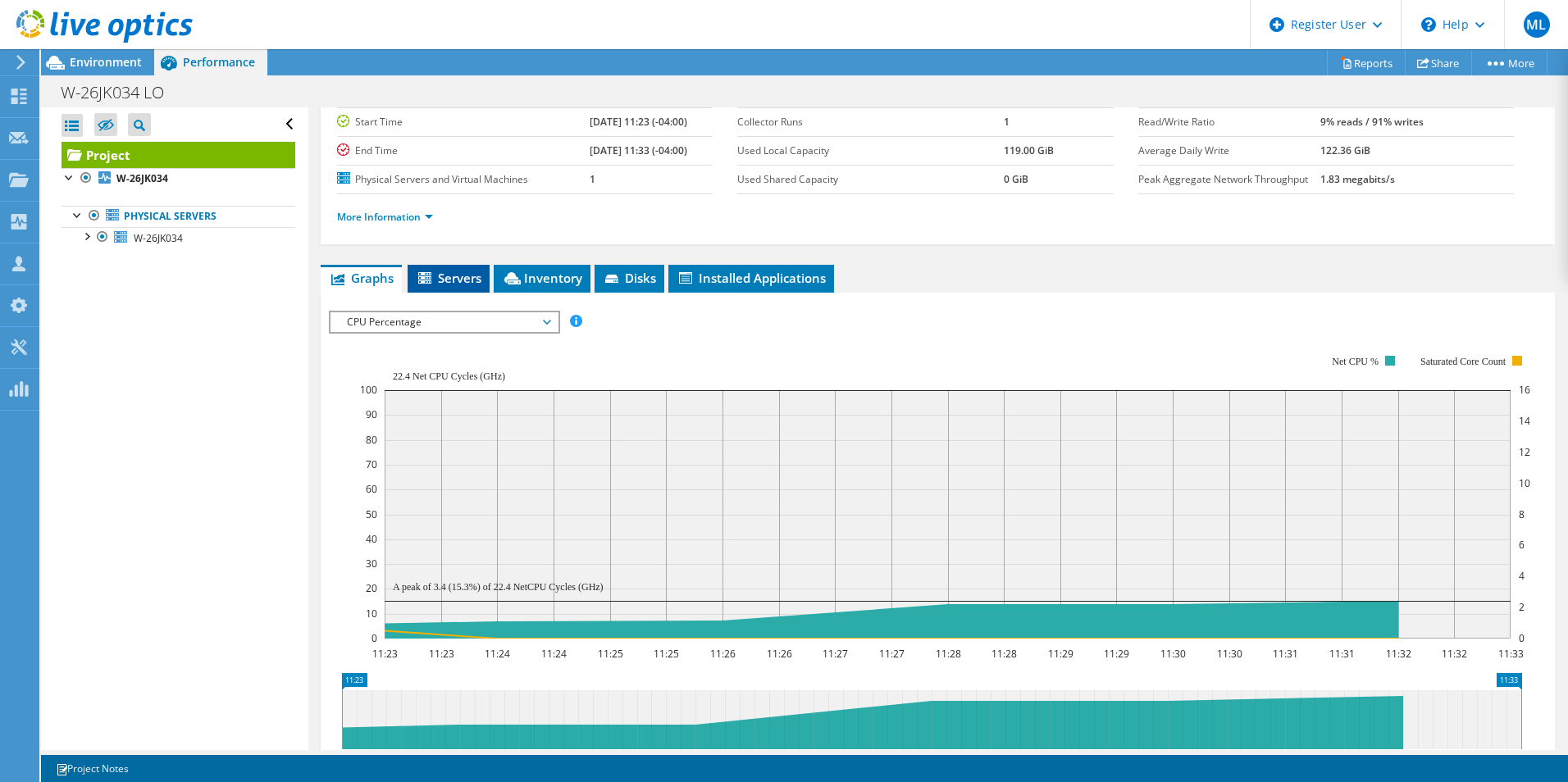
click at [450, 281] on span "Servers" at bounding box center [449, 278] width 65 height 16
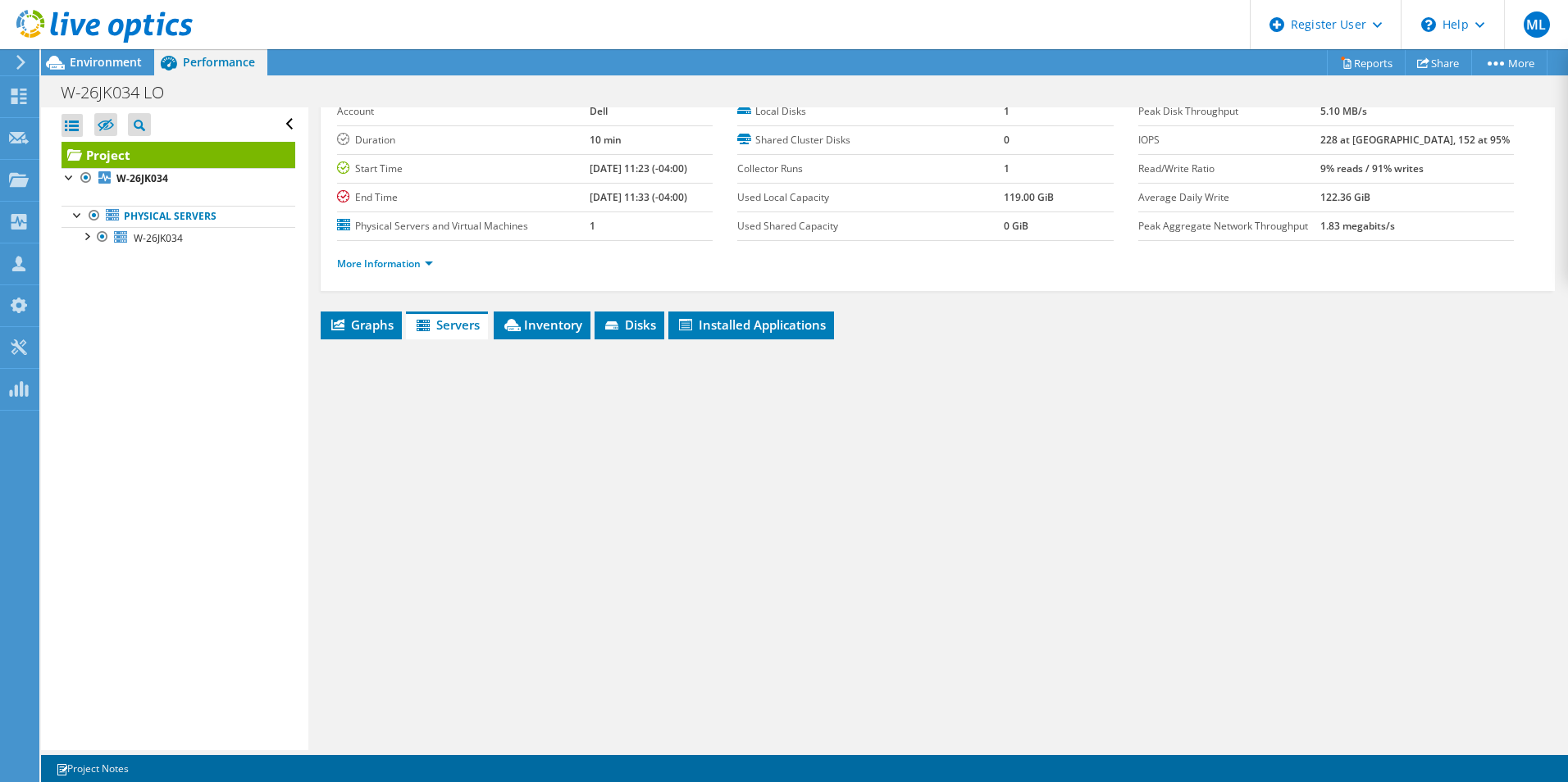
scroll to position [88, 0]
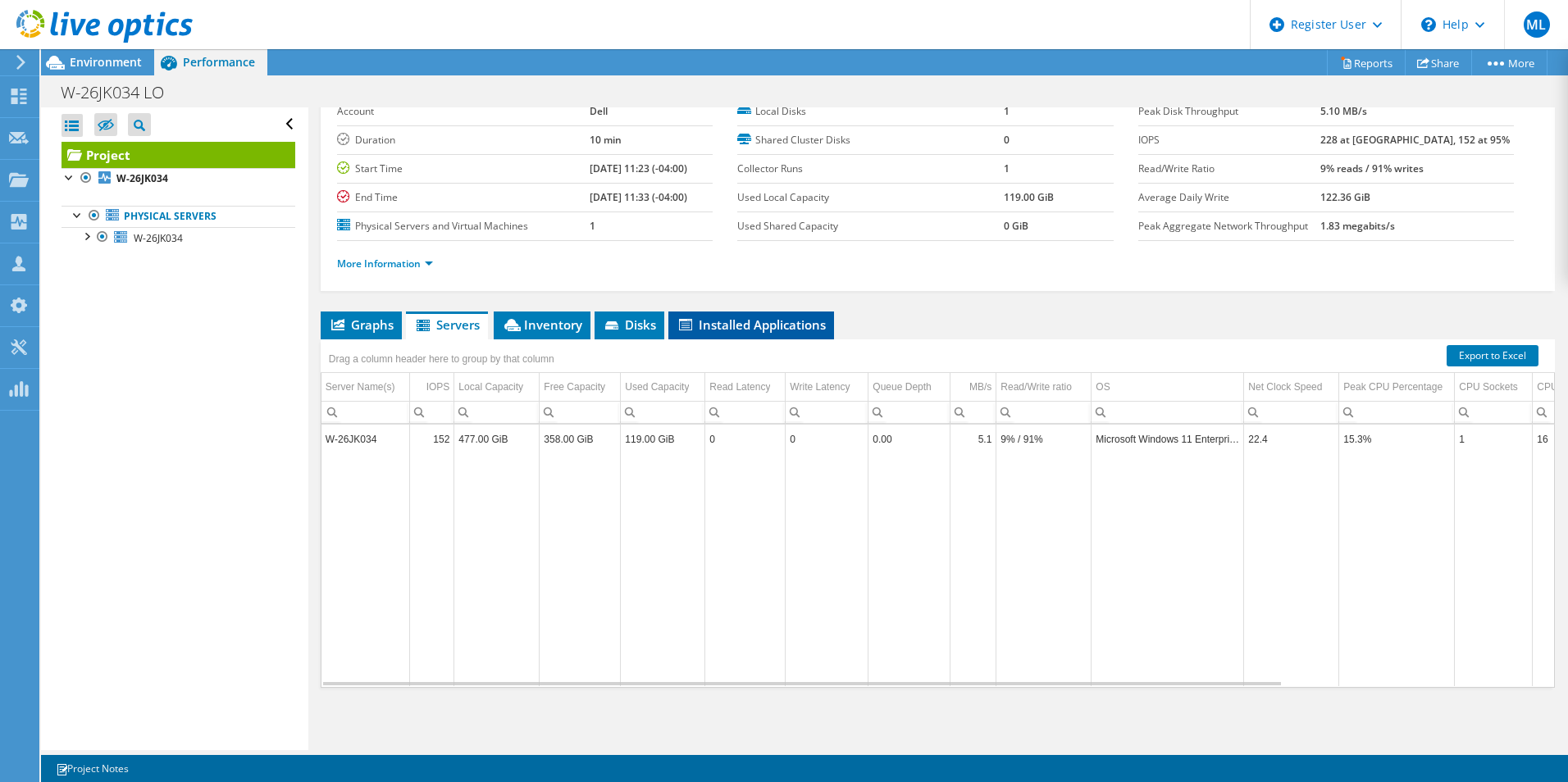
click at [707, 322] on span "Installed Applications" at bounding box center [751, 324] width 150 height 16
